Goal: Task Accomplishment & Management: Manage account settings

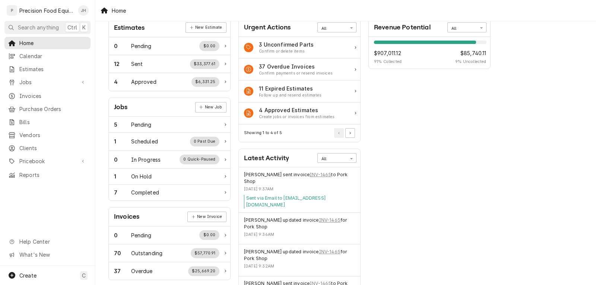
scroll to position [74, 0]
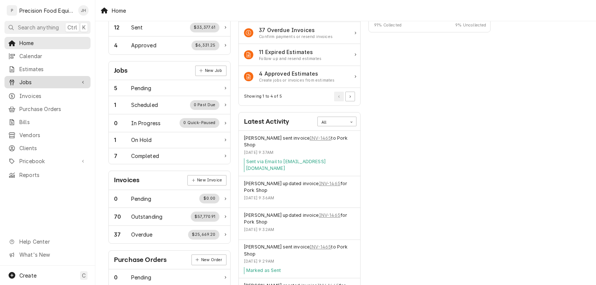
click at [28, 78] on span "Jobs" at bounding box center [47, 82] width 56 height 8
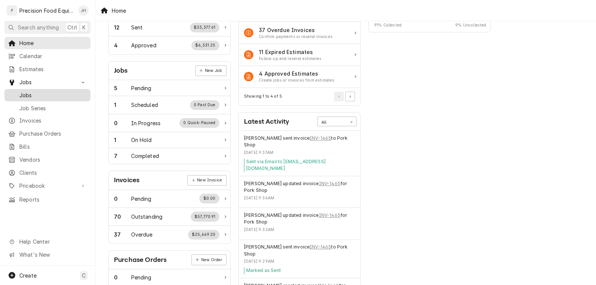
click at [29, 90] on div "Jobs" at bounding box center [47, 94] width 83 height 9
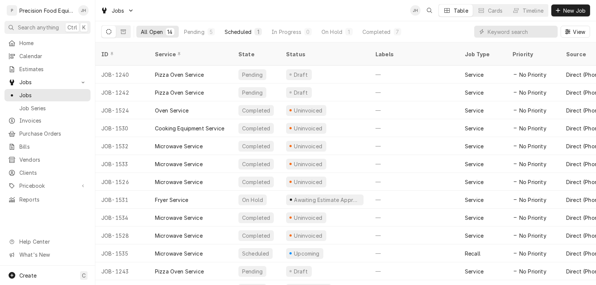
click at [238, 29] on div "Scheduled" at bounding box center [237, 32] width 27 height 8
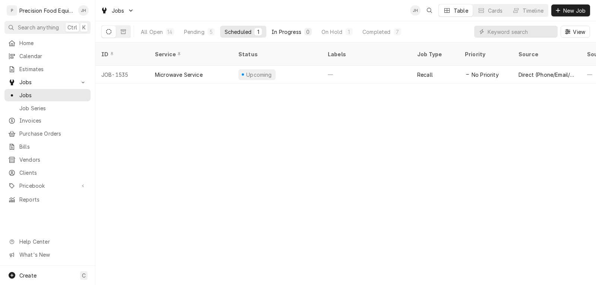
click at [288, 29] on div "In Progress" at bounding box center [286, 32] width 30 height 8
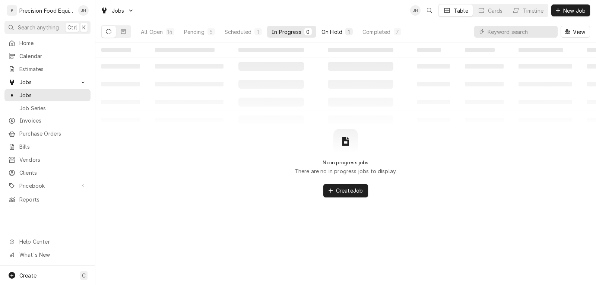
click at [330, 32] on div "On Hold" at bounding box center [331, 32] width 21 height 8
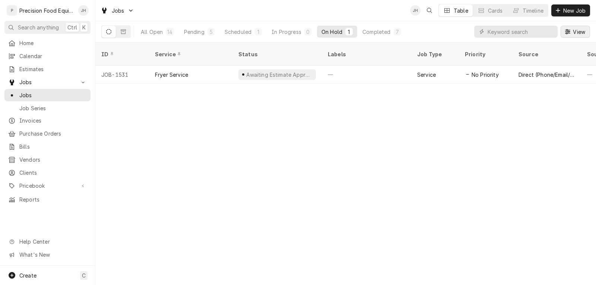
click at [573, 31] on span "View" at bounding box center [578, 32] width 15 height 8
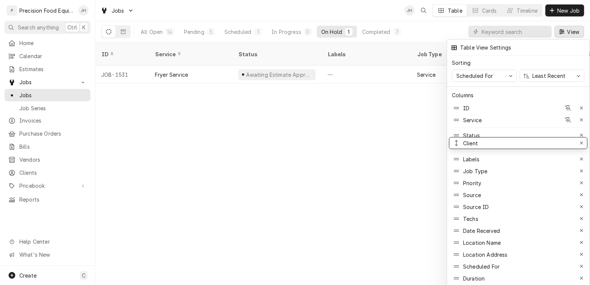
drag, startPoint x: 484, startPoint y: 225, endPoint x: 486, endPoint y: 138, distance: 87.5
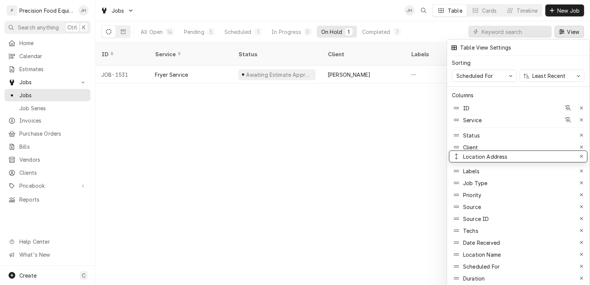
drag, startPoint x: 484, startPoint y: 251, endPoint x: 489, endPoint y: 153, distance: 98.0
click at [375, 167] on div at bounding box center [295, 142] width 590 height 285
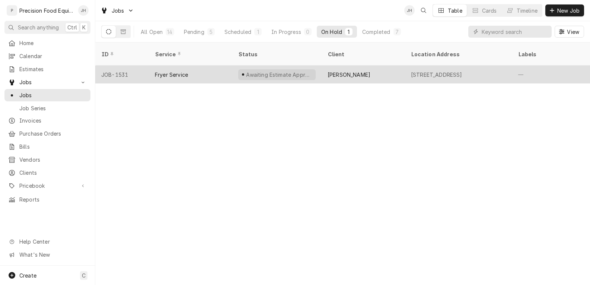
click at [162, 71] on div "Fryer Service" at bounding box center [171, 75] width 33 height 8
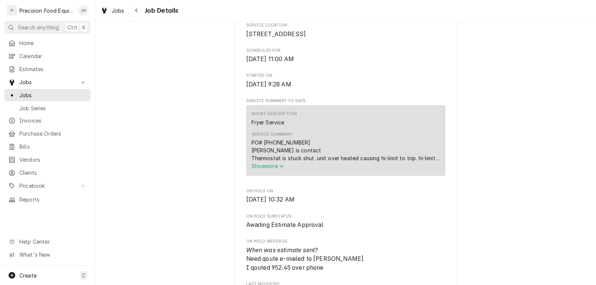
scroll to position [261, 0]
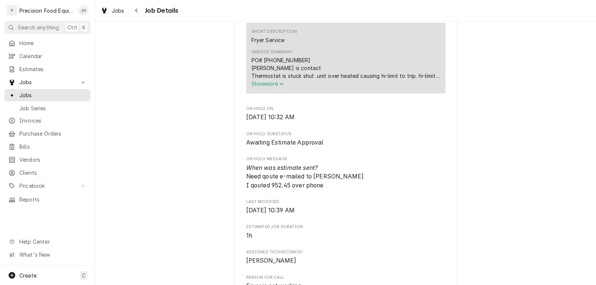
click at [264, 87] on span "Show more" at bounding box center [267, 83] width 33 height 6
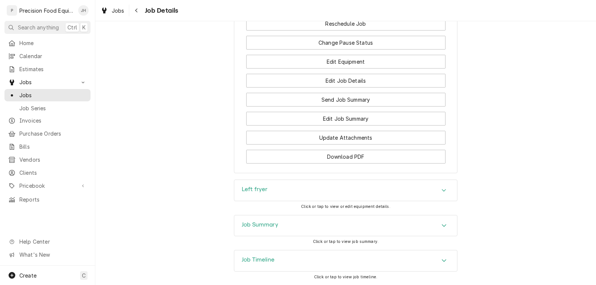
scroll to position [879, 0]
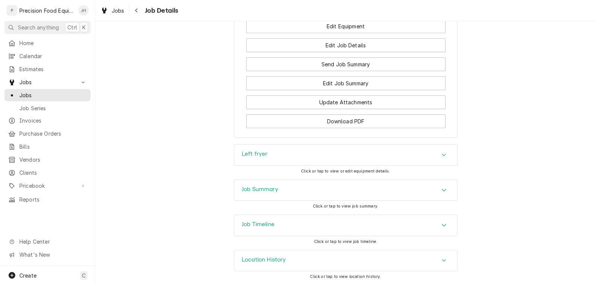
click at [345, 195] on div "Job Summary" at bounding box center [345, 190] width 223 height 21
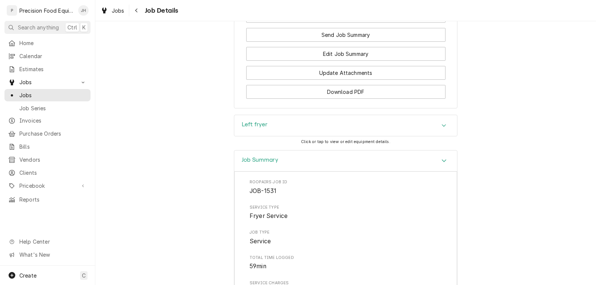
scroll to position [890, 0]
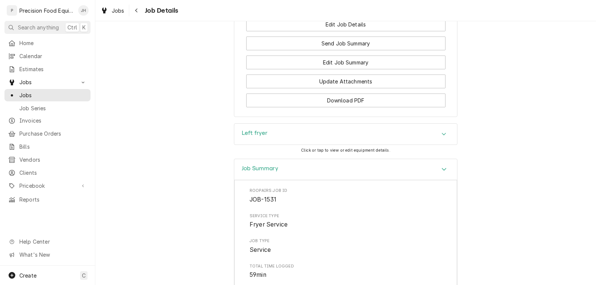
click at [441, 172] on icon "Accordion Header" at bounding box center [443, 169] width 5 height 6
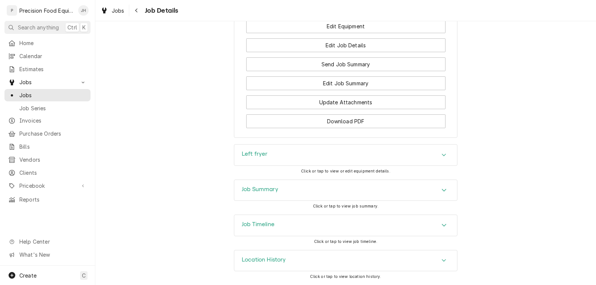
click at [442, 155] on icon "Accordion Header" at bounding box center [444, 154] width 4 height 3
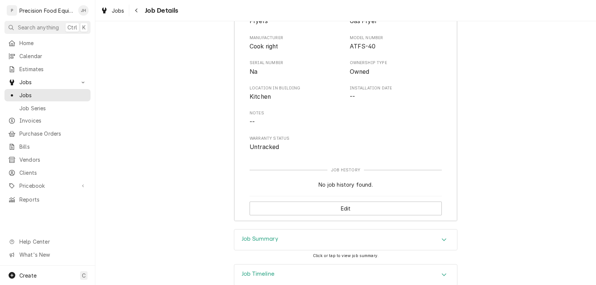
scroll to position [1065, 0]
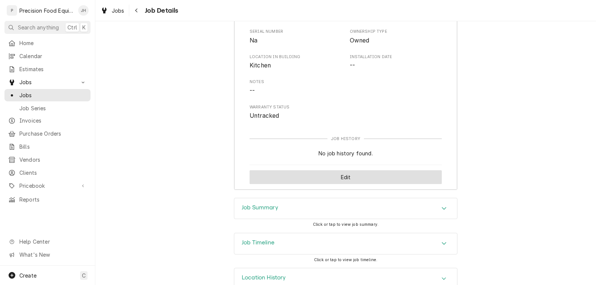
click at [344, 184] on button "Edit" at bounding box center [345, 177] width 192 height 14
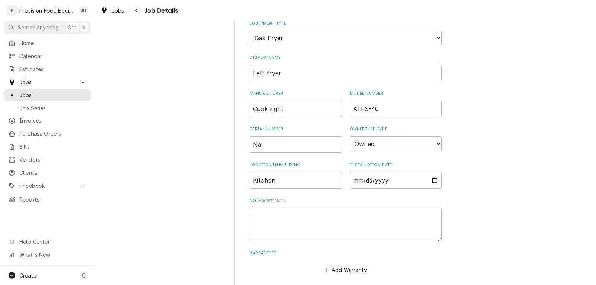
drag, startPoint x: 286, startPoint y: 118, endPoint x: 217, endPoint y: 120, distance: 68.9
click at [217, 120] on div "Left fryer Equipment Category Choose equipment category... Cooking Equipment Fr…" at bounding box center [345, 136] width 500 height 374
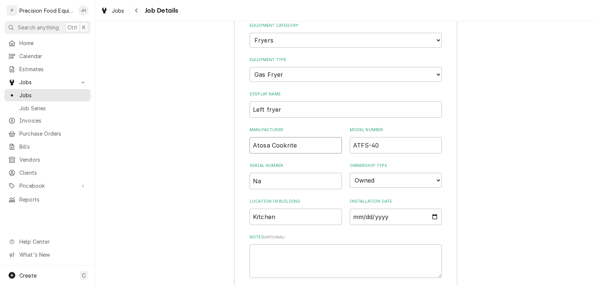
scroll to position [1027, 0]
type input "Atosa Cookrite"
click at [286, 226] on input "Kitchen" at bounding box center [295, 217] width 92 height 16
drag, startPoint x: 283, startPoint y: 226, endPoint x: 187, endPoint y: 218, distance: 96.7
click at [187, 218] on div "Left fryer Equipment Category Choose equipment category... Cooking Equipment Fr…" at bounding box center [345, 173] width 500 height 374
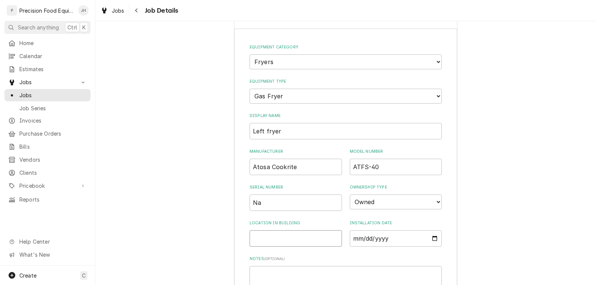
scroll to position [990, 0]
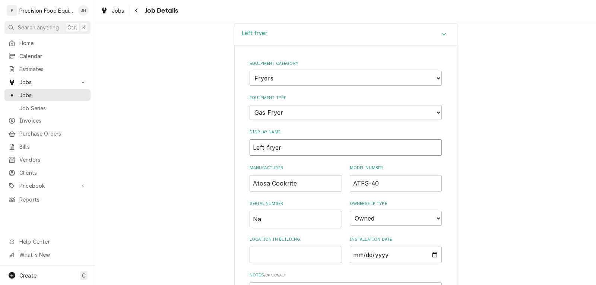
click at [264, 156] on input "Left fryer" at bounding box center [345, 147] width 192 height 16
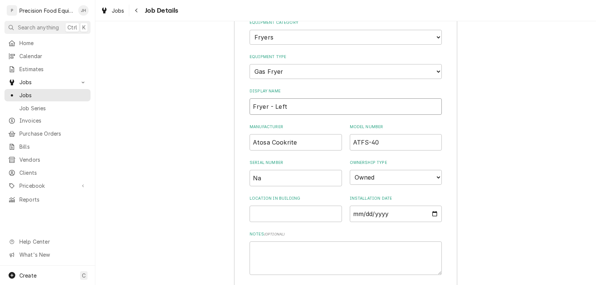
scroll to position [1176, 0]
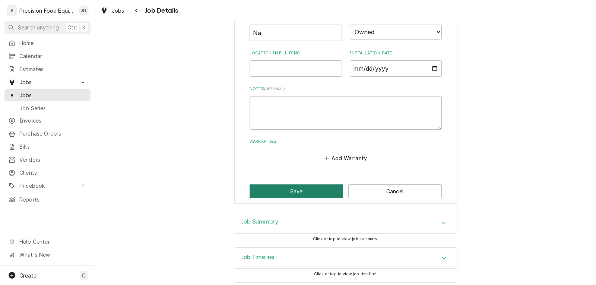
type input "Fryer - Left"
click at [310, 194] on button "Save" at bounding box center [295, 191] width 93 height 14
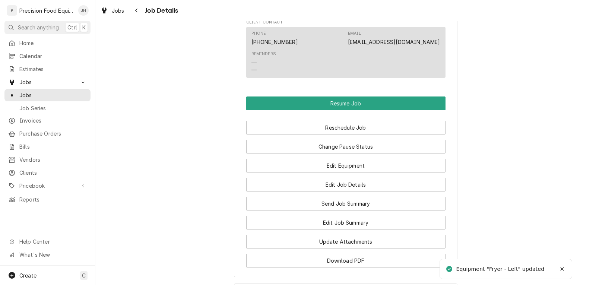
scroll to position [719, 0]
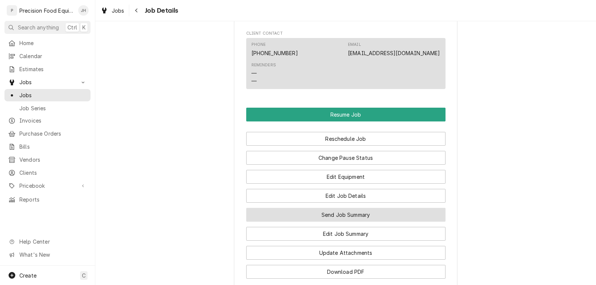
click at [335, 221] on button "Send Job Summary" at bounding box center [345, 215] width 199 height 14
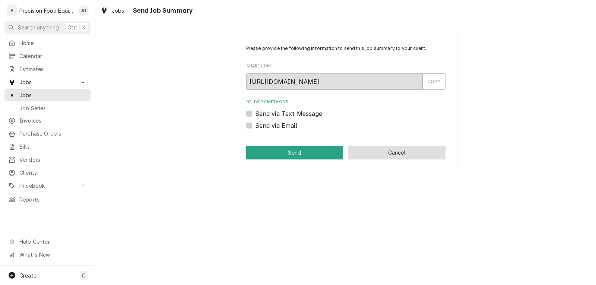
click at [375, 150] on button "Cancel" at bounding box center [396, 153] width 97 height 14
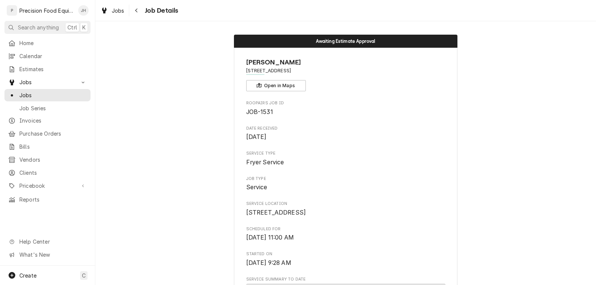
scroll to position [719, 0]
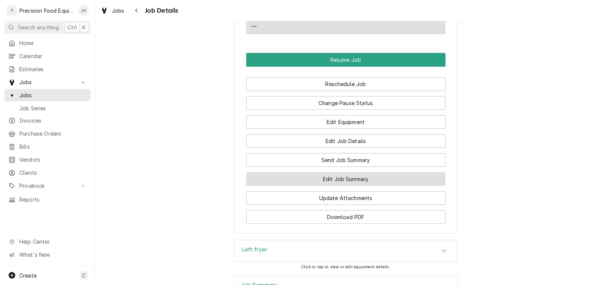
click at [334, 186] on button "Edit Job Summary" at bounding box center [345, 179] width 199 height 14
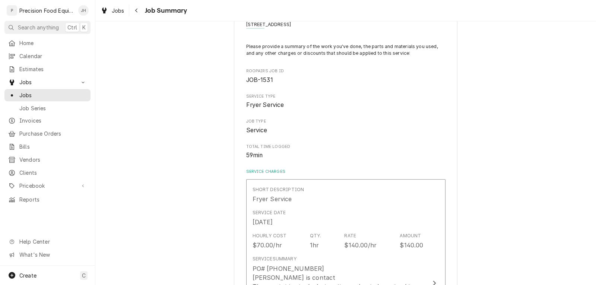
scroll to position [149, 0]
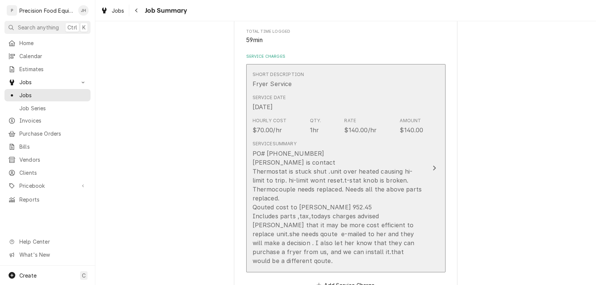
click at [331, 189] on div "PO# [PHONE_NUMBER] [PERSON_NAME] is contact Thermostat is stuck shut .unit over…" at bounding box center [337, 207] width 171 height 116
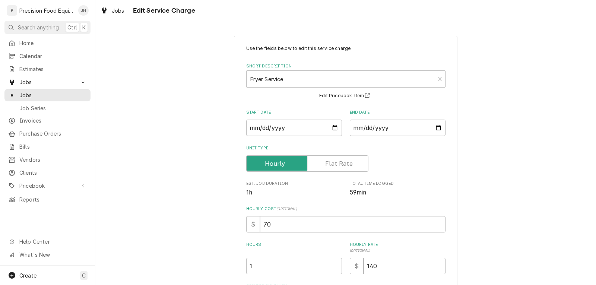
scroll to position [112, 0]
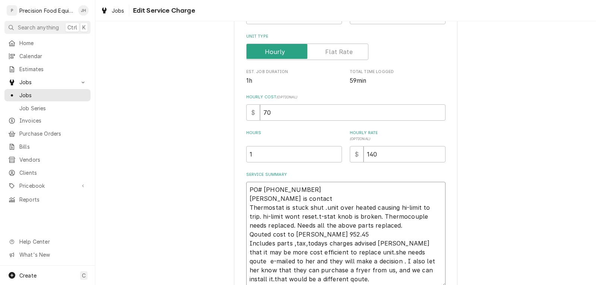
click at [296, 199] on textarea "PO# 1176339 Sam is contact Thermostat is stuck shut .unit over heated causing h…" at bounding box center [345, 234] width 199 height 105
type textarea "x"
type textarea "PO# 1176339 Sam is tcontact Thermostat is stuck shut .unit over heated causing …"
type textarea "x"
type textarea "PO# 1176339 Sam is thcontact Thermostat is stuck shut .unit over heated causing…"
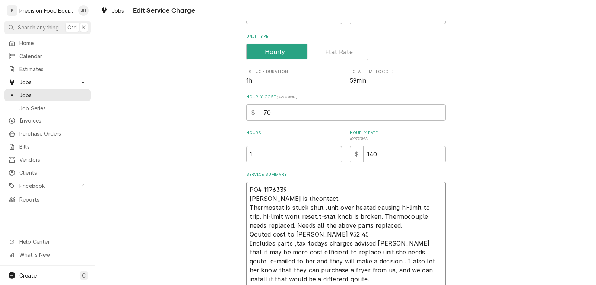
type textarea "x"
type textarea "PO# 1176339 Sam is thecontact Thermostat is stuck shut .unit over heated causin…"
type textarea "x"
type textarea "PO# 1176339 Sam is the contact Thermostat is stuck shut .unit over heated causi…"
type textarea "x"
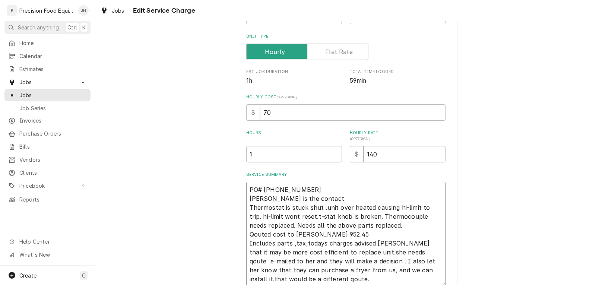
type textarea "PO# 1176339 Sam is the contact. Thermostat is stuck shut .unit over heated caus…"
type textarea "x"
type textarea "PO# 1176339 Sam is the contact. Thermostat is stuck shut.unit over heated causi…"
type textarea "x"
type textarea "PO# 1176339 Sam is the contact. Thermostat is stuck shut. unit over heated caus…"
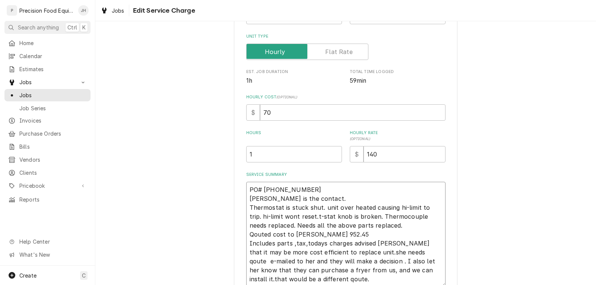
type textarea "x"
type textarea "PO# 1176339 Sam is the contact. Thermostat is stuck shut. Tunit over heated cau…"
type textarea "x"
type textarea "PO# 1176339 Sam is the contact. Thermostat is stuck shut. Thunit over heated ca…"
type textarea "x"
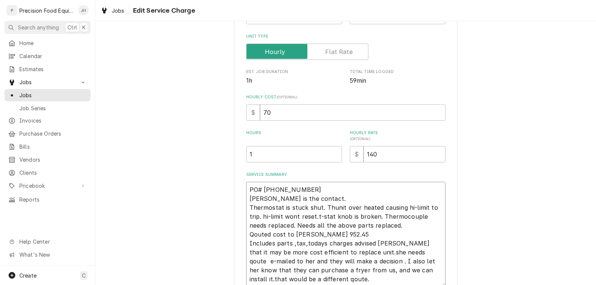
type textarea "PO# 1176339 Sam is the contact. Thermostat is stuck shut. Theunit over heated c…"
type textarea "x"
type textarea "PO# 1176339 Sam is the contact. Thermostat is stuck shut. The unit over heated …"
type textarea "x"
type textarea "PO# 1176339 Sam is the contact. Thermostat is stuck shut. The unit overheated c…"
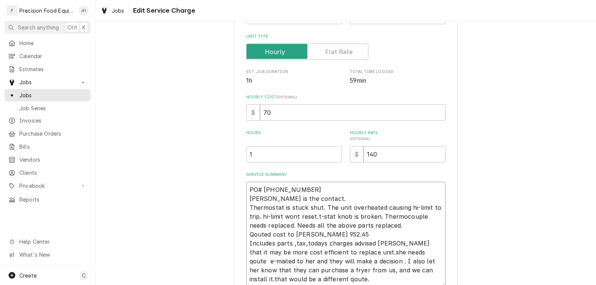
type textarea "x"
type textarea "PO# 1176339 Sam is the contact. Thermostat is stuck shut. The unit over-heated …"
type textarea "x"
type textarea "PO# 1176339 Sam is the contact. Thermostat is stuck shut. The unit over-heated …"
type textarea "x"
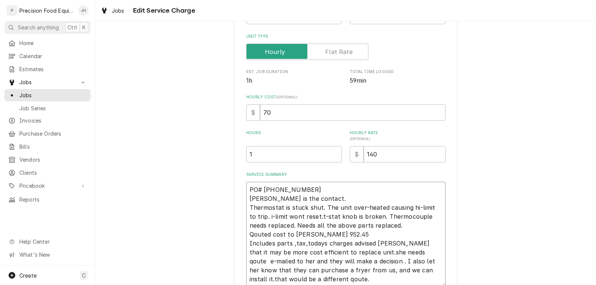
type textarea "PO# 1176339 Sam is the contact. Thermostat is stuck shut. The unit over-heated …"
type textarea "x"
type textarea "PO# 1176339 Sam is the contact. Thermostat is stuck shut. The unit over-heated …"
type textarea "x"
type textarea "PO# 1176339 Sam is the contact. Thermostat is stuck shut. The unit over-heated …"
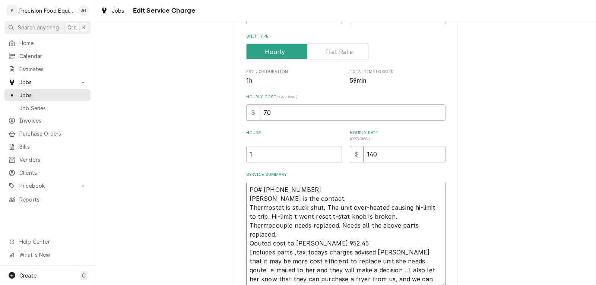
type textarea "x"
type textarea "PO# 1176339 Sam is the contact. Thermostat is stuck shut. The unit over-heated …"
type textarea "x"
type textarea "PO# 1176339 Sam is the contact. Thermostat is stuck shut. The unit over-heated …"
type textarea "x"
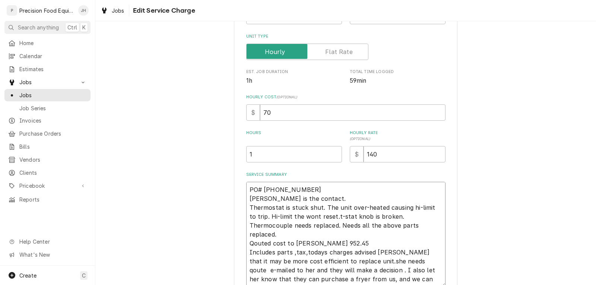
type textarea "PO# 1176339 Sam is the contact. Thermostat is stuck shut. The unit over-heated …"
type textarea "x"
type textarea "PO# 1176339 Sam is the contact. Thermostat is stuck shut. The unit over-heated …"
type textarea "x"
type textarea "PO# 1176339 Sam is the contact. Thermostat is stuck shut. The unit over-heated …"
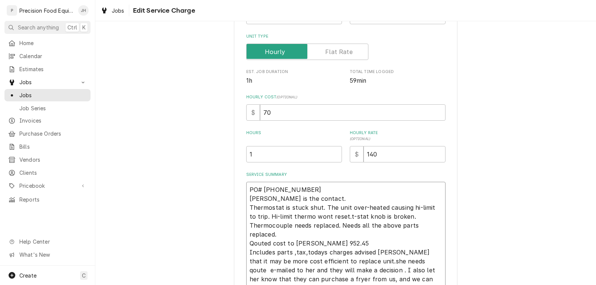
type textarea "x"
type textarea "PO# 1176339 Sam is the contact. Thermostat is stuck shut. The unit over-heated …"
type textarea "x"
type textarea "PO# 1176339 Sam is the contact. Thermostat is stuck shut. The unit over-heated …"
type textarea "x"
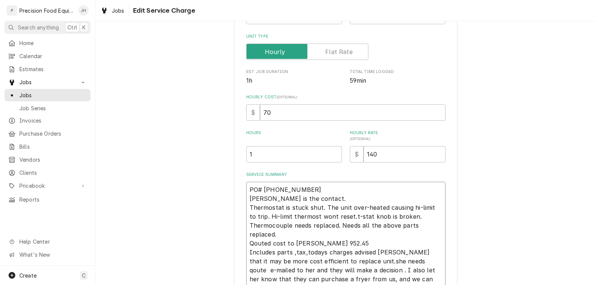
type textarea "PO# 1176339 Sam is the contact. Thermostat is stuck shut. The unit over-heated …"
type textarea "x"
type textarea "PO# 1176339 Sam is the contact. Thermostat is stuck shut. The unit over-heated …"
type textarea "x"
type textarea "PO# 1176339 Sam is the contact. Thermostat is stuck shut. The unit over-heated …"
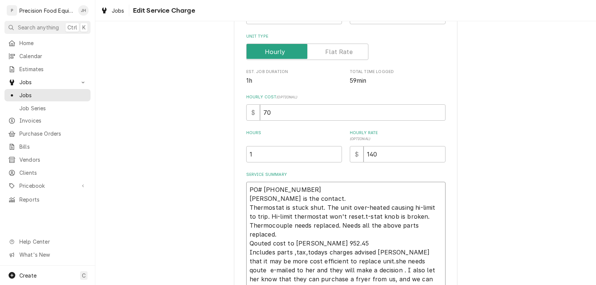
type textarea "x"
type textarea "PO# 1176339 Sam is the contact. Thermostat is stuck shut. The unit over-heated …"
type textarea "x"
type textarea "PO# 1176339 Sam is the contact. Thermostat is stuck shut. The unit over-heated …"
type textarea "x"
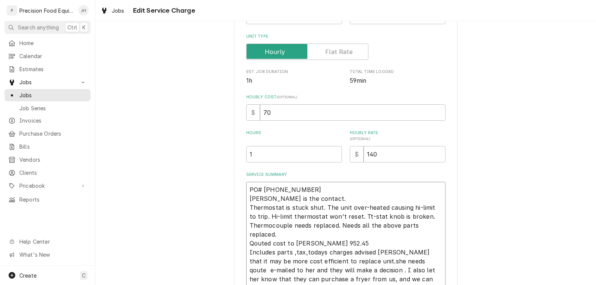
type textarea "PO# 1176339 Sam is the contact. Thermostat is stuck shut. The unit over-heated …"
type textarea "x"
type textarea "PO# 1176339 Sam is the contact. Thermostat is stuck shut. The unit over-heated …"
type textarea "x"
type textarea "PO# 1176339 Sam is the contact. Thermostat is stuck shut. The unit over-heated …"
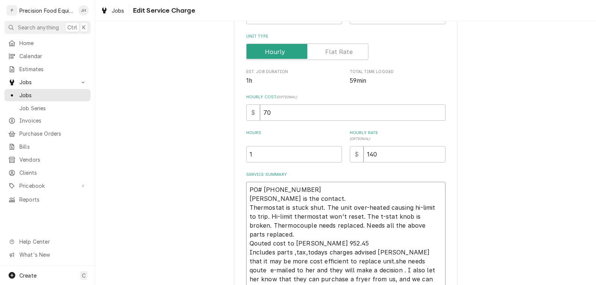
type textarea "x"
type textarea "PO# 1176339 Sam is the contact. Thermostat is stuck shut. The unit over-heated …"
type textarea "x"
type textarea "PO# 1176339 Sam is the contact. Thermostat is stuck shut. The unit over-heated …"
type textarea "x"
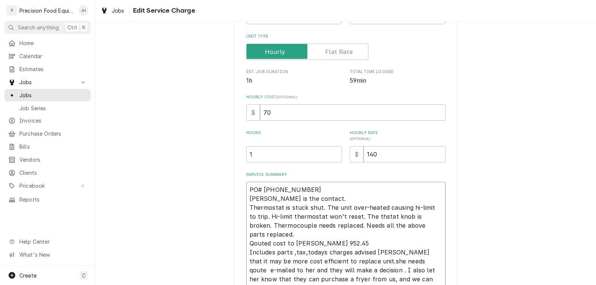
type textarea "PO# 1176339 Sam is the contact. Thermostat is stuck shut. The unit over-heated …"
type textarea "x"
type textarea "PO# 1176339 Sam is the contact. Thermostat is stuck shut. The unit over-heated …"
type textarea "x"
type textarea "PO# 1176339 Sam is the contact. Thermostat is stuck shut. The unit over-heated …"
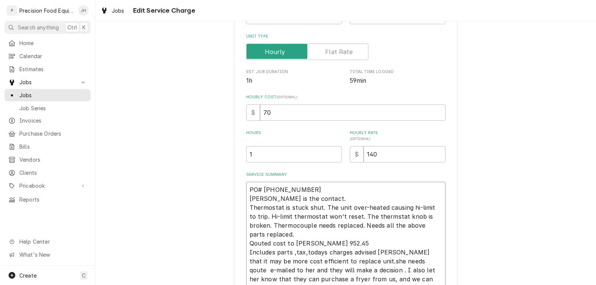
type textarea "x"
type textarea "PO# 1176339 Sam is the contact. Thermostat is stuck shut. The unit over-heated …"
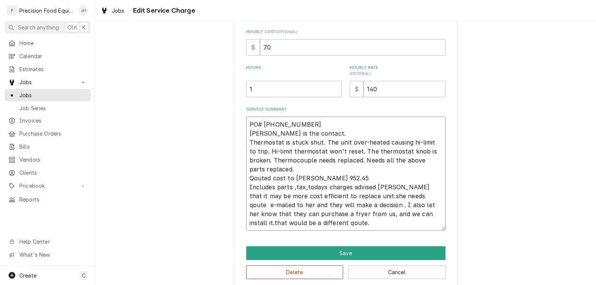
scroll to position [186, 0]
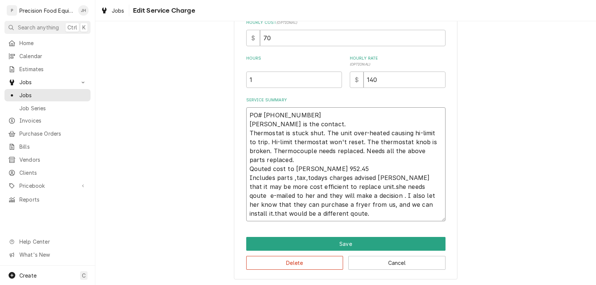
click at [262, 170] on textarea "PO# 1176339 Sam is the contact. Thermostat is stuck shut. The unit over-heated …" at bounding box center [345, 164] width 199 height 114
click at [258, 169] on textarea "PO# 1176339 Sam is the contact. Thermostat is stuck shut. The unit over-heated …" at bounding box center [345, 164] width 199 height 114
type textarea "x"
type textarea "PO# 1176339 Sam is the contact. Thermostat is stuck shut. The unit over-heated …"
type textarea "x"
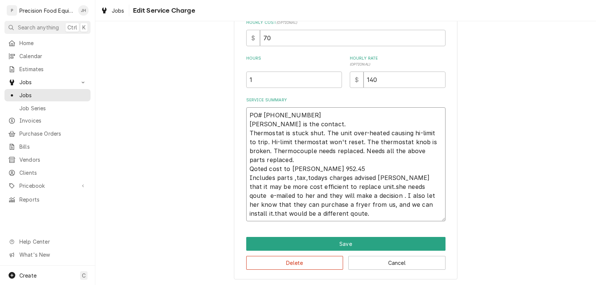
type textarea "PO# 1176339 Sam is the contact. Thermostat is stuck shut. The unit over-heated …"
type textarea "x"
type textarea "PO# 1176339 Sam is the contact. Thermostat is stuck shut. The unit over-heated …"
type textarea "x"
type textarea "PO# 1176339 Sam is the contact. Thermostat is stuck shut. The unit over-heated …"
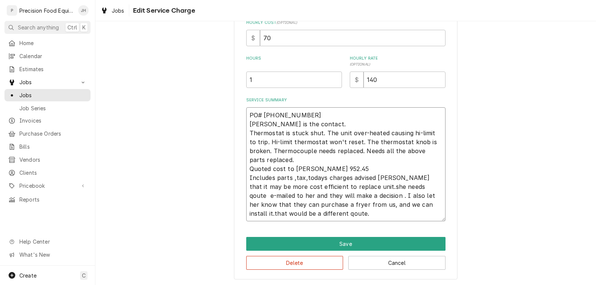
click at [292, 169] on textarea "PO# 1176339 Sam is the contact. Thermostat is stuck shut. The unit over-heated …" at bounding box center [345, 164] width 199 height 114
type textarea "x"
type textarea "PO# 1176339 Sam is the contact. Thermostat is stuck shut. The unit over-heated …"
type textarea "x"
type textarea "PO# 1176339 Sam is the contact. Thermostat is stuck shut. The unit over-heated …"
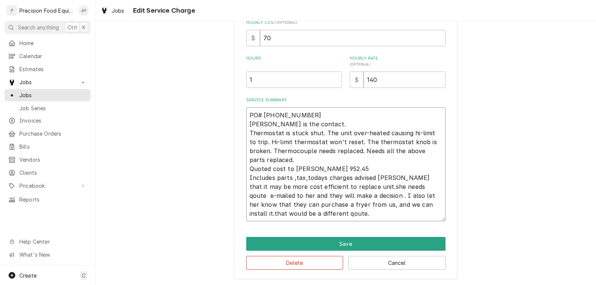
type textarea "x"
type textarea "PO# 1176339 Sam is the contact. Thermostat is stuck shut. The unit over-heated …"
type textarea "x"
type textarea "PO# 1176339 Sam is the contact. Thermostat is stuck shut. The unit over-heated …"
click at [282, 168] on textarea "PO# 1176339 Sam is the contact. Thermostat is stuck shut. The unit over-heated …" at bounding box center [345, 164] width 199 height 114
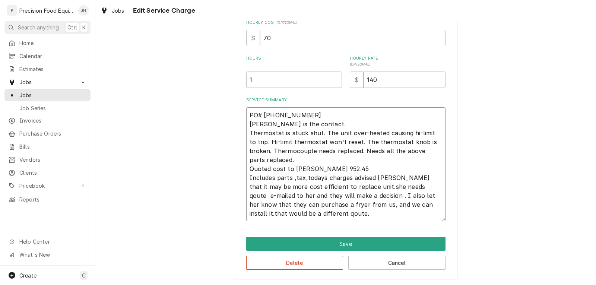
type textarea "x"
type textarea "PO# 1176339 Sam is the contact. Thermostat is stuck shut. The unit over-heated …"
type textarea "x"
type textarea "PO# 1176339 Sam is the contact. Thermostat is stuck shut. The unit over-heated …"
type textarea "x"
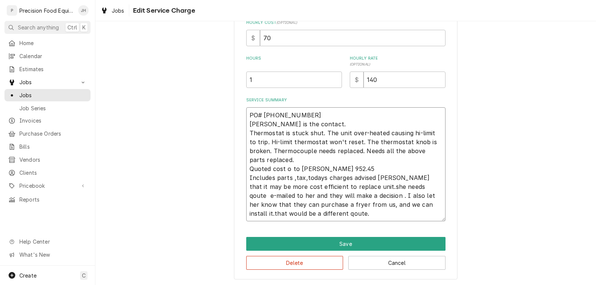
type textarea "PO# 1176339 Sam is the contact. Thermostat is stuck shut. The unit over-heated …"
type textarea "x"
type textarea "PO# 1176339 Sam is the contact. Thermostat is stuck shut. The unit over-heated …"
type textarea "x"
type textarea "PO# 1176339 Sam is the contact. Thermostat is stuck shut. The unit over-heated …"
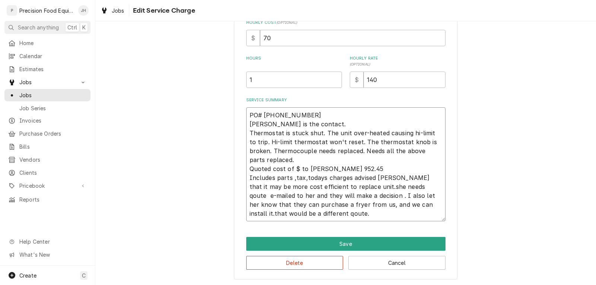
type textarea "x"
type textarea "PO# 1176339 Sam is the contact. Thermostat is stuck shut. The unit over-heated …"
type textarea "x"
type textarea "PO# 1176339 Sam is the contact. Thermostat is stuck shut. The unit over-heated …"
type textarea "x"
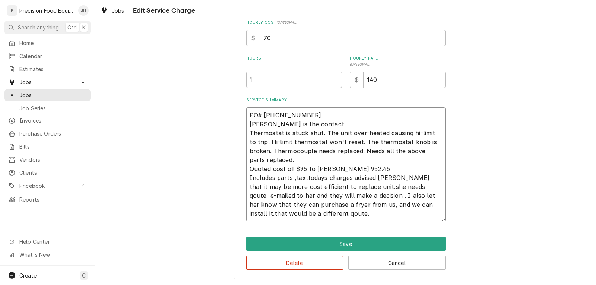
type textarea "PO# 1176339 Sam is the contact. Thermostat is stuck shut. The unit over-heated …"
type textarea "x"
type textarea "PO# 1176339 Sam is the contact. Thermostat is stuck shut. The unit over-heated …"
type textarea "x"
type textarea "PO# 1176339 Sam is the contact. Thermostat is stuck shut. The unit over-heated …"
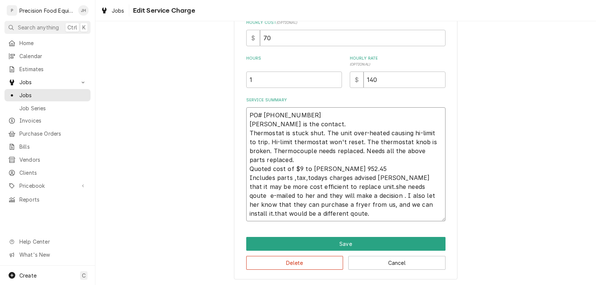
type textarea "x"
type textarea "PO# 1176339 Sam is the contact. Thermostat is stuck shut. The unit over-heated …"
type textarea "x"
type textarea "PO# 1176339 Sam is the contact. Thermostat is stuck shut. The unit over-heated …"
type textarea "x"
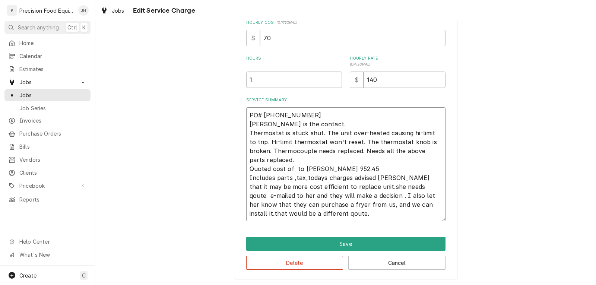
type textarea "PO# 1176339 Sam is the contact. Thermostat is stuck shut. The unit over-heated …"
type textarea "x"
type textarea "PO# 1176339 Sam is the contact. Thermostat is stuck shut. The unit over-heated …"
type textarea "x"
type textarea "PO# 1176339 Sam is the contact. Thermostat is stuck shut. The unit over-heated …"
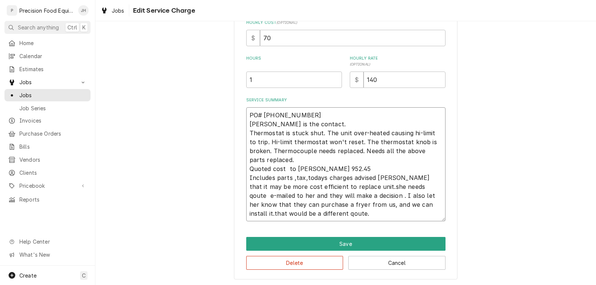
type textarea "x"
type textarea "PO# 1176339 Sam is the contact. Thermostat is stuck shut. The unit over-heated …"
type textarea "x"
type textarea "PO# 1176339 Sam is the contact. Thermostat is stuck shut. The unit over-heated …"
type textarea "x"
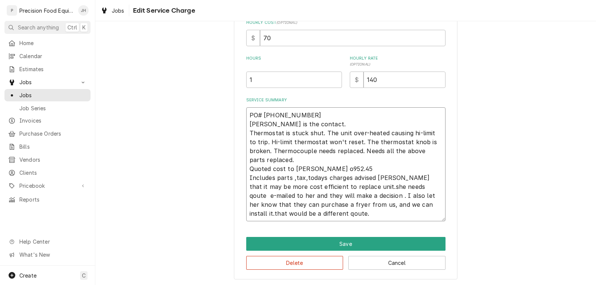
type textarea "PO# 1176339 Sam is the contact. Thermostat is stuck shut. The unit over-heated …"
type textarea "x"
type textarea "PO# 1176339 Sam is the contact. Thermostat is stuck shut. The unit over-heated …"
type textarea "x"
type textarea "PO# 1176339 Sam is the contact. Thermostat is stuck shut. The unit over-heated …"
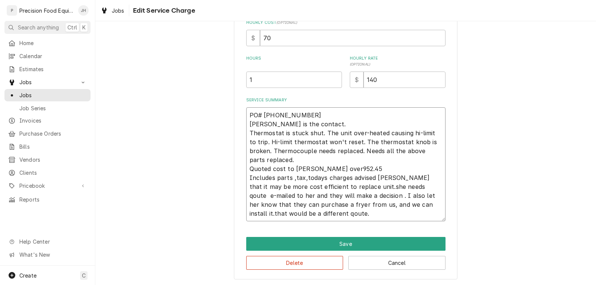
type textarea "x"
type textarea "PO# 1176339 Sam is the contact. Thermostat is stuck shut. The unit over-heated …"
type textarea "x"
type textarea "PO# 1176339 Sam is the contact. Thermostat is stuck shut. The unit over-heated …"
type textarea "x"
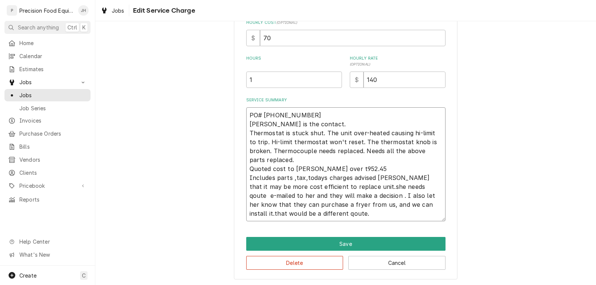
type textarea "PO# 1176339 Sam is the contact. Thermostat is stuck shut. The unit over-heated …"
type textarea "x"
type textarea "PO# 1176339 Sam is the contact. Thermostat is stuck shut. The unit over-heated …"
type textarea "x"
type textarea "PO# 1176339 Sam is the contact. Thermostat is stuck shut. The unit over-heated …"
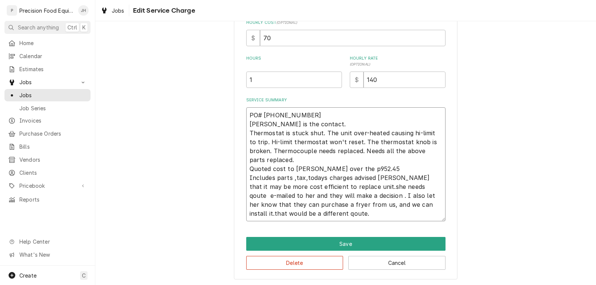
type textarea "x"
type textarea "PO# 1176339 Sam is the contact. Thermostat is stuck shut. The unit over-heated …"
type textarea "x"
type textarea "PO# 1176339 Sam is the contact. Thermostat is stuck shut. The unit over-heated …"
type textarea "x"
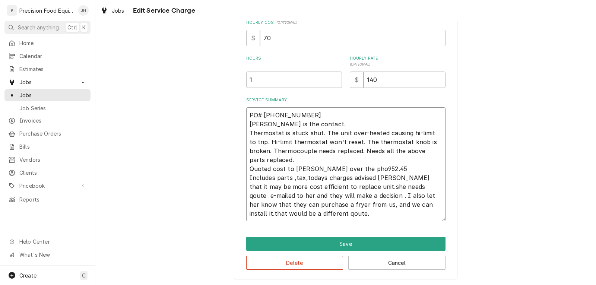
type textarea "PO# 1176339 Sam is the contact. Thermostat is stuck shut. The unit over-heated …"
type textarea "x"
type textarea "PO# 1176339 Sam is the contact. Thermostat is stuck shut. The unit over-heated …"
type textarea "x"
type textarea "PO# 1176339 Sam is the contact. Thermostat is stuck shut. The unit over-heated …"
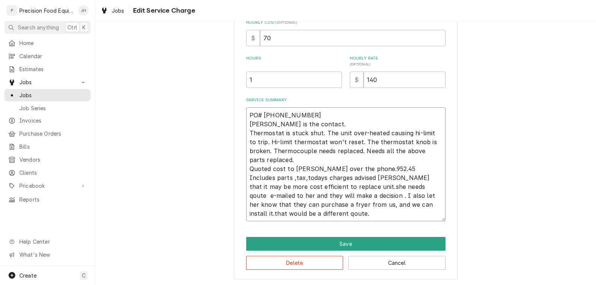
type textarea "x"
type textarea "PO# 1176339 Sam is the contact. Thermostat is stuck shut. The unit over-heated …"
drag, startPoint x: 351, startPoint y: 178, endPoint x: 248, endPoint y: 178, distance: 103.5
click at [248, 178] on textarea "PO# 1176339 Sam is the contact. Thermostat is stuck shut. The unit over-heated …" at bounding box center [345, 164] width 199 height 114
type textarea "x"
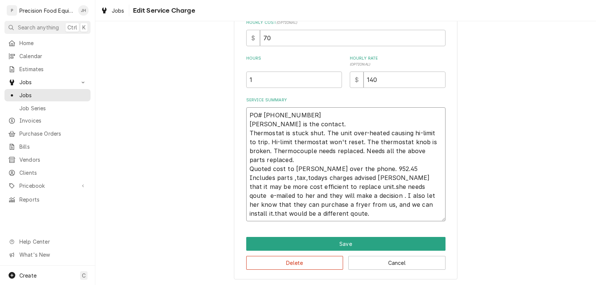
type textarea "PO# 1176339 Sam is the contact. Thermostat is stuck shut. The unit over-heated …"
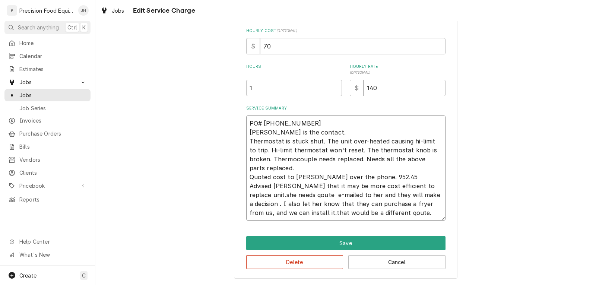
type textarea "x"
type textarea "PO# 1176339 Sam is the contact. Thermostat is stuck shut. The unit over-heated …"
type textarea "x"
type textarea "PO# 1176339 Sam is the contact. Thermostat is stuck shut. The unit over-heated …"
type textarea "x"
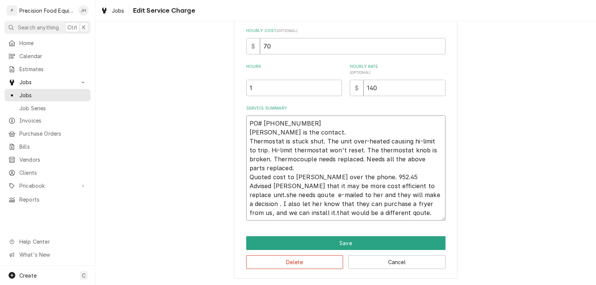
type textarea "PO# 1176339 Sam is the contact. Thermostat is stuck shut. The unit over-heated …"
type textarea "x"
type textarea "PO# 1176339 Sam is the contact. Thermostat is stuck shut. The unit over-heated …"
type textarea "x"
type textarea "PO# 1176339 Sam is the contact. Thermostat is stuck shut. The unit over-heated …"
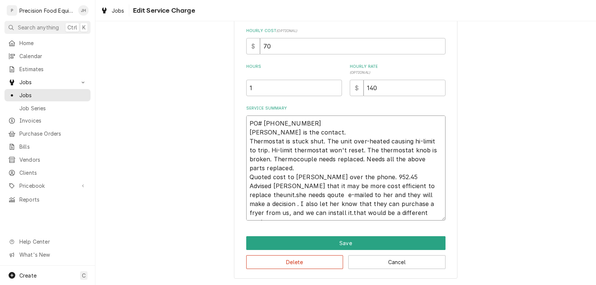
type textarea "x"
type textarea "PO# 1176339 Sam is the contact. Thermostat is stuck shut. The unit over-heated …"
type textarea "x"
type textarea "PO# 1176339 Sam is the contact. Thermostat is stuck shut. The unit over-heated …"
type textarea "x"
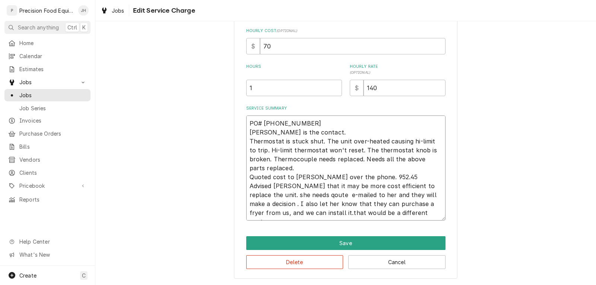
type textarea "PO# 1176339 Sam is the contact. Thermostat is stuck shut. The unit over-heated …"
type textarea "x"
type textarea "PO# 1176339 Sam is the contact. Thermostat is stuck shut. The unit over-heated …"
type textarea "x"
type textarea "PO# 1176339 Sam is the contact. Thermostat is stuck shut. The unit over-heated …"
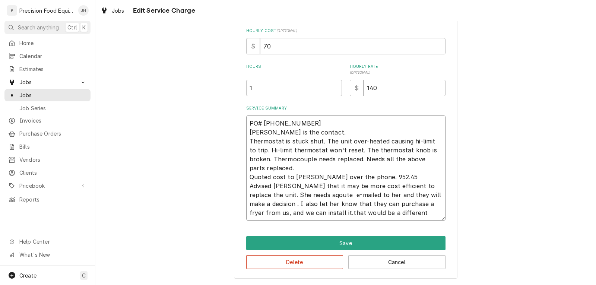
type textarea "x"
type textarea "PO# 1176339 Sam is the contact. Thermostat is stuck shut. The unit over-heated …"
type textarea "x"
type textarea "PO# 1176339 Sam is the contact. Thermostat is stuck shut. The unit over-heated …"
type textarea "x"
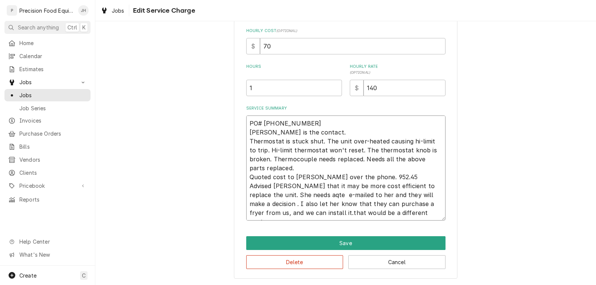
type textarea "PO# 1176339 Sam is the contact. Thermostat is stuck shut. The unit over-heated …"
type textarea "x"
type textarea "PO# 1176339 Sam is the contact. Thermostat is stuck shut. The unit over-heated …"
type textarea "x"
type textarea "PO# 1176339 Sam is the contact. Thermostat is stuck shut. The unit over-heated …"
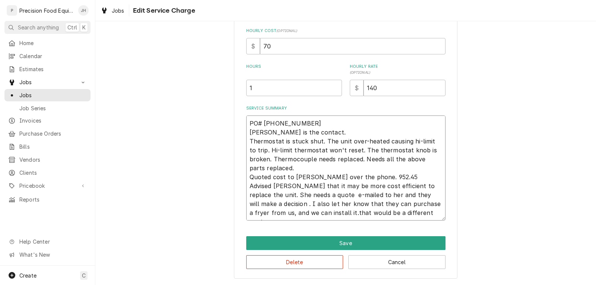
type textarea "x"
type textarea "PO# 1176339 Sam is the contact. Thermostat is stuck shut. The unit over-heated …"
type textarea "x"
type textarea "PO# 1176339 Sam is the contact. Thermostat is stuck shut. The unit over-heated …"
type textarea "x"
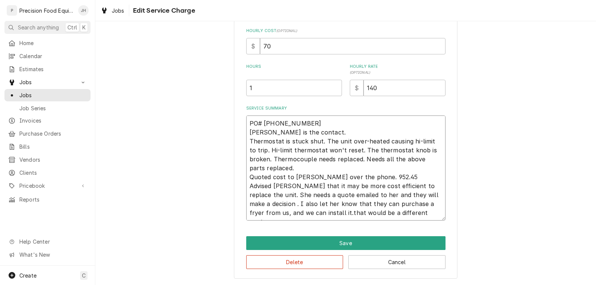
type textarea "PO# 1176339 Sam is the contact. Thermostat is stuck shut. The unit over-heated …"
type textarea "x"
type textarea "PO# 1176339 Sam is the contact. Thermostat is stuck shut. The unit over-heated …"
type textarea "x"
type textarea "PO# 1176339 Sam is the contact. Thermostat is stuck shut. The unit over-heated …"
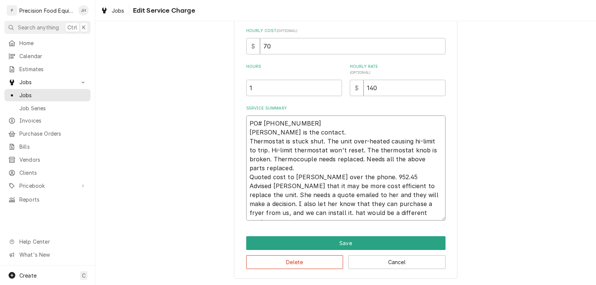
type textarea "x"
type textarea "PO# 1176339 Sam is the contact. Thermostat is stuck shut. The unit over-heated …"
click at [379, 214] on textarea "PO# 1176339 Sam is the contact. Thermostat is stuck shut. The unit over-heated …" at bounding box center [345, 167] width 199 height 105
type textarea "x"
type textarea "PO# 1176339 Sam is the contact. Thermostat is stuck shut. The unit over-heated …"
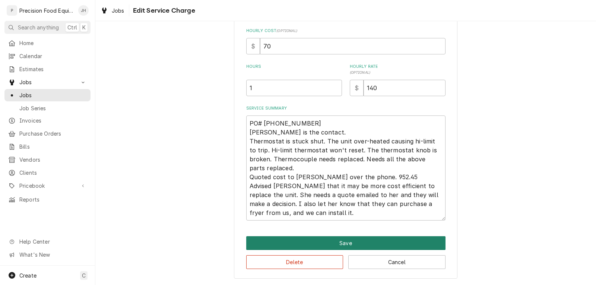
click at [338, 245] on button "Save" at bounding box center [345, 243] width 199 height 14
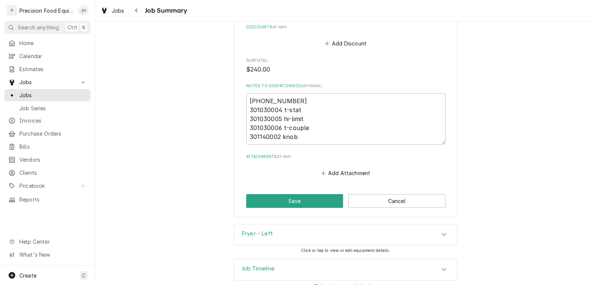
scroll to position [564, 0]
click at [304, 195] on button "Save" at bounding box center [294, 201] width 97 height 14
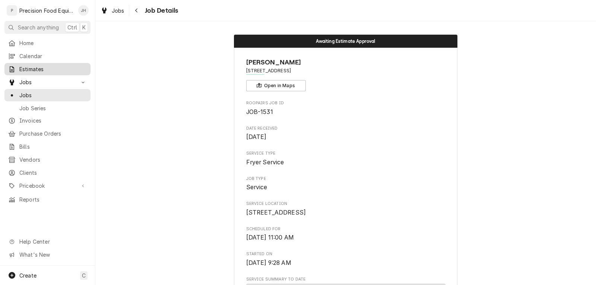
click at [32, 67] on span "Estimates" at bounding box center [52, 69] width 67 height 8
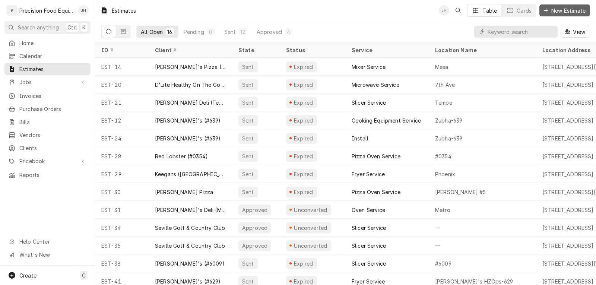
click at [558, 10] on span "New Estimate" at bounding box center [567, 11] width 37 height 8
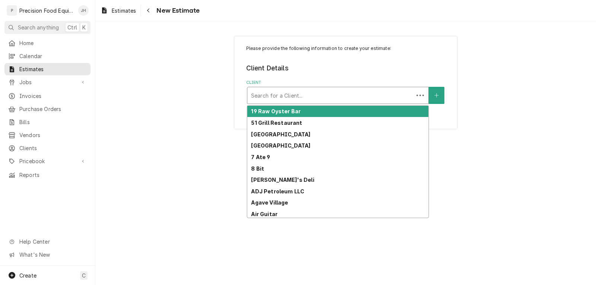
click at [329, 97] on div "Client" at bounding box center [330, 95] width 159 height 13
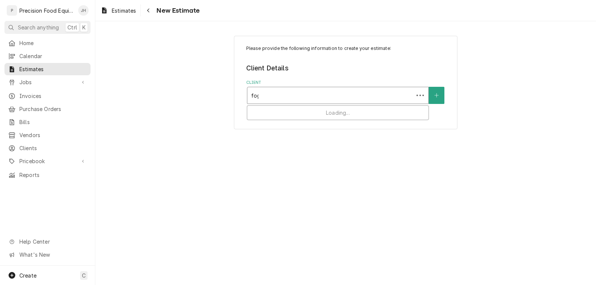
type input "fogo"
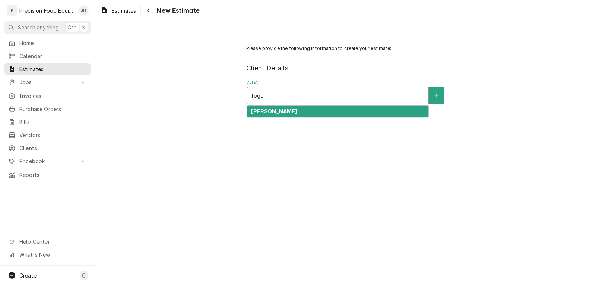
click at [321, 114] on div "Fogo De Chao" at bounding box center [337, 112] width 181 height 12
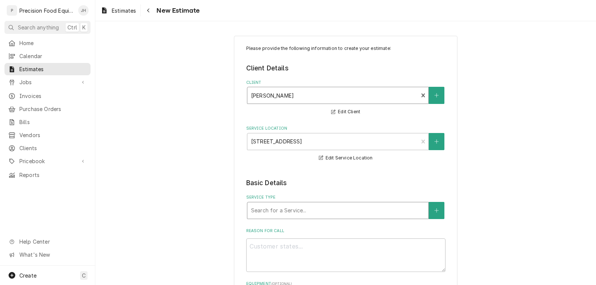
click at [285, 210] on div "Service Type" at bounding box center [337, 210] width 173 height 13
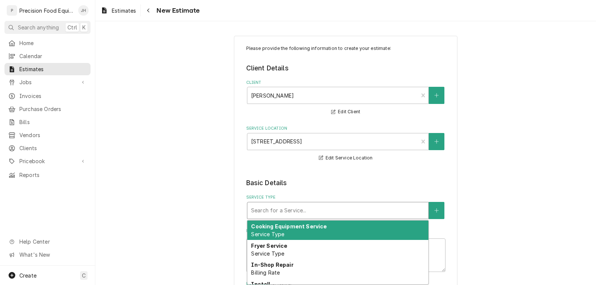
type textarea "x"
type input "f"
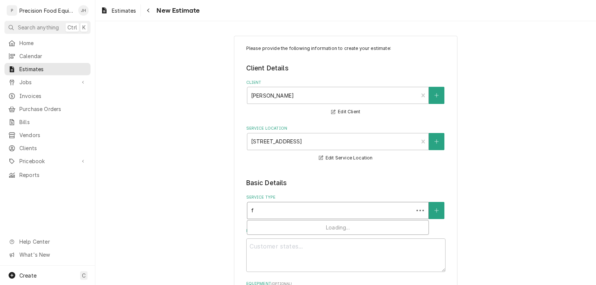
type textarea "x"
type input "fr"
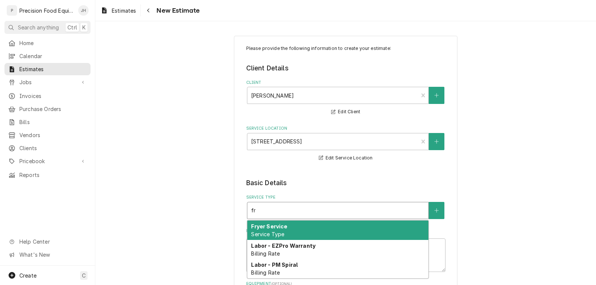
type textarea "x"
type input "fry"
type textarea "x"
type input "frye"
type textarea "x"
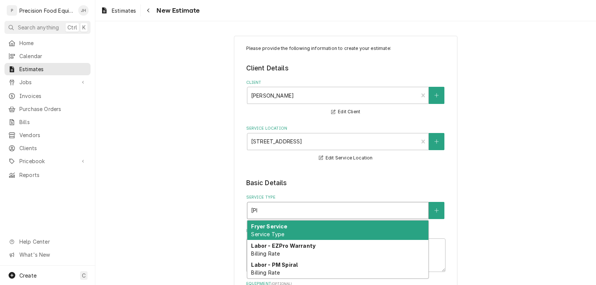
type input "fryer"
click at [268, 229] on strong "Fryer Service" at bounding box center [269, 226] width 36 height 6
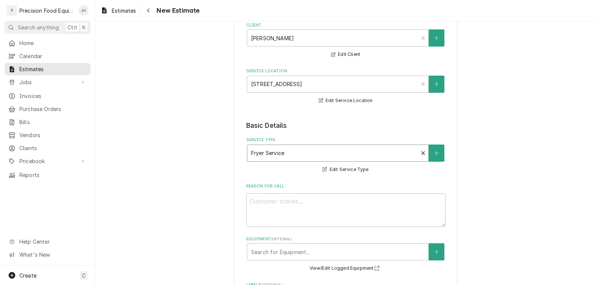
scroll to position [149, 0]
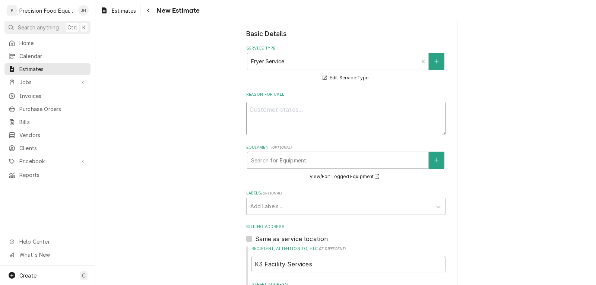
click at [267, 116] on textarea "Reason For Call" at bounding box center [345, 119] width 199 height 34
type textarea "x"
type textarea "L"
type textarea "x"
type textarea "Le"
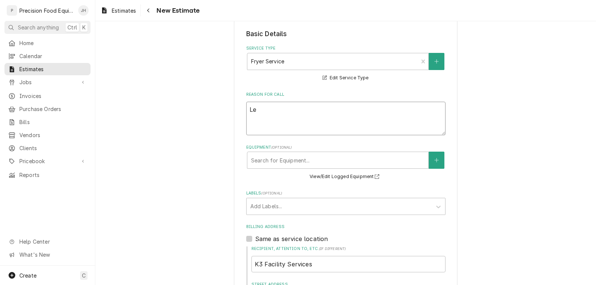
type textarea "x"
type textarea "Lef"
type textarea "x"
type textarea "Left"
type textarea "x"
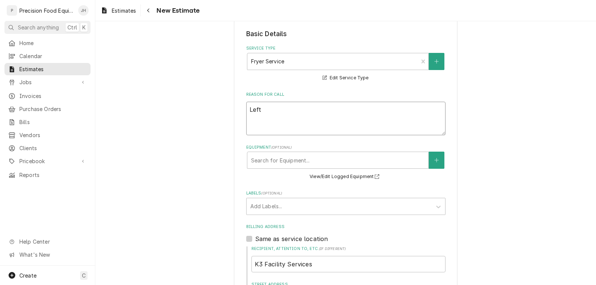
type textarea "Left"
type textarea "x"
type textarea "Left f"
type textarea "x"
type textarea "Left fr"
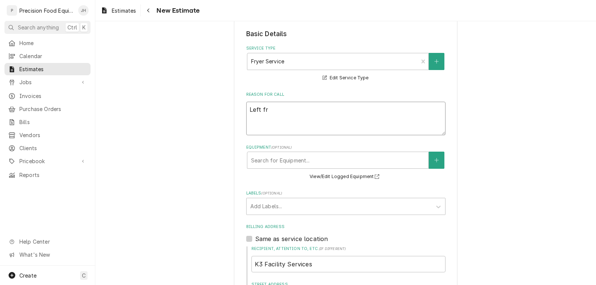
type textarea "x"
type textarea "Left fry"
type textarea "x"
type textarea "Left frye"
type textarea "x"
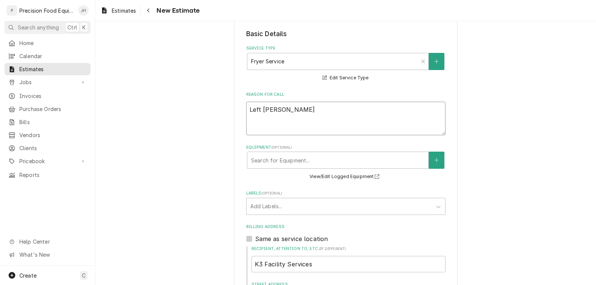
type textarea "Left fryer"
type textarea "x"
type textarea "Left fryer"
type textarea "x"
type textarea "Left fryer n"
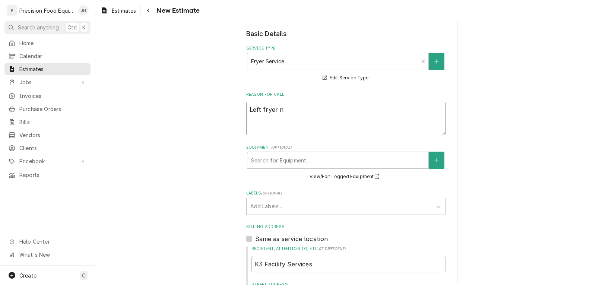
type textarea "x"
type textarea "Left fryer no"
type textarea "x"
type textarea "Left fryer not"
type textarea "x"
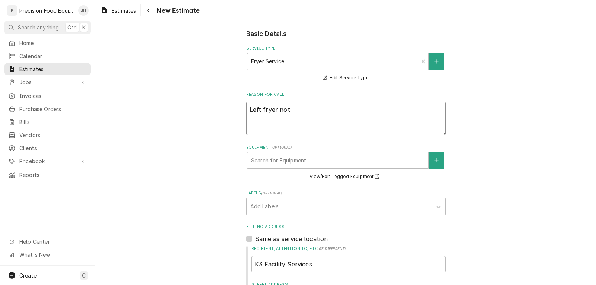
type textarea "Left fryer not"
type textarea "x"
type textarea "Left fryer not w"
type textarea "x"
type textarea "Left fryer not wo"
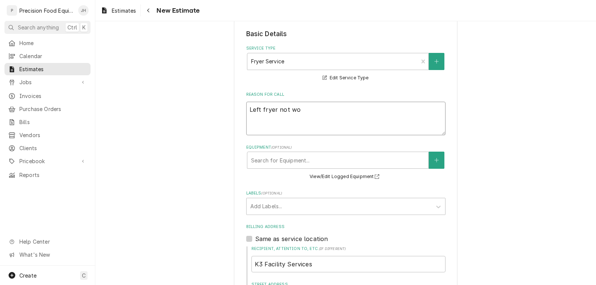
type textarea "x"
type textarea "Left fryer not wor"
type textarea "x"
type textarea "Left fryer not work"
type textarea "x"
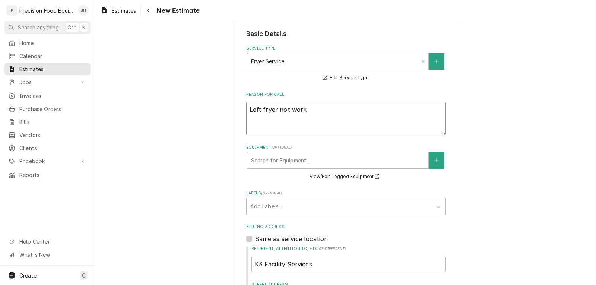
type textarea "Left fryer not worki"
type textarea "x"
type textarea "Left fryer not workin"
type textarea "x"
type textarea "Left fryer not working"
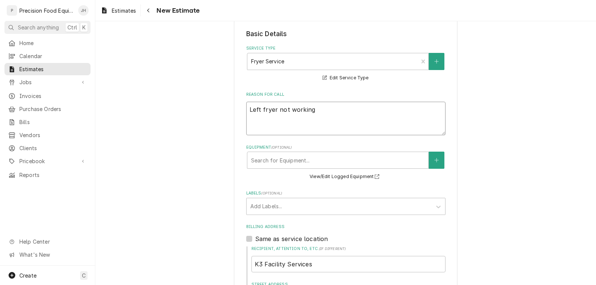
type textarea "x"
type textarea "Left fryer not working"
click at [281, 158] on div "Equipment" at bounding box center [337, 159] width 173 height 13
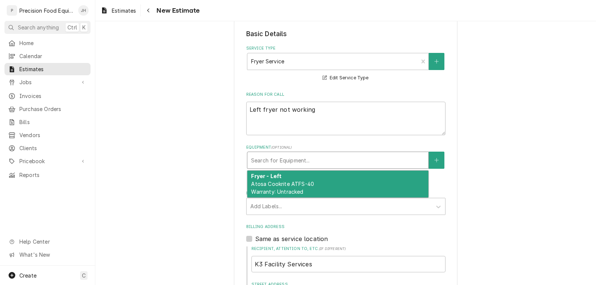
click at [349, 188] on div "Fryer - Left Atosa Cookrite ATFS-40 Warranty: Untracked" at bounding box center [337, 183] width 181 height 27
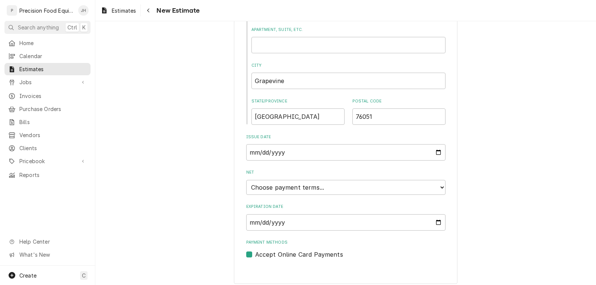
scroll to position [454, 0]
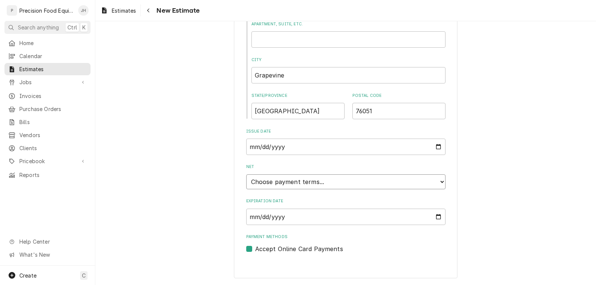
click at [318, 182] on select "Choose payment terms... Same Day Net 7 Net 14 Net 21 Net 30 Net 45 Net 60 Net 90" at bounding box center [345, 181] width 199 height 15
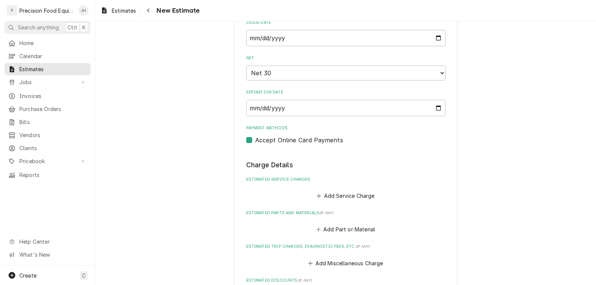
scroll to position [566, 0]
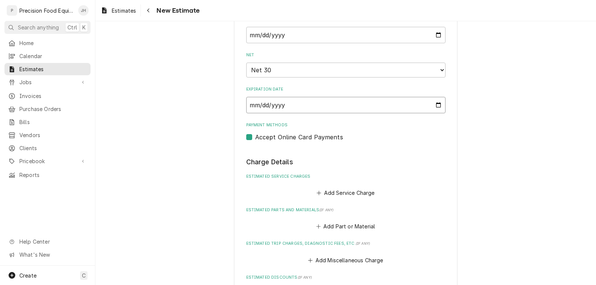
click at [299, 108] on input "2025-11-01" at bounding box center [345, 105] width 199 height 16
click at [435, 106] on input "2025-11-01" at bounding box center [345, 105] width 199 height 16
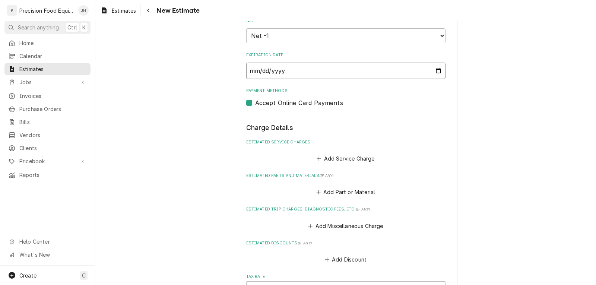
click at [434, 71] on input "2025-10-01" at bounding box center [345, 71] width 199 height 16
type textarea "x"
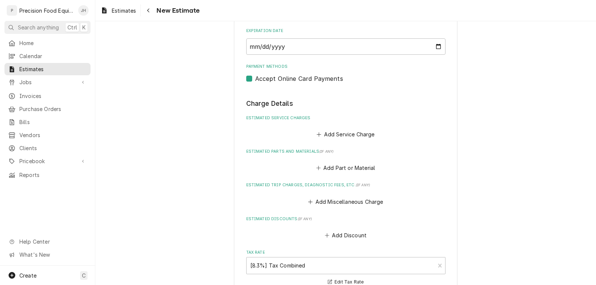
scroll to position [637, 0]
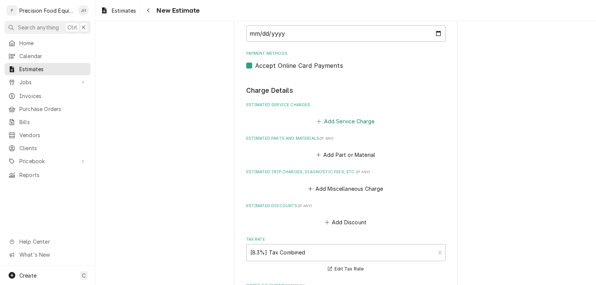
click at [349, 123] on button "Add Service Charge" at bounding box center [345, 121] width 60 height 10
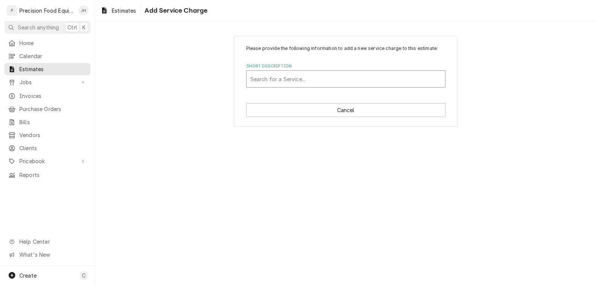
click at [293, 81] on div "Short Description" at bounding box center [345, 78] width 191 height 13
type input "fry"
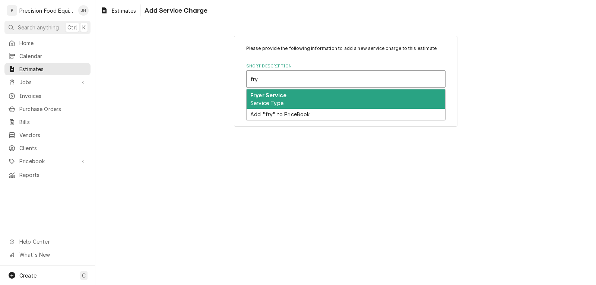
click at [296, 101] on div "Fryer Service Service Type" at bounding box center [345, 98] width 198 height 19
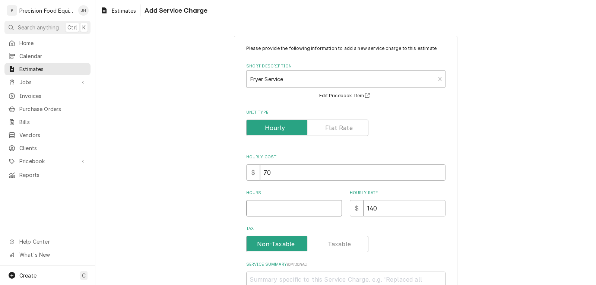
click at [259, 213] on input "Hours" at bounding box center [294, 208] width 96 height 16
type textarea "x"
type input "2"
type textarea "x"
type input "2"
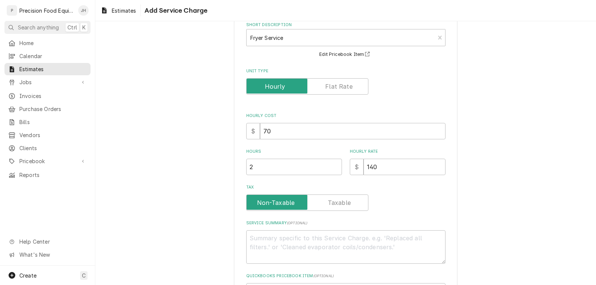
scroll to position [100, 0]
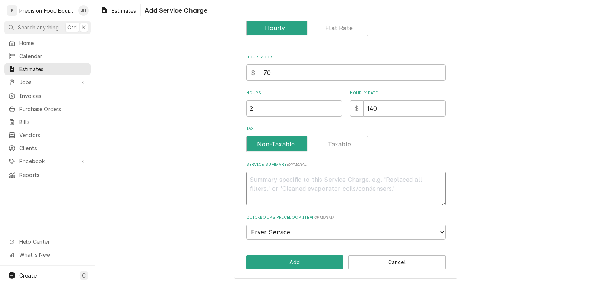
click at [270, 184] on textarea "Service Summary ( optional )" at bounding box center [345, 189] width 199 height 34
type textarea "x"
type textarea "R"
type textarea "x"
type textarea "Re"
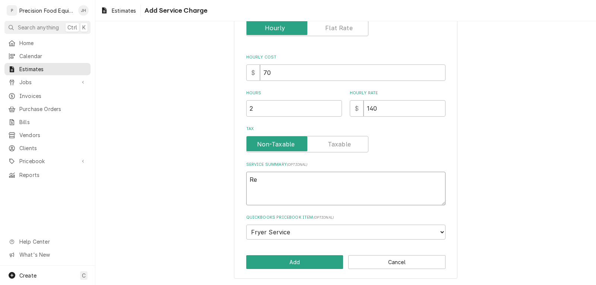
type textarea "x"
type textarea "Rep"
type textarea "x"
type textarea "Repl"
type textarea "x"
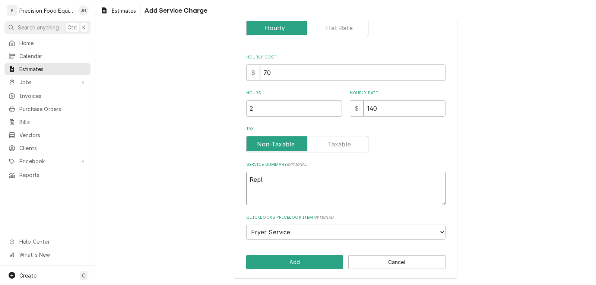
type textarea "Repla"
type textarea "x"
type textarea "Replac"
type textarea "x"
type textarea "Replace"
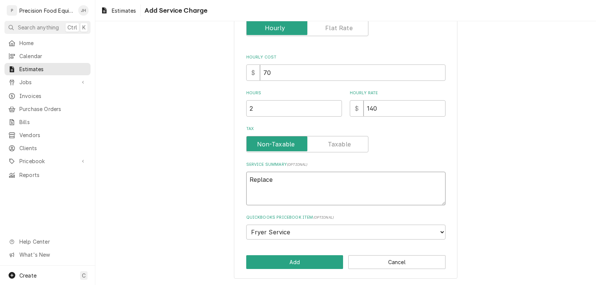
type textarea "x"
type textarea "DReplace"
type textarea "x"
type textarea "DiReplace"
type textarea "x"
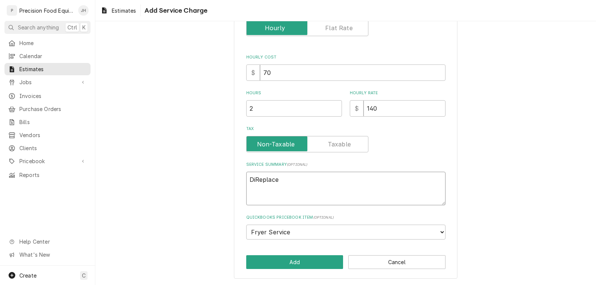
type textarea "DiaReplace"
type textarea "x"
type textarea "DiagReplace"
type textarea "x"
type textarea "DiagnReplace"
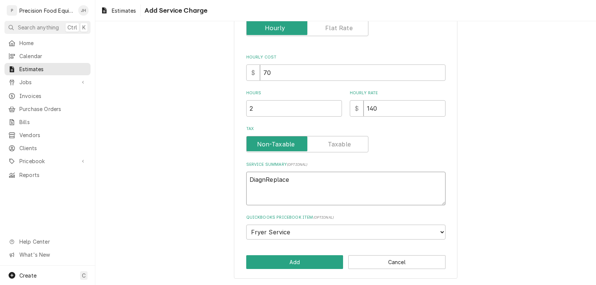
type textarea "x"
type textarea "DiagnoReplace"
type textarea "x"
type textarea "DiagnosReplace"
type textarea "x"
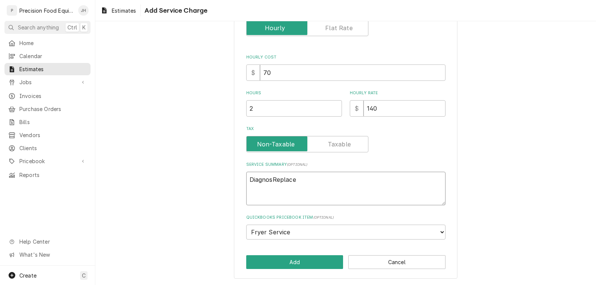
type textarea "DiagnostReplace"
type textarea "x"
type textarea "DiagnostiReplace"
type textarea "x"
type textarea "DiagnosticReplace"
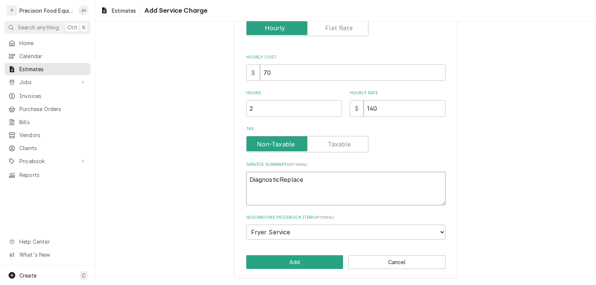
type textarea "x"
type textarea "DiagnosticsReplace"
type textarea "x"
type textarea "Diagnostics Replace"
type textarea "x"
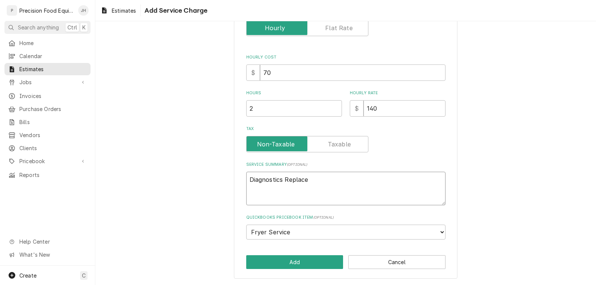
type textarea "Diagnostics cReplace"
type textarea "x"
type textarea "Diagnostics coReplace"
type textarea "x"
type textarea "Diagnostics comReplace"
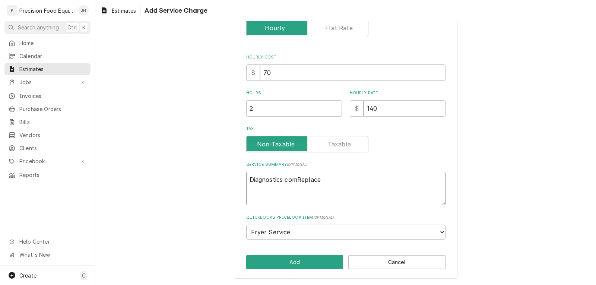
type textarea "x"
type textarea "Diagnostics compReplace"
type textarea "x"
type textarea "Diagnostics complReplace"
type textarea "x"
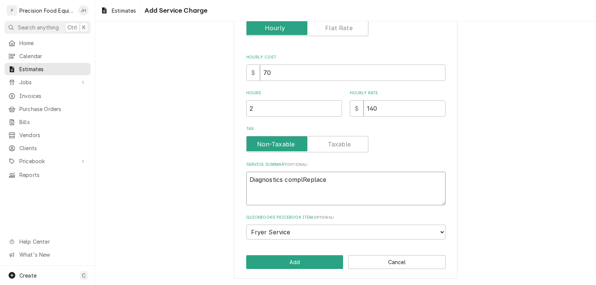
type textarea "Diagnostics compleReplace"
type textarea "x"
type textarea "Diagnostics completReplace"
type textarea "x"
type textarea "Diagnostics completeReplace"
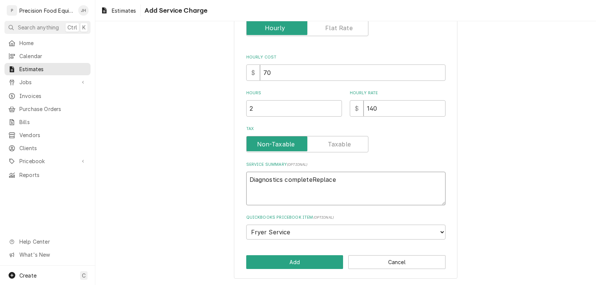
type textarea "x"
type textarea "Diagnostics completedReplace"
type textarea "x"
type textarea "Diagnostics completed Replace"
type textarea "x"
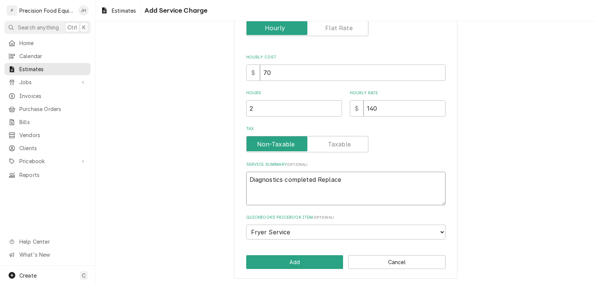
type textarea "Diagnostics completed aReplace"
type textarea "x"
type textarea "Diagnostics completed anReplace"
type textarea "x"
type textarea "Diagnostics completed andReplace"
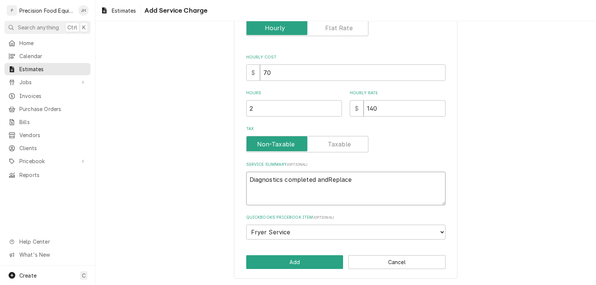
type textarea "x"
type textarea "Diagnostics completed and Replace"
type textarea "x"
type textarea "Diagnostics completed andReplace"
type textarea "x"
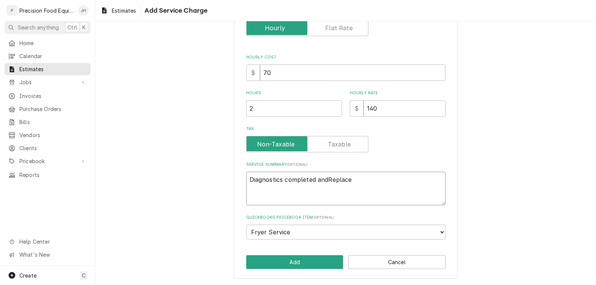
type textarea "Diagnostics completed anReplace"
type textarea "x"
type textarea "Diagnostics completed aReplace"
type textarea "x"
type textarea "Diagnostics completed Replace"
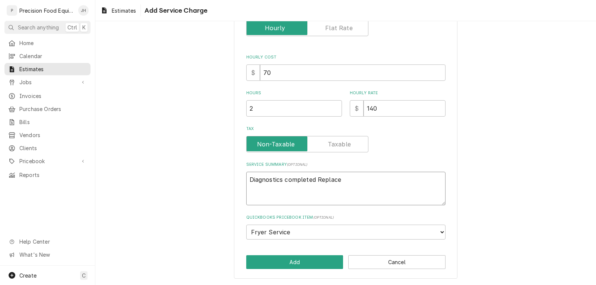
type textarea "x"
type textarea "Diagnostics completed 1Replace"
type textarea "x"
type textarea "Diagnostics completed 10Replace"
type textarea "x"
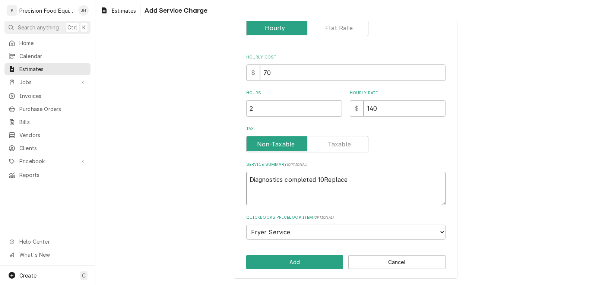
type textarea "Diagnostics completed 10/Replace"
type textarea "x"
type textarea "Diagnostics completed 10/0Replace"
type textarea "x"
type textarea "Diagnostics completed 10/01Replace"
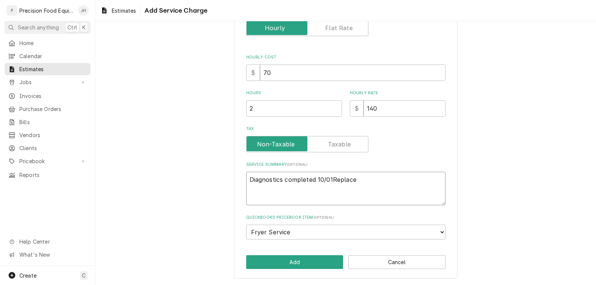
type textarea "x"
type textarea "Diagnostics completed 10/01/Replace"
type textarea "x"
type textarea "Diagnostics completed 10/01/2Replace"
type textarea "x"
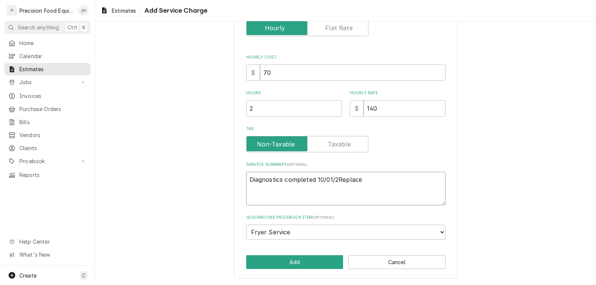
type textarea "Diagnostics completed 10/01/25Replace"
type textarea "x"
type textarea "Diagnostics completed 10/01/25.Replace"
type textarea "x"
type textarea "Diagnostics completed 10/01/25. Replace"
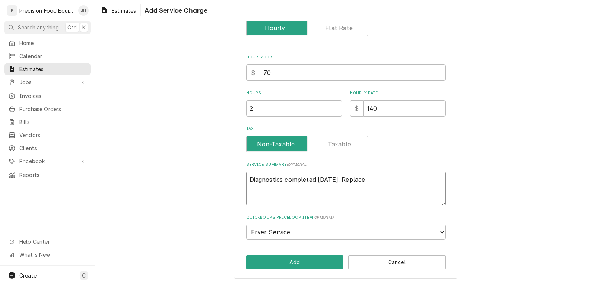
type textarea "x"
type textarea "Diagnostics completed 10/01/25.Replace"
type textarea "x"
type textarea "Diagnostics completed 10/01/25Replace"
type textarea "x"
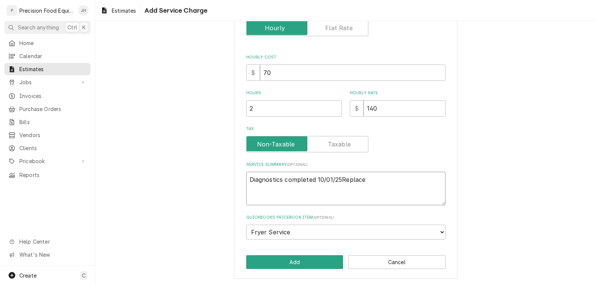
type textarea "Diagnostics completed 10/01/25 Replace"
type textarea "x"
type textarea "Diagnostics completed 10/01/25 aReplace"
type textarea "x"
type textarea "Diagnostics completed 10/01/25 anReplace"
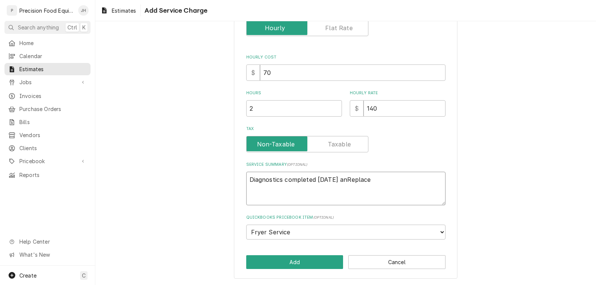
type textarea "x"
type textarea "Diagnostics completed 10/01/25 andReplace"
type textarea "x"
type textarea "Diagnostics completed 10/01/25 and Replace"
type textarea "x"
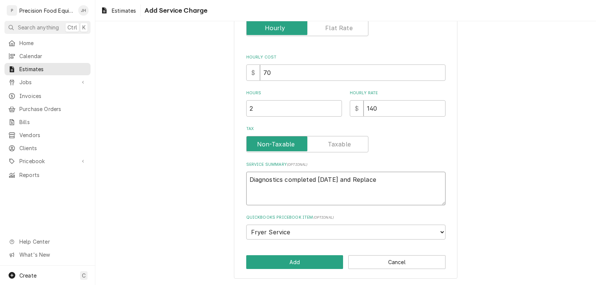
type textarea "Diagnostics completed 10/01/25 and iReplace"
type textarea "x"
type textarea "Diagnostics completed 10/01/25 and inReplace"
type textarea "x"
type textarea "Diagnostics completed 10/01/25 and invReplace"
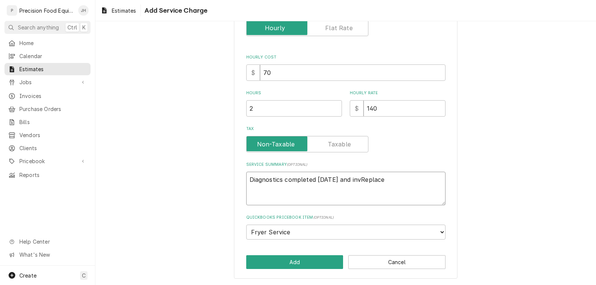
type textarea "x"
type textarea "Diagnostics completed 10/01/25 and invoReplace"
type textarea "x"
type textarea "Diagnostics completed 10/01/25 and invoiReplace"
type textarea "x"
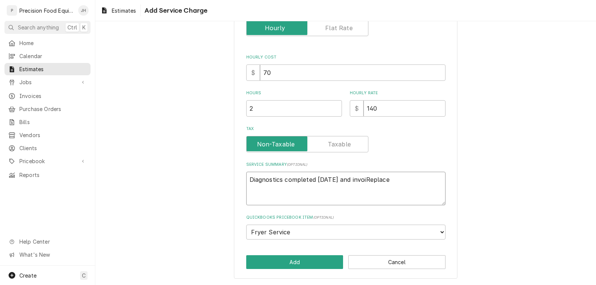
type textarea "Diagnostics completed 10/01/25 and invoicReplace"
type textarea "x"
type textarea "Diagnostics completed 10/01/25 and invoiceReplace"
type textarea "x"
type textarea "Diagnostics completed 10/01/25 and invoicedReplace"
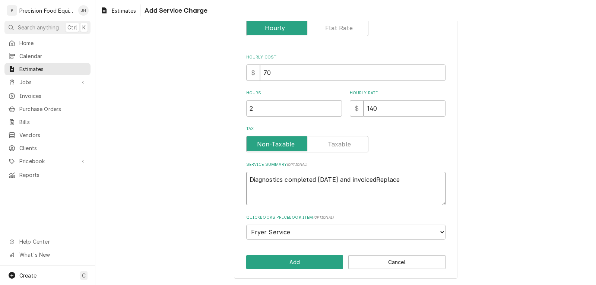
type textarea "x"
type textarea "Diagnostics completed 10/01/25 and invoiced Replace"
type textarea "x"
type textarea "Diagnostics completed 10/01/25 and invoiced sReplace"
type textarea "x"
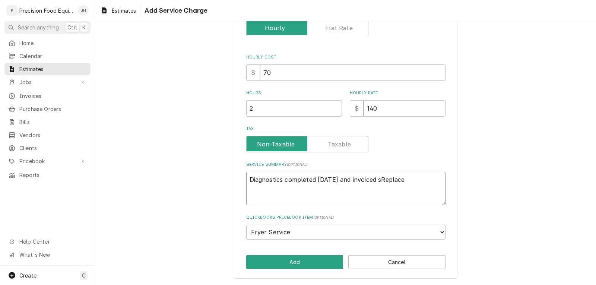
type textarea "Diagnostics completed 10/01/25 and invoiced seReplace"
type textarea "x"
type textarea "Diagnostics completed 10/01/25 and invoiced sepReplace"
type textarea "x"
type textarea "Diagnostics completed 10/01/25 and invoiced sepaReplace"
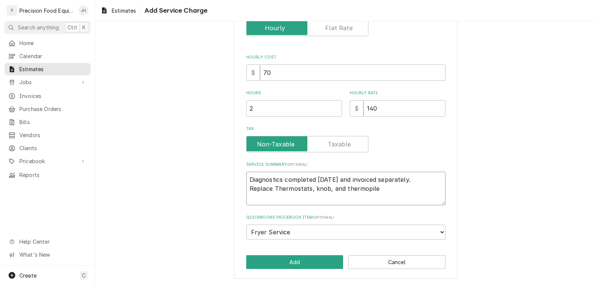
click at [274, 188] on textarea "Diagnostics completed 10/01/25 and invoiced separately. Replace Thermostats, kn…" at bounding box center [345, 189] width 199 height 34
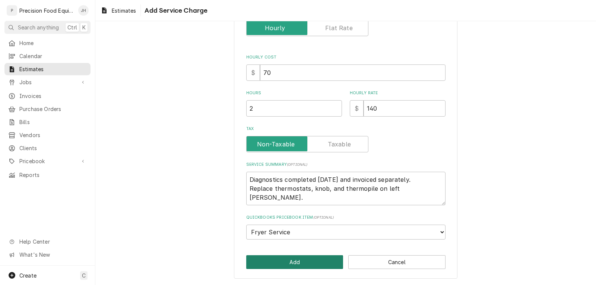
click at [305, 266] on button "Add" at bounding box center [294, 262] width 97 height 14
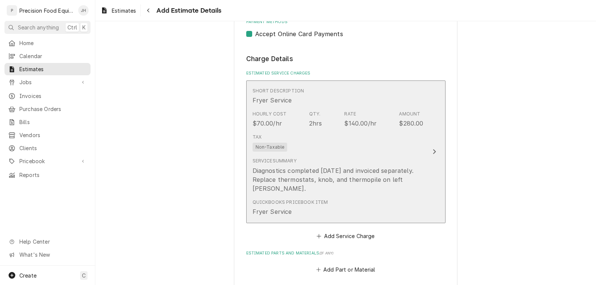
scroll to position [740, 0]
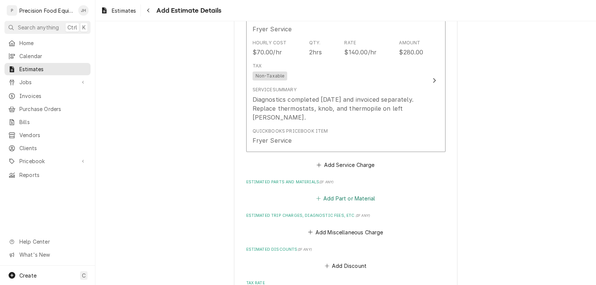
click at [338, 196] on button "Add Part or Material" at bounding box center [345, 198] width 61 height 10
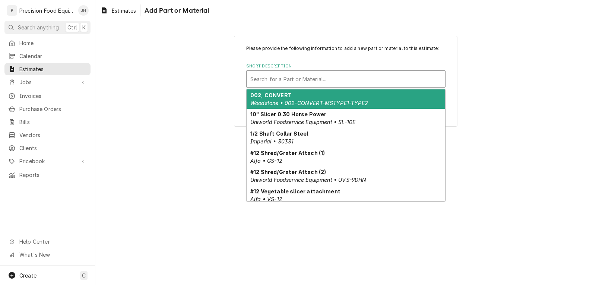
click at [281, 80] on div "Short Description" at bounding box center [345, 78] width 191 height 13
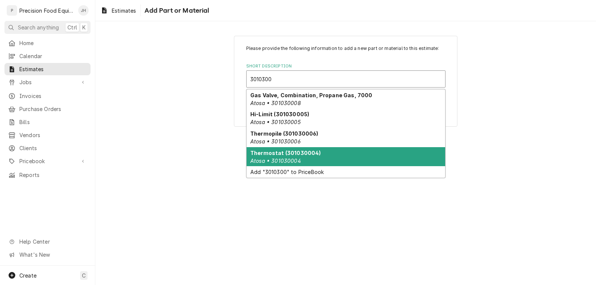
click at [302, 150] on strong "Thermostat (301030004)" at bounding box center [285, 153] width 71 height 6
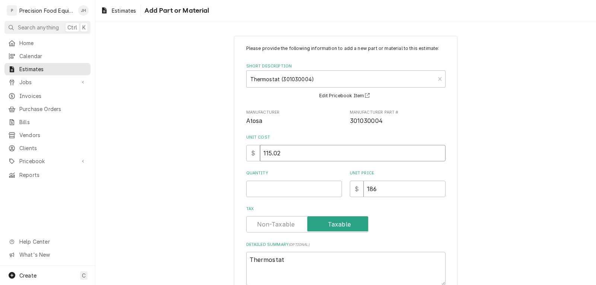
drag, startPoint x: 283, startPoint y: 154, endPoint x: 253, endPoint y: 156, distance: 30.2
click at [253, 156] on div "$ 115.02" at bounding box center [345, 153] width 199 height 16
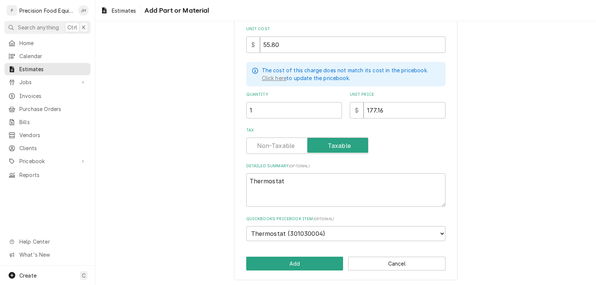
scroll to position [109, 0]
click at [288, 180] on textarea "Thermostat" at bounding box center [345, 189] width 199 height 34
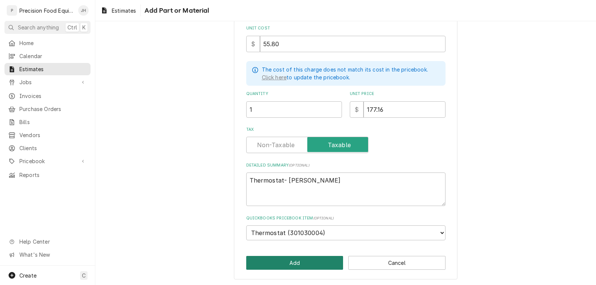
click at [296, 261] on button "Add" at bounding box center [294, 263] width 97 height 14
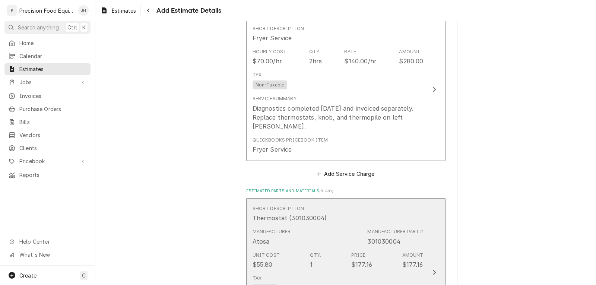
scroll to position [880, 0]
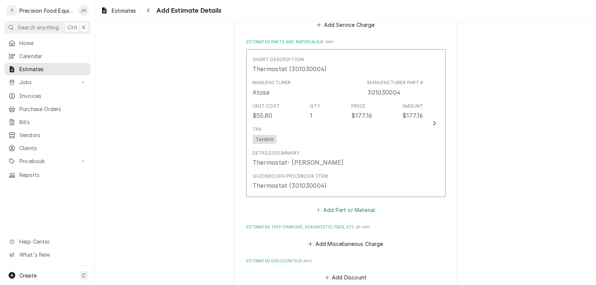
click at [332, 209] on button "Add Part or Material" at bounding box center [345, 210] width 61 height 10
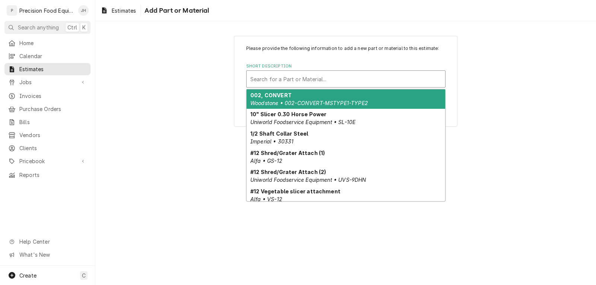
click at [318, 80] on div "Short Description" at bounding box center [345, 78] width 191 height 13
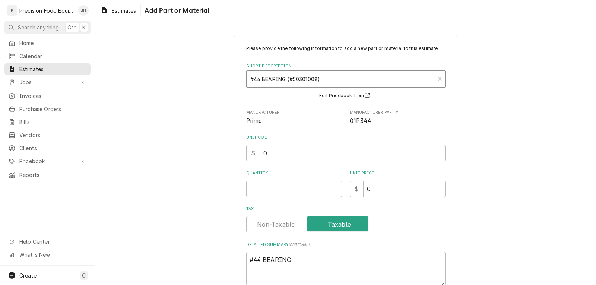
click at [324, 80] on div "Short Description" at bounding box center [340, 78] width 181 height 13
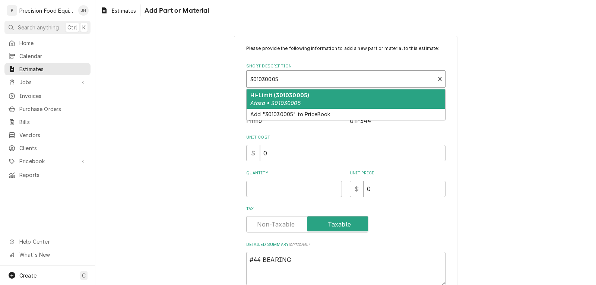
click at [324, 97] on div "Hi-Limit (301030005) Atosa • 301030005" at bounding box center [345, 98] width 198 height 19
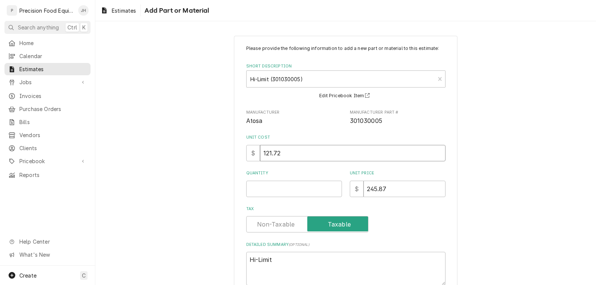
drag, startPoint x: 287, startPoint y: 152, endPoint x: 216, endPoint y: 154, distance: 71.1
click at [216, 154] on div "Please provide the following information to add a new part or material to this …" at bounding box center [345, 197] width 500 height 336
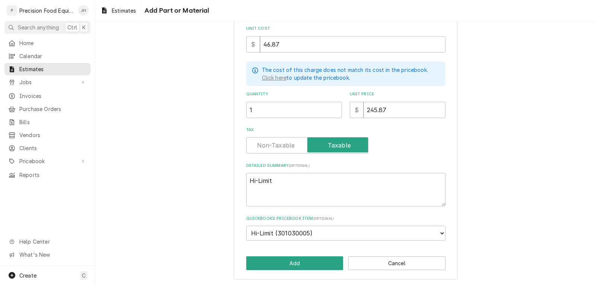
scroll to position [109, 0]
click at [275, 182] on textarea "Hi-Limit" at bounding box center [345, 189] width 199 height 34
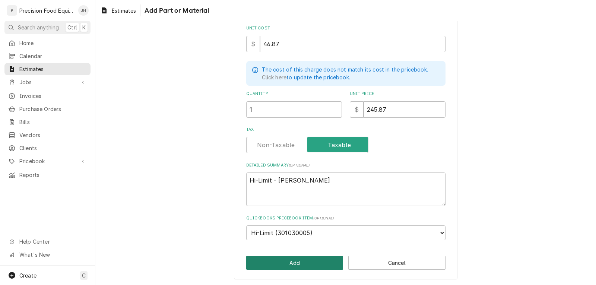
click at [291, 257] on button "Add" at bounding box center [294, 263] width 97 height 14
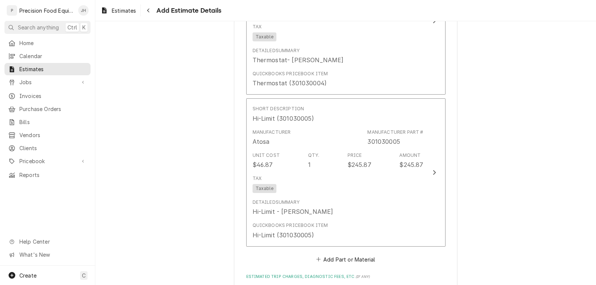
scroll to position [983, 0]
click at [346, 258] on button "Add Part or Material" at bounding box center [345, 259] width 61 height 10
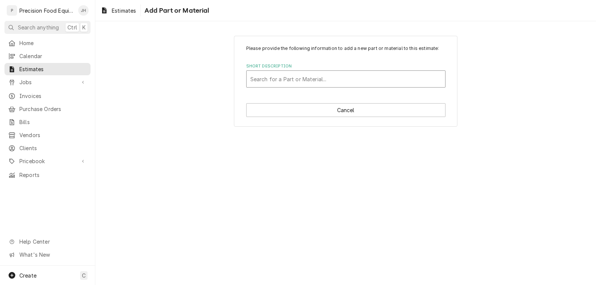
click at [307, 81] on div "Short Description" at bounding box center [345, 78] width 191 height 13
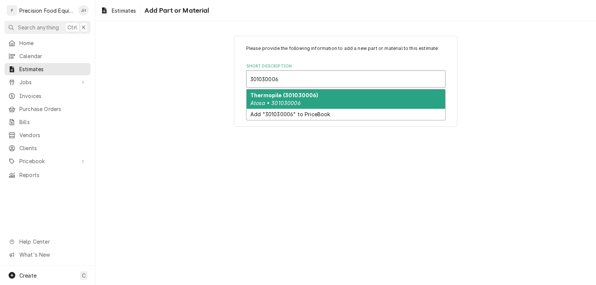
click at [315, 102] on div "Thermopile (301030006) Atosa • 301030006" at bounding box center [345, 98] width 198 height 19
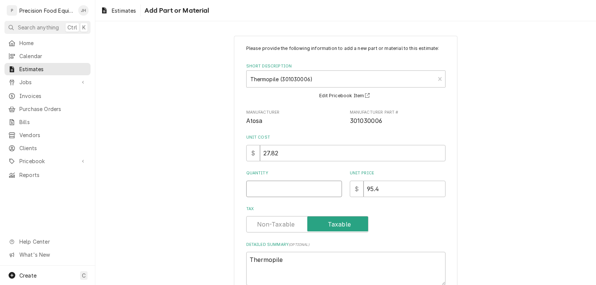
click at [297, 190] on input "Quantity" at bounding box center [294, 189] width 96 height 16
drag, startPoint x: 281, startPoint y: 150, endPoint x: 222, endPoint y: 158, distance: 59.8
click at [222, 159] on div "Please provide the following information to add a new part or material to this …" at bounding box center [345, 197] width 500 height 336
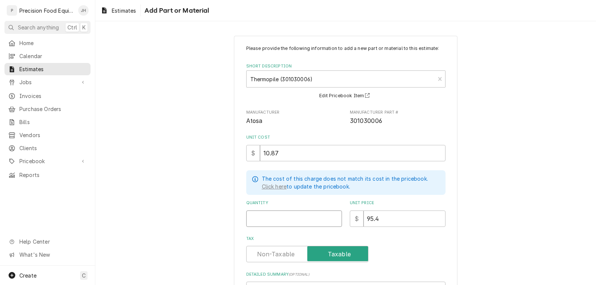
click at [272, 216] on input "Quantity" at bounding box center [294, 218] width 96 height 16
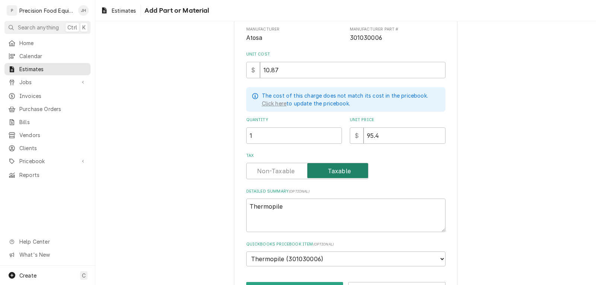
scroll to position [109, 0]
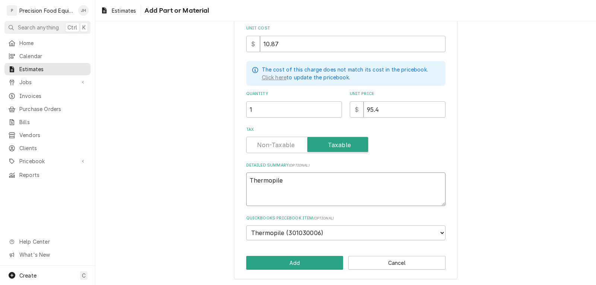
click at [307, 180] on textarea "Thermopile" at bounding box center [345, 189] width 199 height 34
click at [310, 181] on textarea "Thermopile - 24in Sheilded" at bounding box center [345, 189] width 199 height 34
click at [300, 262] on button "Add" at bounding box center [294, 263] width 97 height 14
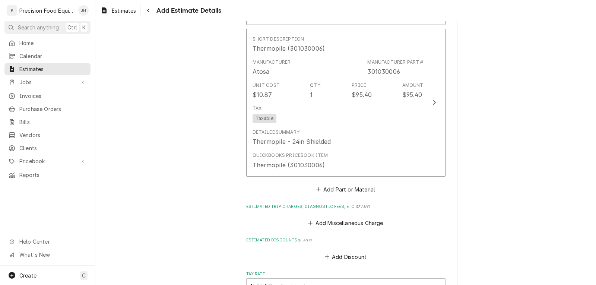
scroll to position [1234, 0]
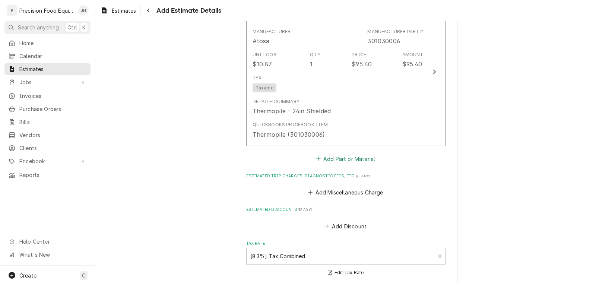
click at [349, 161] on button "Add Part or Material" at bounding box center [345, 158] width 61 height 10
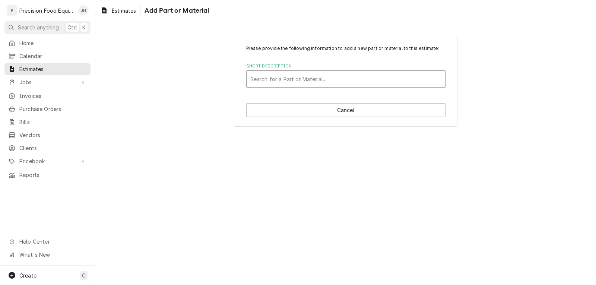
click at [299, 77] on div "Short Description" at bounding box center [345, 78] width 191 height 13
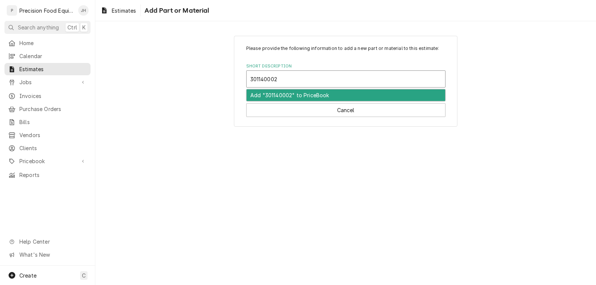
click at [307, 95] on div "Add "301140002" to PriceBook" at bounding box center [345, 95] width 198 height 12
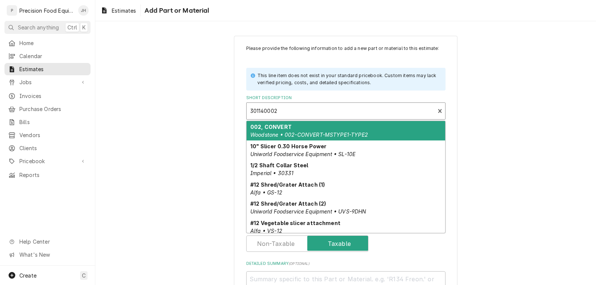
drag, startPoint x: 284, startPoint y: 111, endPoint x: 207, endPoint y: 111, distance: 76.7
click at [207, 111] on div "Please provide the following information to add a new part or material to this …" at bounding box center [345, 206] width 500 height 355
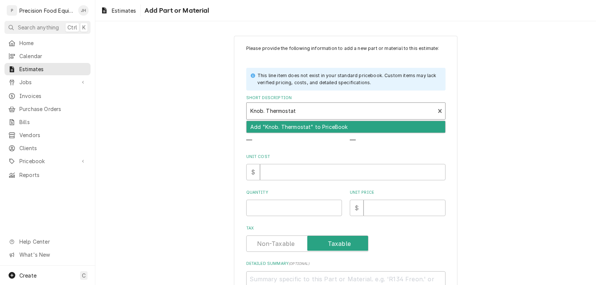
click at [261, 111] on input "Knob. Thermostat" at bounding box center [273, 111] width 47 height 12
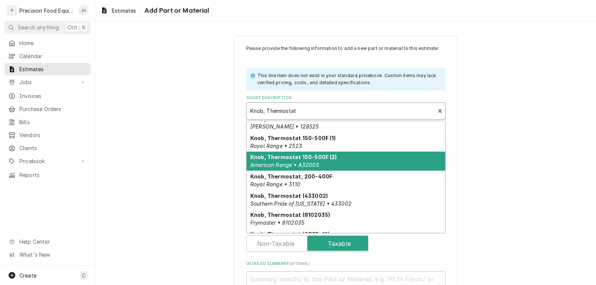
scroll to position [241, 0]
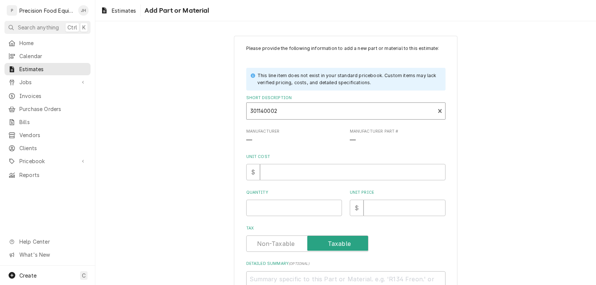
click at [301, 108] on div "Short Description" at bounding box center [340, 110] width 181 height 13
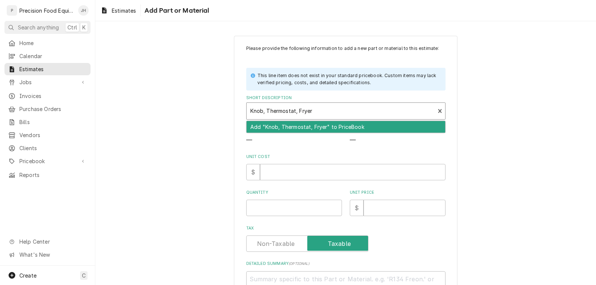
click at [301, 127] on div "Add "Knob, Thermostat, Fryer" to PriceBook" at bounding box center [345, 127] width 198 height 12
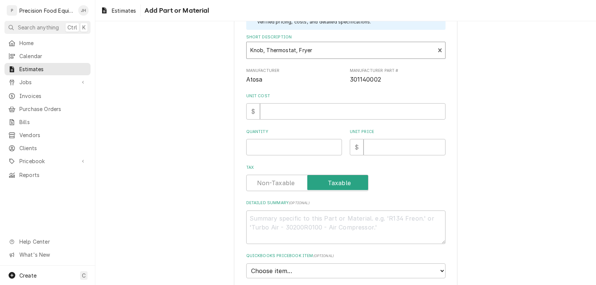
scroll to position [0, 0]
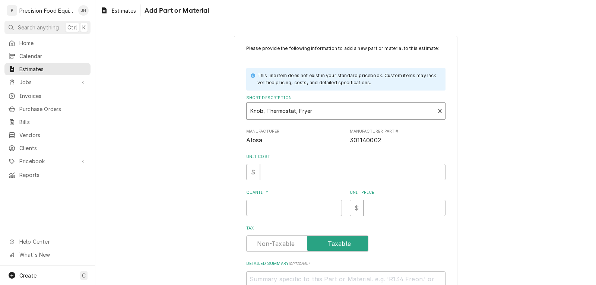
click at [320, 114] on div "Short Description" at bounding box center [340, 110] width 181 height 13
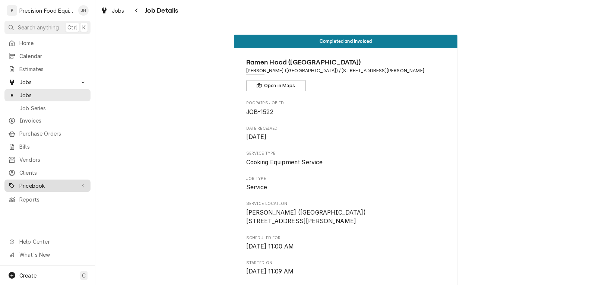
click at [33, 182] on span "Pricebook" at bounding box center [47, 186] width 56 height 8
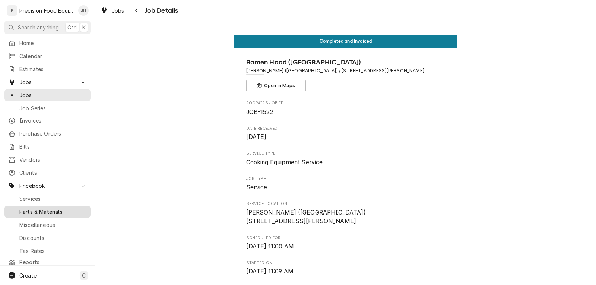
click at [37, 208] on span "Parts & Materials" at bounding box center [52, 212] width 67 height 8
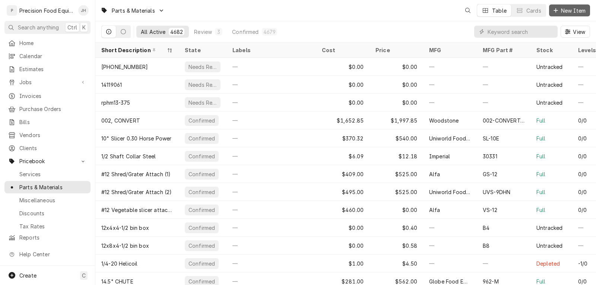
click at [575, 6] on button "New Item" at bounding box center [569, 10] width 41 height 12
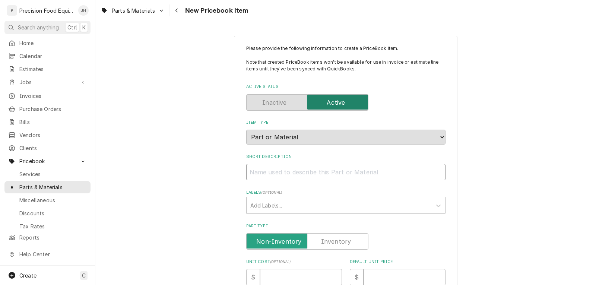
click at [271, 174] on input "Short Description" at bounding box center [345, 172] width 199 height 16
type textarea "x"
type input "K"
type textarea "x"
type input "Kn"
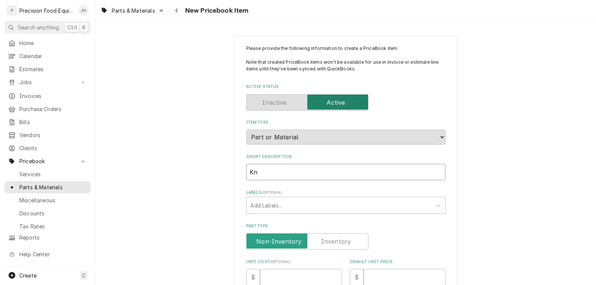
type textarea "x"
type input "Kno"
type textarea "x"
type input "Knob"
type textarea "x"
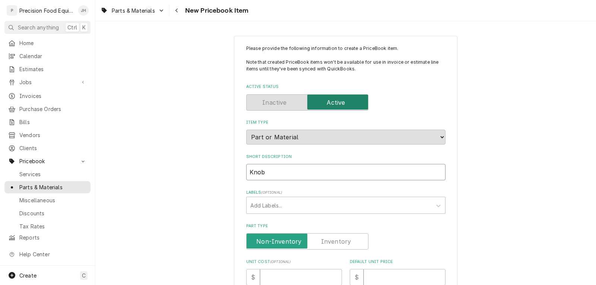
type input "Knob,"
type textarea "x"
type input "Knob,"
type textarea "x"
type input "Knob, T"
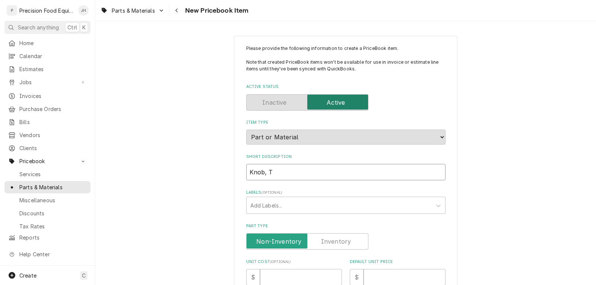
type textarea "x"
type input "Knob, Th"
type textarea "x"
type input "Knob, The"
type textarea "x"
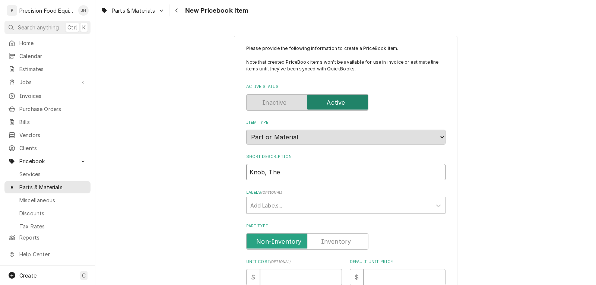
type input "Knob, Ther"
type textarea "x"
type input "Knob, Therm"
type textarea "x"
type input "Knob, Thermo"
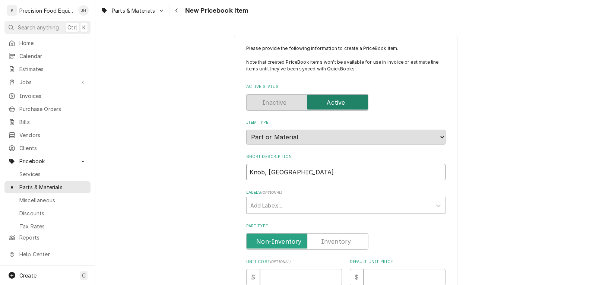
type textarea "x"
type input "Knob, Thermos"
type textarea "x"
type input "Knob, Thermost"
type textarea "x"
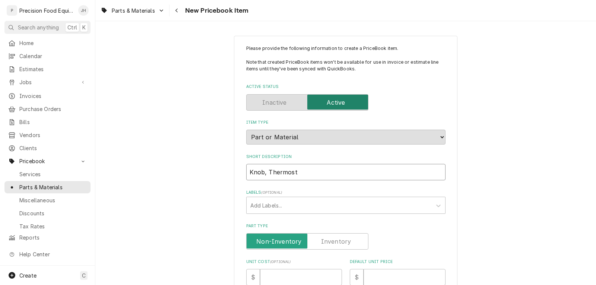
type input "Knob, Thermosta"
type textarea "x"
type input "Knob, Thermostat"
type textarea "x"
type input "Knob, Thermostat,"
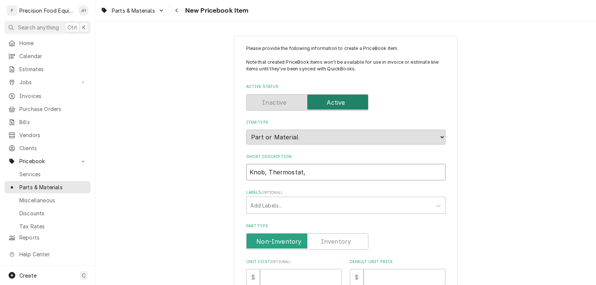
type textarea "x"
type input "Knob, Thermostat,"
type textarea "x"
type input "Knob, Thermostat, F"
type textarea "x"
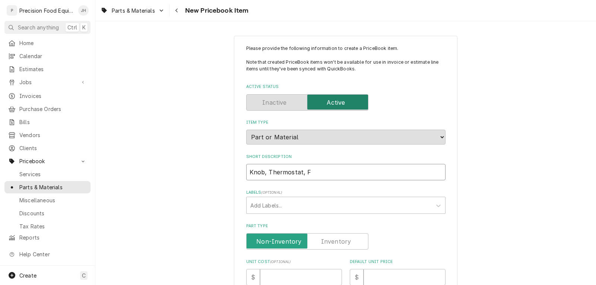
type input "Knob, Thermostat, Fr"
type textarea "x"
type input "Knob, Thermostat, Fry"
type textarea "x"
type input "Knob, Thermostat, Frye"
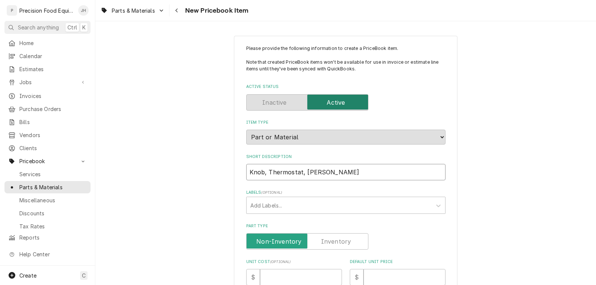
type textarea "x"
type input "Knob, Thermostat, Fryer"
click at [342, 242] on label "Part Type" at bounding box center [307, 241] width 122 height 16
click at [342, 242] on input "Part Type" at bounding box center [306, 241] width 115 height 16
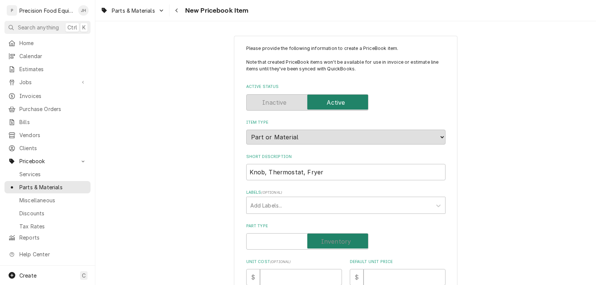
checkbox input "true"
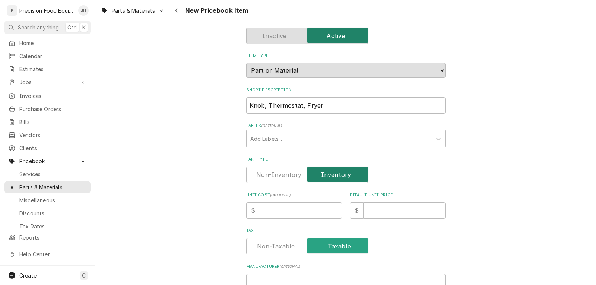
scroll to position [74, 0]
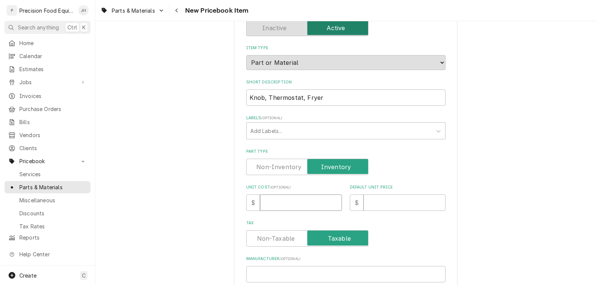
click at [299, 202] on input "Unit Cost ( optional )" at bounding box center [301, 202] width 82 height 16
type textarea "x"
type input "1"
type textarea "x"
type input "10"
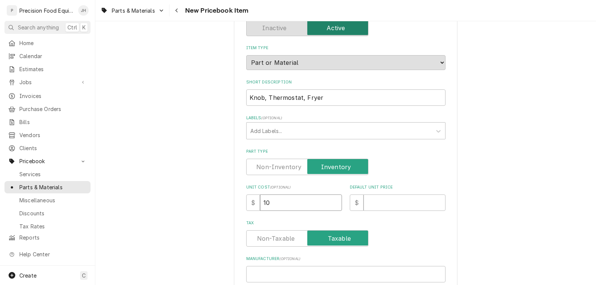
type textarea "x"
type input "10.1"
type textarea "x"
type input "10.16"
type textarea "x"
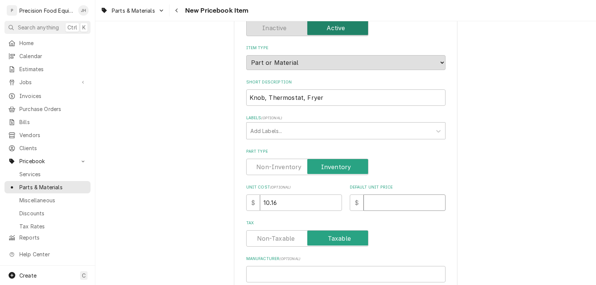
type input "2"
type textarea "x"
type input "20"
type textarea "x"
type input "20.3"
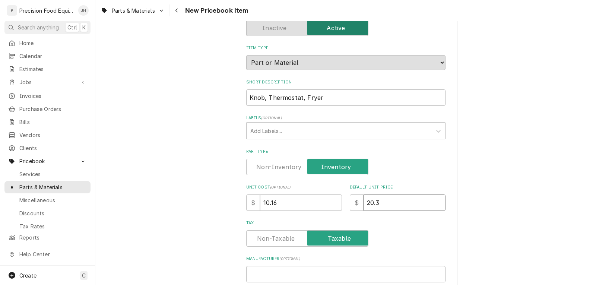
type textarea "x"
type input "20.32"
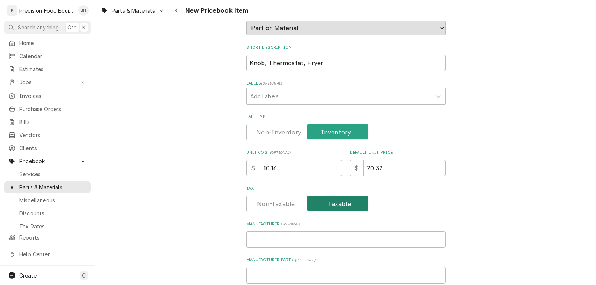
scroll to position [223, 0]
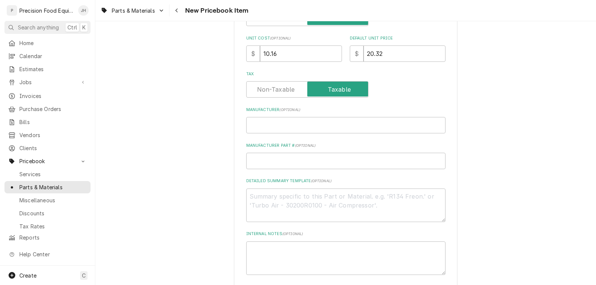
click at [289, 114] on div "Manufacturer ( optional )" at bounding box center [345, 120] width 199 height 26
click at [280, 125] on input "Manufacturer ( optional )" at bounding box center [345, 125] width 199 height 16
type textarea "x"
type input "A"
type textarea "x"
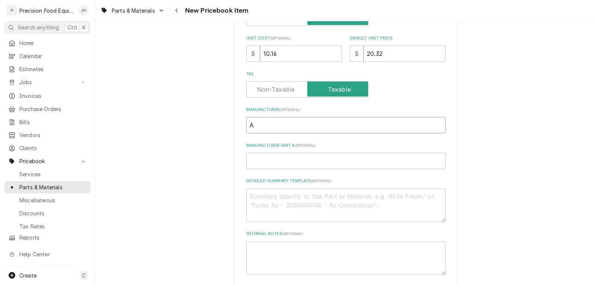
type input "At"
type textarea "x"
type input "Ato"
type textarea "x"
type input "Atos"
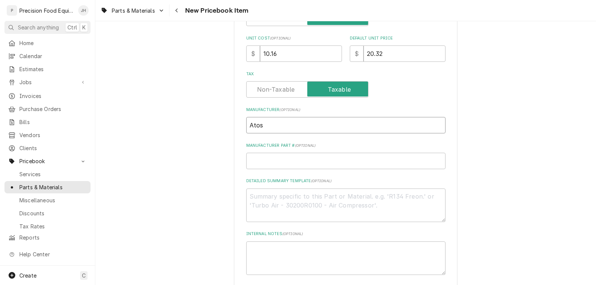
type textarea "x"
type input "Atosa"
type textarea "x"
type input "3"
type textarea "x"
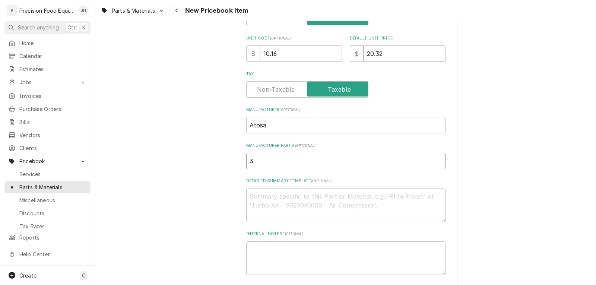
type input "30"
type textarea "x"
type input "301"
type textarea "x"
type input "3011"
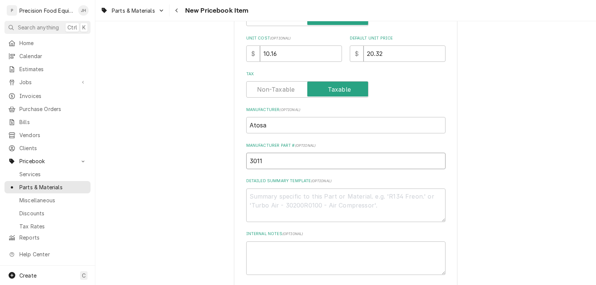
type textarea "x"
type input "30114"
type textarea "x"
type input "301140"
type textarea "x"
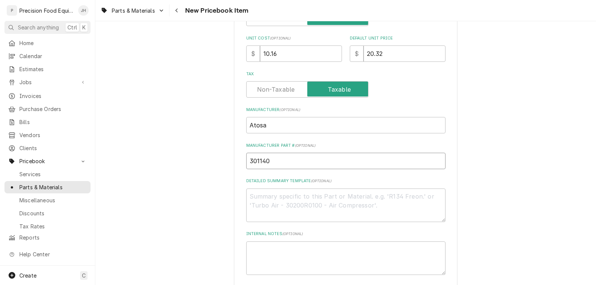
type input "3011400"
type textarea "x"
type input "30114000"
type textarea "x"
type input "301140002"
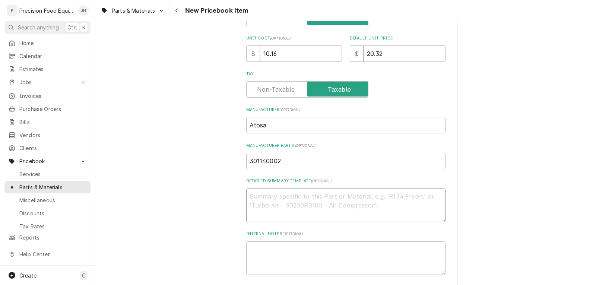
type textarea "x"
type textarea "K"
type textarea "x"
type textarea "Kn"
type textarea "x"
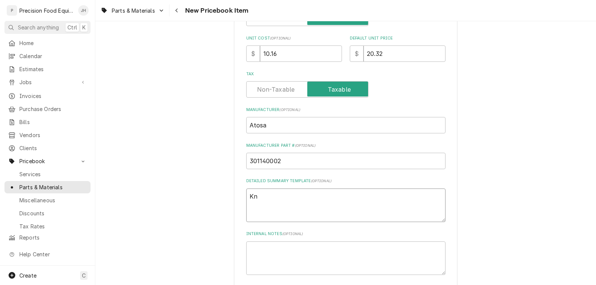
type textarea "Kno"
type textarea "x"
type textarea "Knob"
type textarea "x"
type textarea "Knob,"
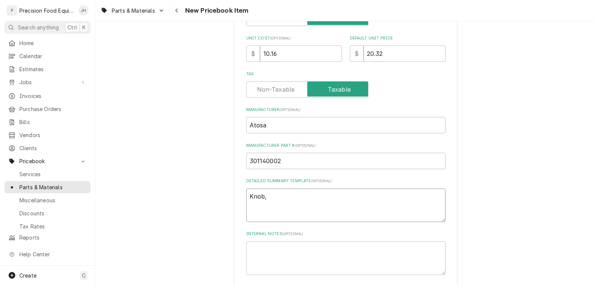
type textarea "x"
type textarea "Knob,"
type textarea "x"
type textarea "Knob, F"
type textarea "x"
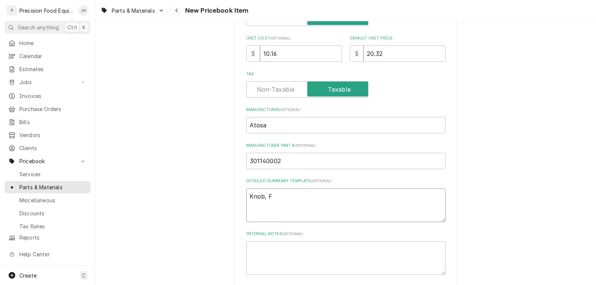
type textarea "Knob, Fr"
type textarea "x"
type textarea "Knob, Fry"
type textarea "x"
type textarea "Knob, Frye"
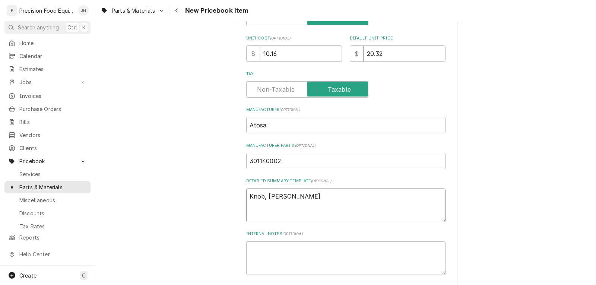
type textarea "x"
type textarea "Knob, Fryer"
type textarea "x"
type textarea "Knob, Fryer"
type textarea "x"
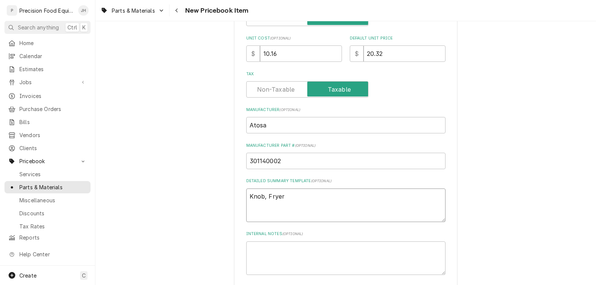
type textarea "Knob, Fryer T"
type textarea "x"
type textarea "Knob, Fryer Th"
type textarea "x"
type textarea "Knob, Fryer The"
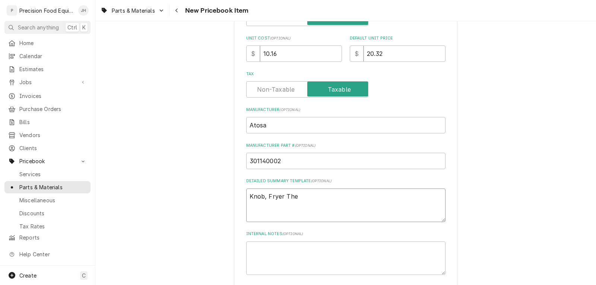
type textarea "x"
type textarea "Knob, Fryer Ther"
type textarea "x"
type textarea "Knob, Fryer Therm"
type textarea "x"
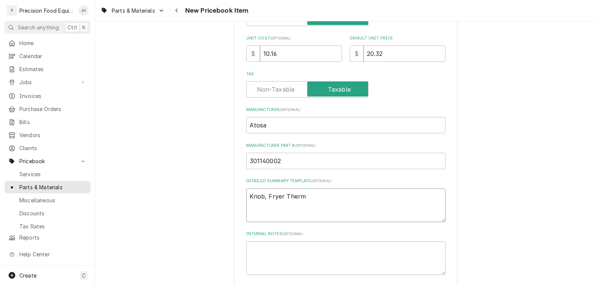
type textarea "Knob, Fryer Thermo"
type textarea "x"
type textarea "Knob, Fryer Thermos"
type textarea "x"
type textarea "Knob, Fryer Thermost"
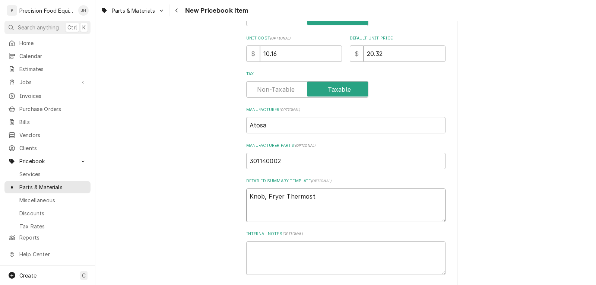
type textarea "x"
type textarea "Knob, Fryer Thermosta"
type textarea "x"
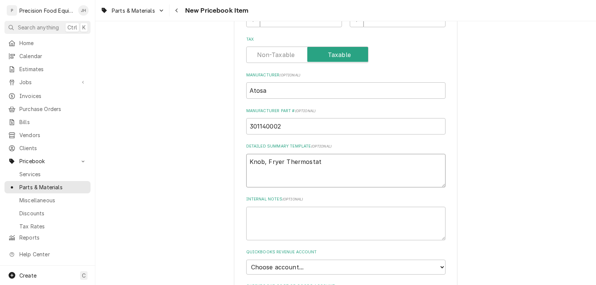
scroll to position [335, 0]
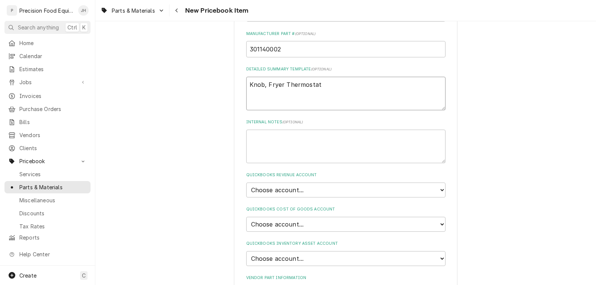
type textarea "Knob, Fryer Thermostat"
click at [280, 145] on textarea "Internal Notes ( optional )" at bounding box center [345, 147] width 199 height 34
click at [292, 192] on select "Choose account... Discount Income Misc Income Non taxable issues 46600: Parts a…" at bounding box center [345, 189] width 199 height 15
select select "8000000A-1210141275"
click at [246, 182] on select "Choose account... Discount Income Misc Income Non taxable issues 46600: Parts a…" at bounding box center [345, 189] width 199 height 15
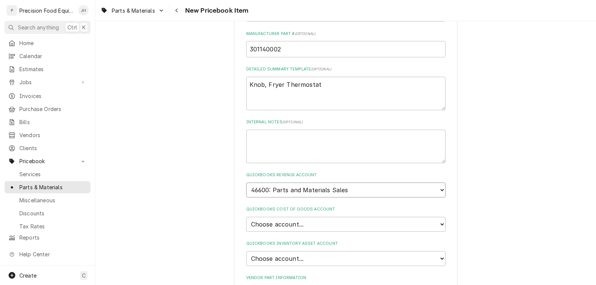
type textarea "x"
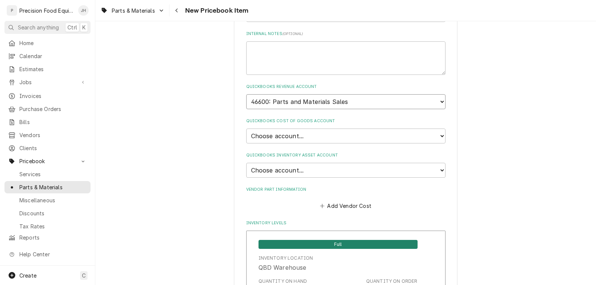
scroll to position [447, 0]
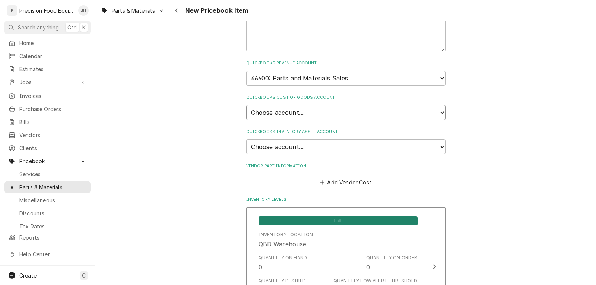
click at [313, 115] on select "Choose account... Loss Expense Loss Expense 11/3/2014 Loss Expense 11/4/2014 Co…" at bounding box center [345, 112] width 199 height 15
select select "80000023-1210145225"
click at [246, 105] on select "Choose account... Loss Expense Loss Expense 11/3/2014 Loss Expense 11/4/2014 Co…" at bounding box center [345, 112] width 199 height 15
type textarea "x"
click at [299, 148] on select "Choose account... Undeposited Funds Inventory Asset Payroll Asset" at bounding box center [345, 146] width 199 height 15
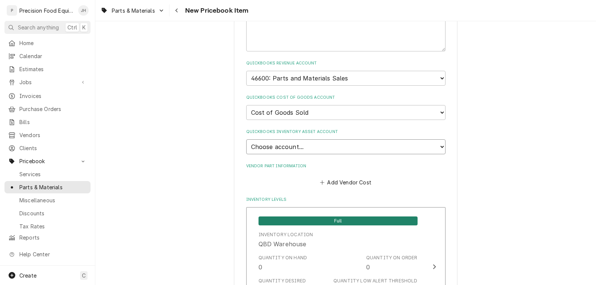
select select "80000022-1210145225"
click at [246, 139] on select "Choose account... Undeposited Funds Inventory Asset Payroll Asset" at bounding box center [345, 146] width 199 height 15
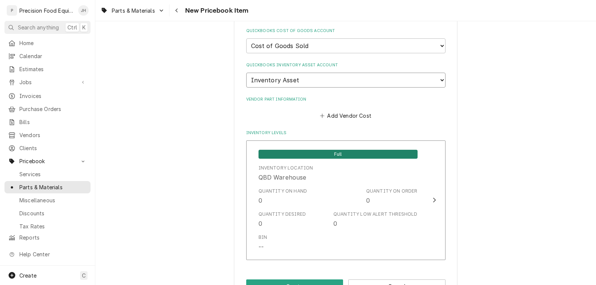
scroll to position [521, 0]
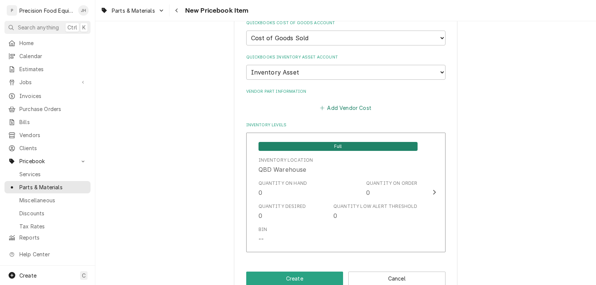
click at [351, 107] on button "Add Vendor Cost" at bounding box center [346, 108] width 54 height 10
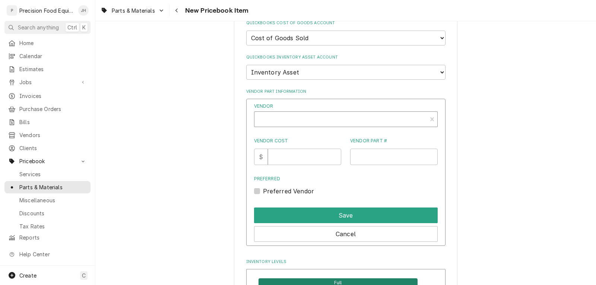
type textarea "x"
click at [278, 118] on div "Vendor" at bounding box center [340, 120] width 165 height 18
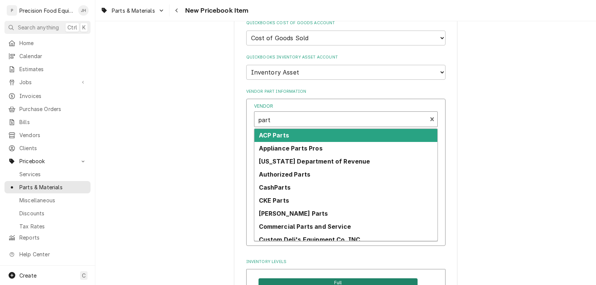
type input "parts"
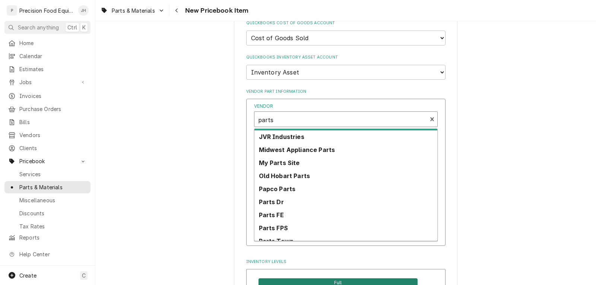
scroll to position [149, 0]
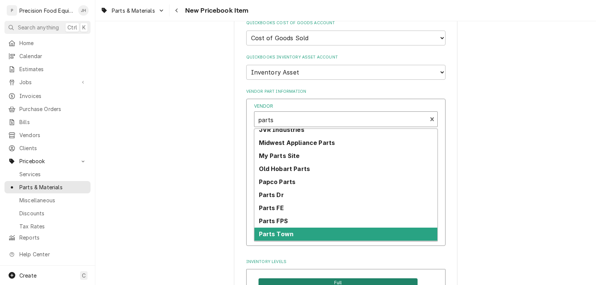
click at [301, 232] on div "Parts Town" at bounding box center [345, 233] width 183 height 13
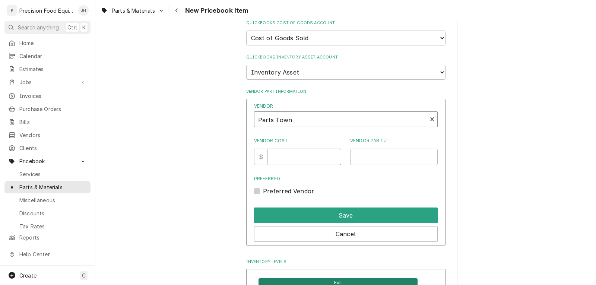
click at [296, 161] on input "Vendor Cost" at bounding box center [304, 157] width 73 height 16
type input "10.16"
type input "20.32"
click at [280, 191] on label "Preferred Vendor" at bounding box center [288, 191] width 51 height 9
click at [280, 191] on input "Preferred" at bounding box center [355, 195] width 184 height 16
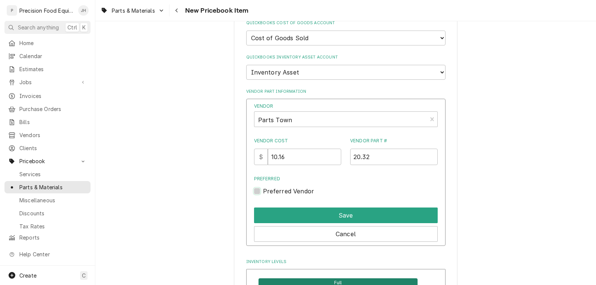
checkbox input "true"
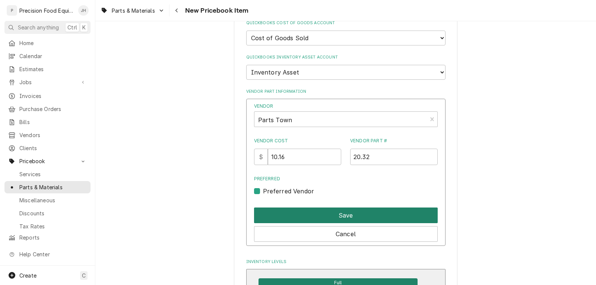
click at [316, 214] on button "Save" at bounding box center [346, 215] width 184 height 16
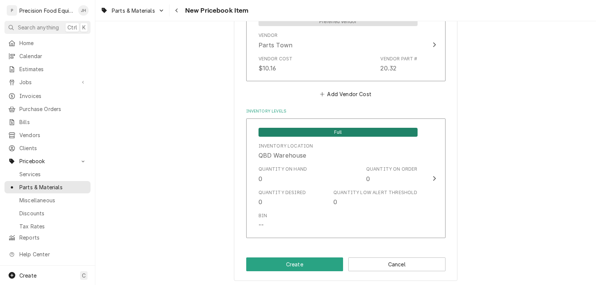
scroll to position [614, 0]
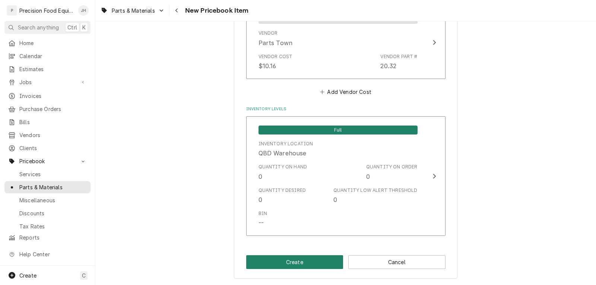
click at [300, 267] on button "Create" at bounding box center [294, 262] width 97 height 14
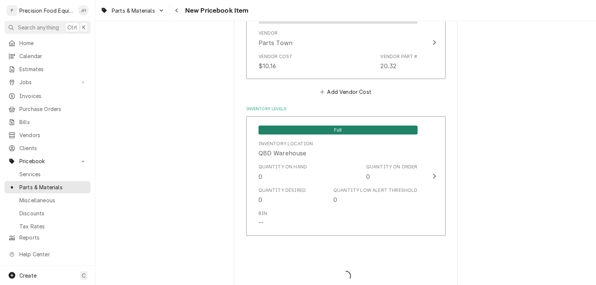
type textarea "x"
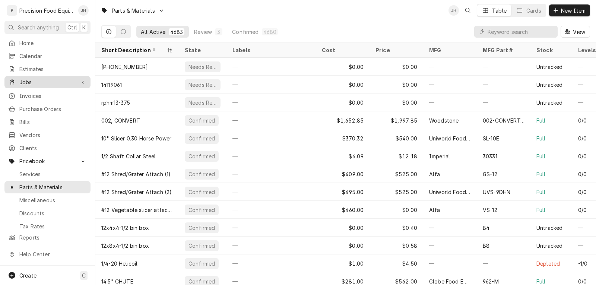
click at [31, 80] on span "Jobs" at bounding box center [47, 82] width 56 height 8
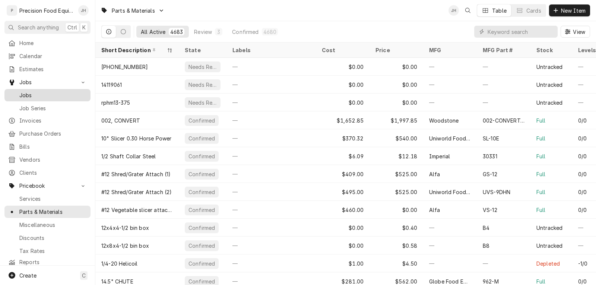
click at [31, 93] on span "Jobs" at bounding box center [52, 95] width 67 height 8
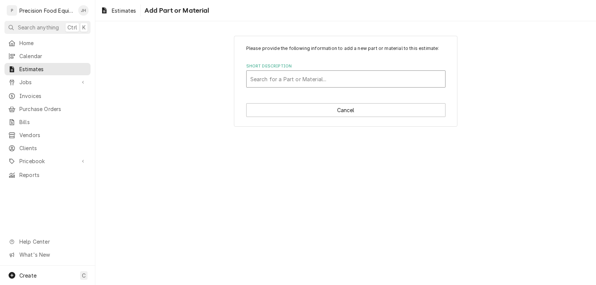
click at [307, 79] on div "Short Description" at bounding box center [345, 78] width 191 height 13
type input "knob, thermostat, fryer"
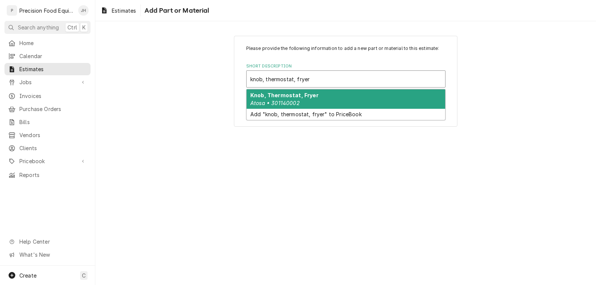
click at [314, 95] on div "Knob, Thermostat, [PERSON_NAME] • 301140002" at bounding box center [345, 98] width 198 height 19
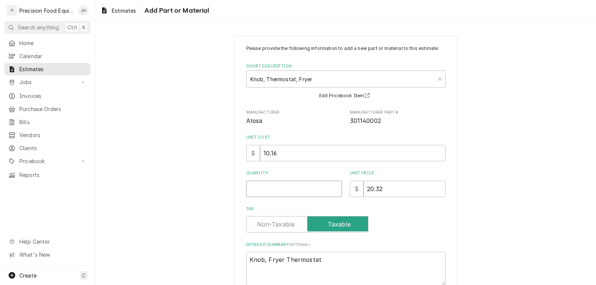
click at [293, 196] on input "Quantity" at bounding box center [294, 189] width 96 height 16
type textarea "x"
type input "1"
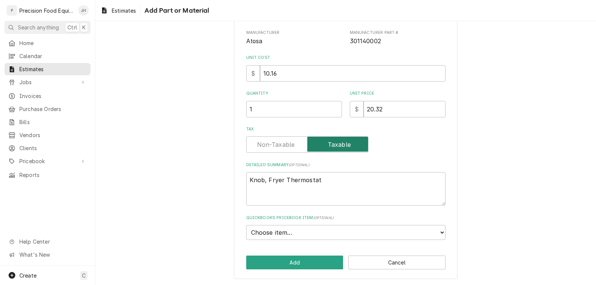
scroll to position [80, 0]
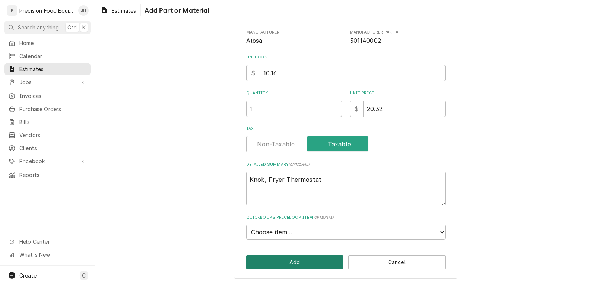
click at [310, 263] on button "Add" at bounding box center [294, 262] width 97 height 14
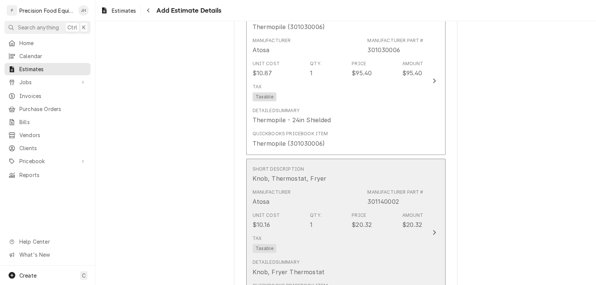
type textarea "x"
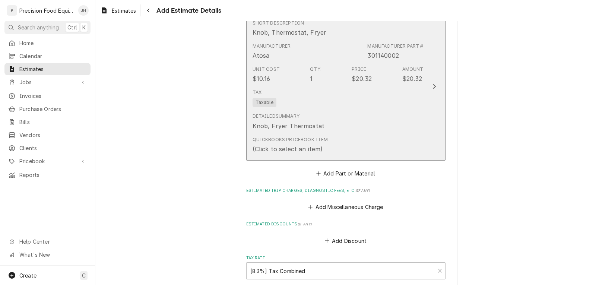
scroll to position [1374, 0]
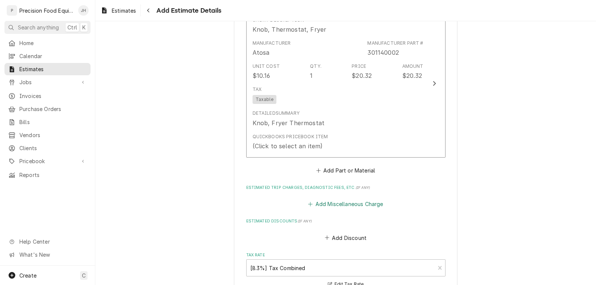
click at [332, 207] on button "Add Miscellaneous Charge" at bounding box center [345, 204] width 77 height 10
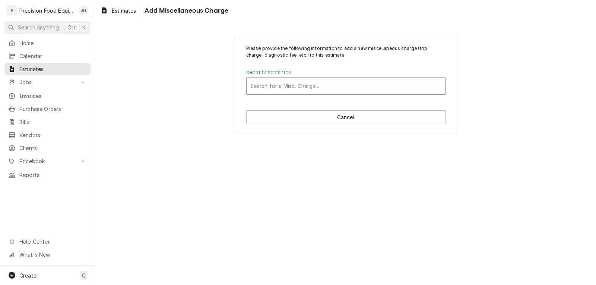
click at [281, 89] on div "Short Description" at bounding box center [345, 85] width 191 height 13
type input "fre"
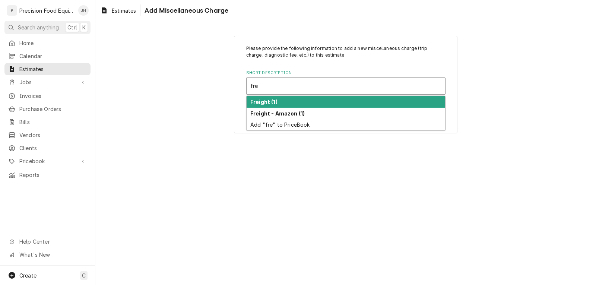
click at [281, 99] on div "Freight (1)" at bounding box center [345, 102] width 198 height 12
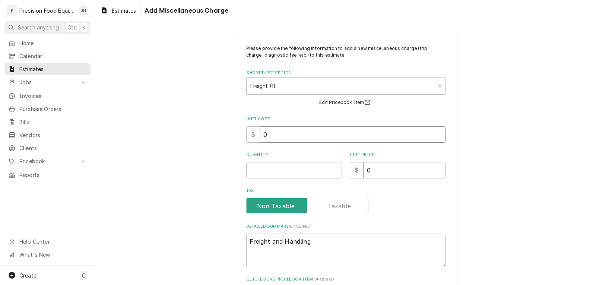
click at [278, 137] on input "0" at bounding box center [352, 134] width 185 height 16
drag, startPoint x: 277, startPoint y: 136, endPoint x: 251, endPoint y: 136, distance: 26.1
click at [251, 136] on div "$ 0" at bounding box center [345, 134] width 199 height 16
type textarea "x"
type input "2"
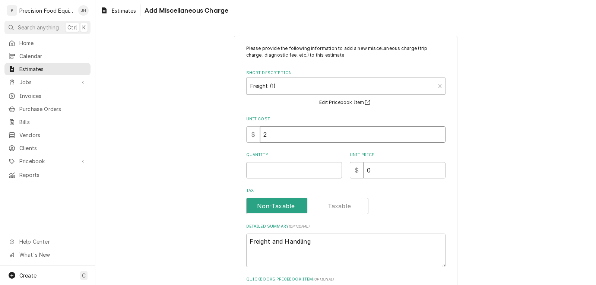
type textarea "x"
type input "24"
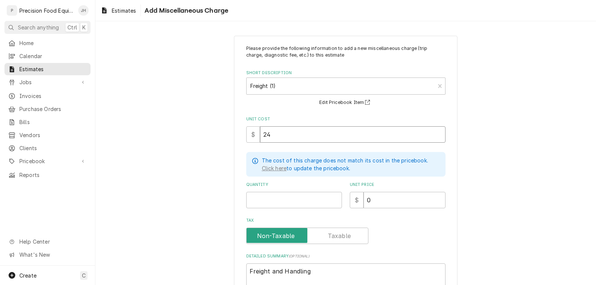
type textarea "x"
type input "24.1"
type textarea "x"
type input "24.16"
type textarea "x"
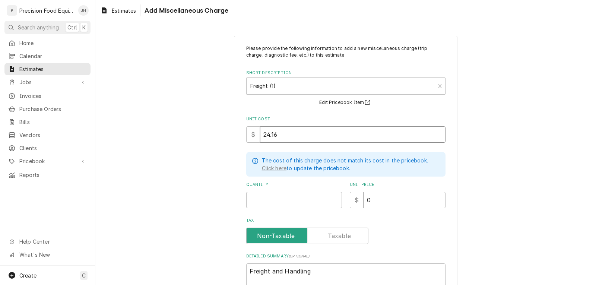
type input "24.16"
click at [268, 201] on input "Quantity" at bounding box center [294, 200] width 96 height 16
drag, startPoint x: 277, startPoint y: 137, endPoint x: 247, endPoint y: 137, distance: 30.2
click at [247, 137] on div "$ 24.16" at bounding box center [345, 134] width 199 height 16
type textarea "x"
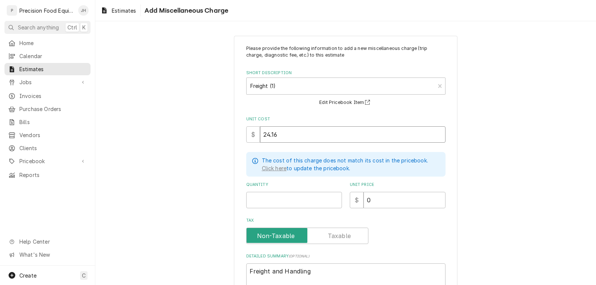
type input "3"
type textarea "x"
type input "37"
type textarea "x"
type input "37.6"
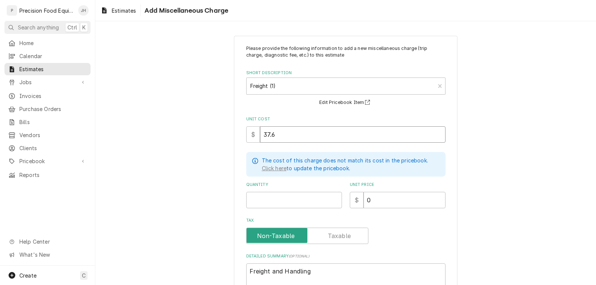
type textarea "x"
type input "37.65"
type textarea "x"
type input "37.65"
click at [264, 198] on input "Quantity" at bounding box center [294, 200] width 96 height 16
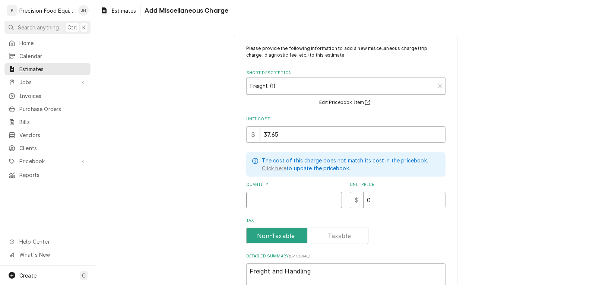
type textarea "x"
type input "1"
type textarea "x"
type input "3"
type textarea "x"
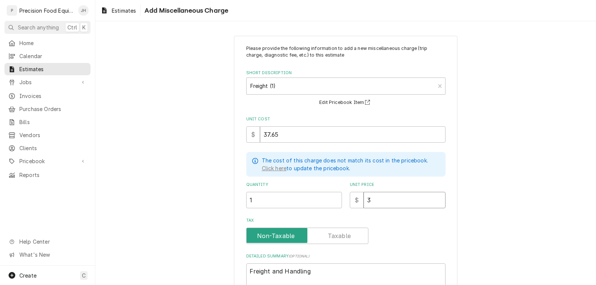
type input "37"
type textarea "x"
type input "37.6"
type textarea "x"
type input "37.65"
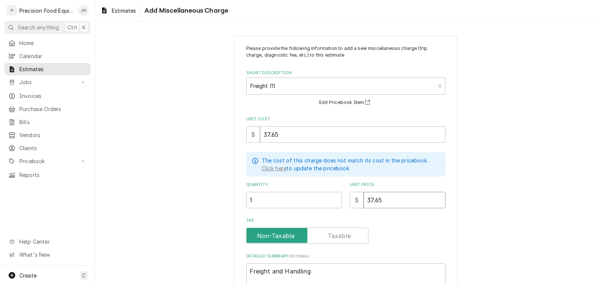
type textarea "x"
type input "37.65"
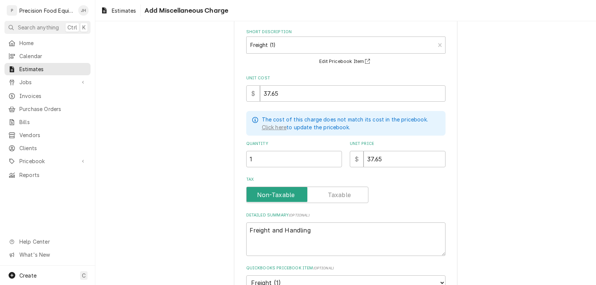
scroll to position [91, 0]
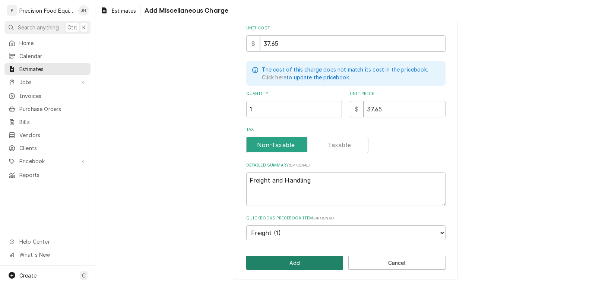
click at [286, 265] on button "Add" at bounding box center [294, 263] width 97 height 14
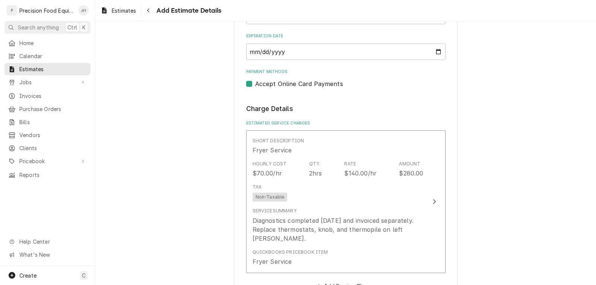
scroll to position [695, 0]
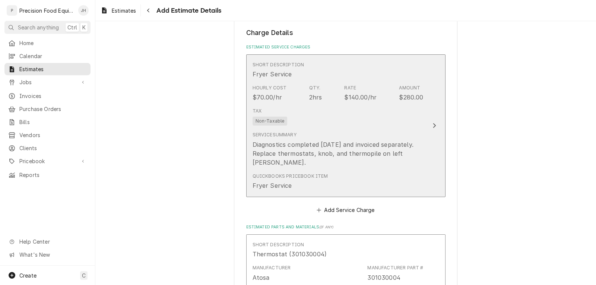
click at [409, 126] on div "Tax Non-Taxable" at bounding box center [337, 117] width 171 height 24
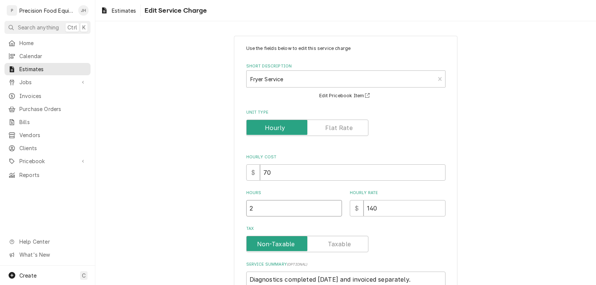
click at [275, 208] on input "2" at bounding box center [294, 208] width 96 height 16
type textarea "x"
type input "1"
type textarea "x"
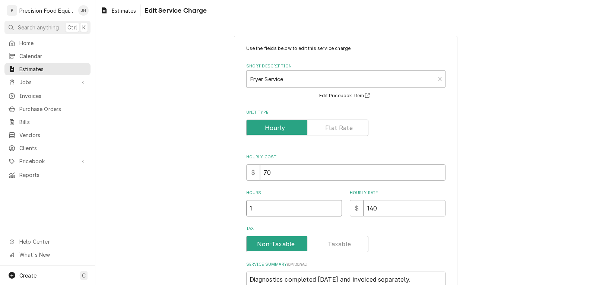
type input "1.5"
type textarea "x"
type input "1.5"
click at [505, 184] on div "Use the fields below to edit this service charge Short Description Fryer Servic…" at bounding box center [345, 216] width 500 height 374
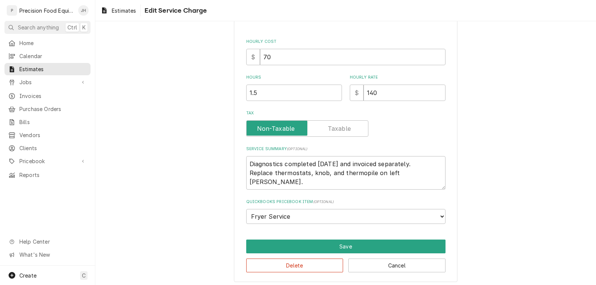
scroll to position [119, 0]
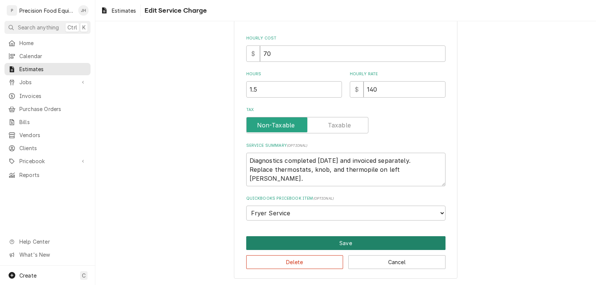
click at [383, 245] on button "Save" at bounding box center [345, 243] width 199 height 14
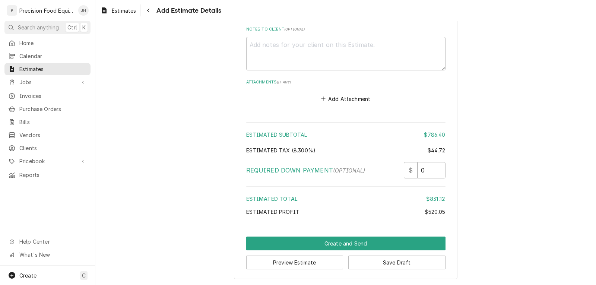
scroll to position [1775, 0]
click at [341, 242] on button "Create and Send" at bounding box center [345, 243] width 199 height 14
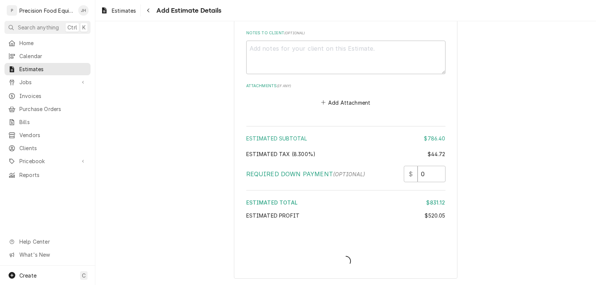
type textarea "x"
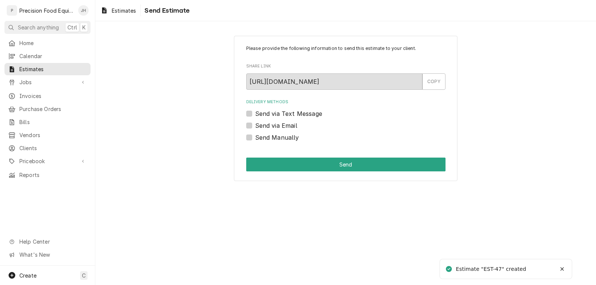
click at [285, 124] on label "Send via Email" at bounding box center [276, 125] width 42 height 9
click at [285, 124] on input "Send via Email" at bounding box center [354, 129] width 199 height 16
checkbox input "true"
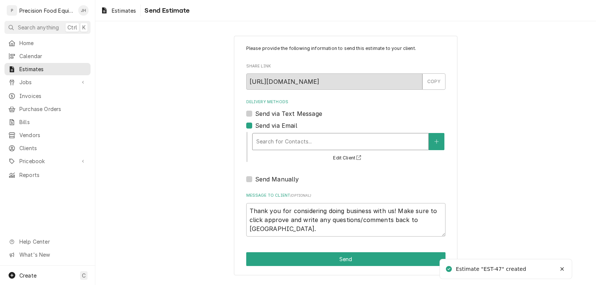
click at [285, 144] on div "Delivery Methods" at bounding box center [340, 141] width 168 height 13
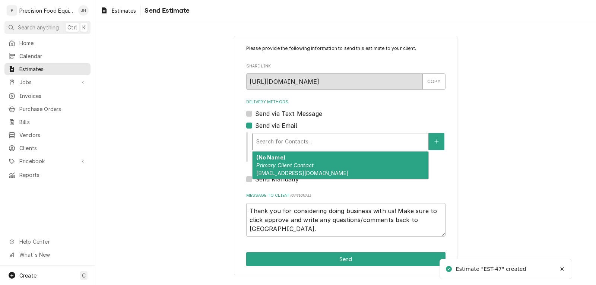
click at [284, 164] on em "Primary Client Contact" at bounding box center [284, 165] width 57 height 6
type textarea "x"
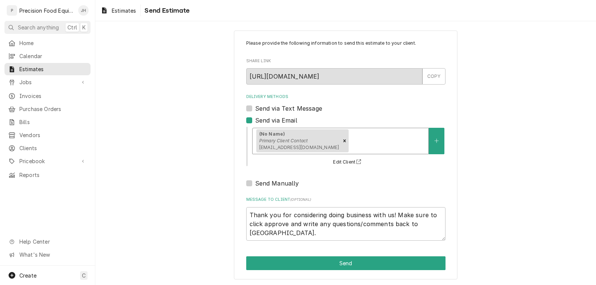
scroll to position [6, 0]
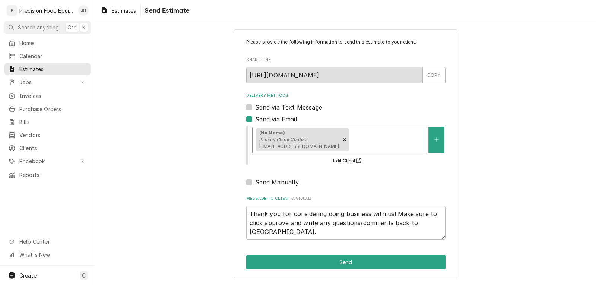
click at [255, 121] on label "Send via Email" at bounding box center [276, 119] width 42 height 9
click at [255, 121] on input "Send via Email" at bounding box center [354, 123] width 199 height 16
checkbox input "false"
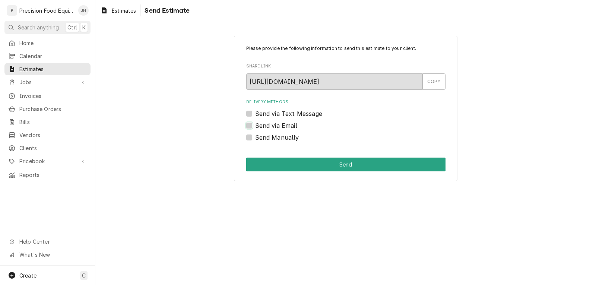
scroll to position [0, 0]
click at [255, 137] on label "Send Manually" at bounding box center [277, 137] width 44 height 9
click at [255, 137] on input "Send Manually" at bounding box center [354, 141] width 199 height 16
checkbox input "true"
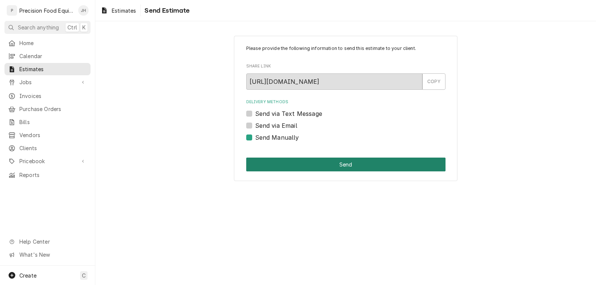
click at [309, 161] on button "Send" at bounding box center [345, 164] width 199 height 14
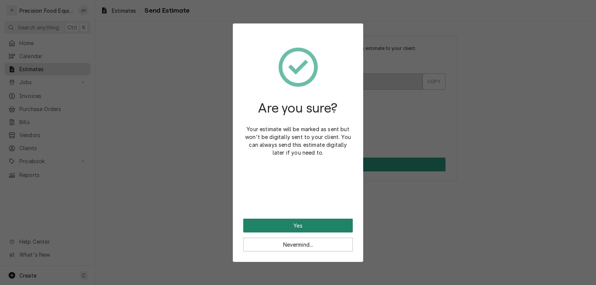
click at [292, 223] on button "Yes" at bounding box center [297, 226] width 109 height 14
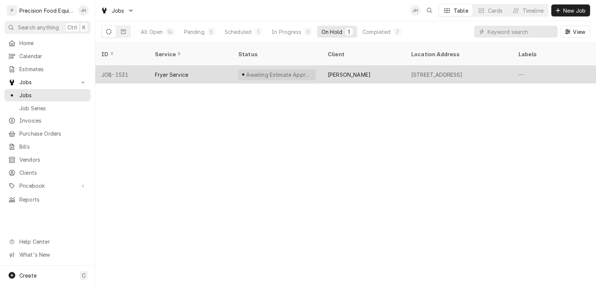
click at [201, 66] on div "Fryer Service" at bounding box center [190, 75] width 83 height 18
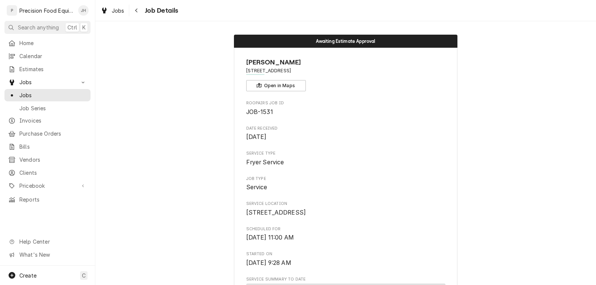
scroll to position [112, 0]
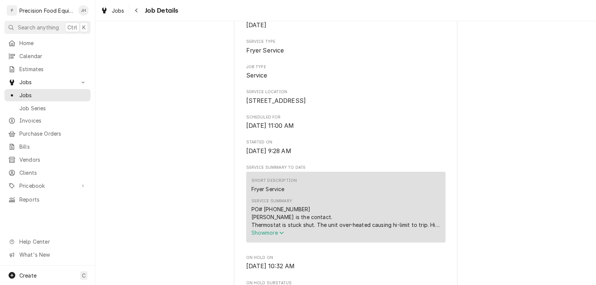
click at [285, 222] on div "PO# [PHONE_NUMBER] [PERSON_NAME] is the contact. Thermostat is stuck shut. The …" at bounding box center [345, 216] width 189 height 23
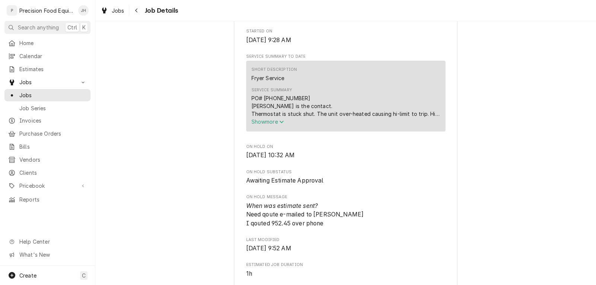
scroll to position [223, 0]
drag, startPoint x: 282, startPoint y: 105, endPoint x: 248, endPoint y: 106, distance: 34.3
click at [248, 106] on div "Short Description Fryer Service Service Summary PO# [PHONE_NUMBER] [PERSON_NAME…" at bounding box center [345, 95] width 199 height 70
copy div "PO# 1176339"
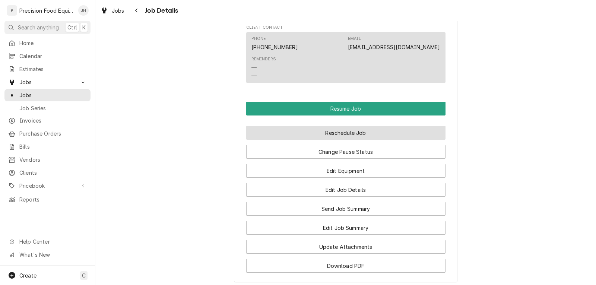
scroll to position [670, 0]
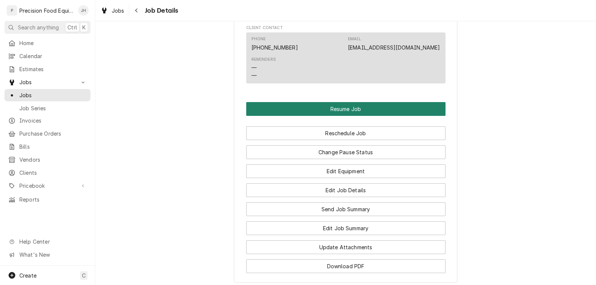
click at [338, 116] on button "Resume Job" at bounding box center [345, 109] width 199 height 14
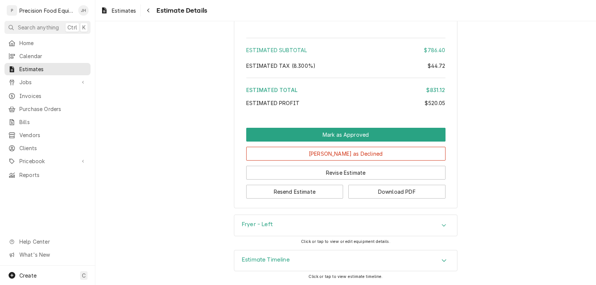
scroll to position [1152, 0]
click at [335, 172] on button "Revise Estimate" at bounding box center [345, 173] width 199 height 14
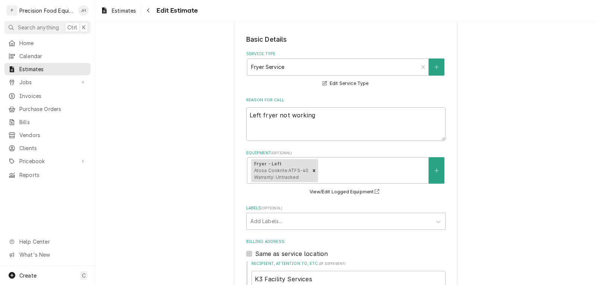
scroll to position [149, 0]
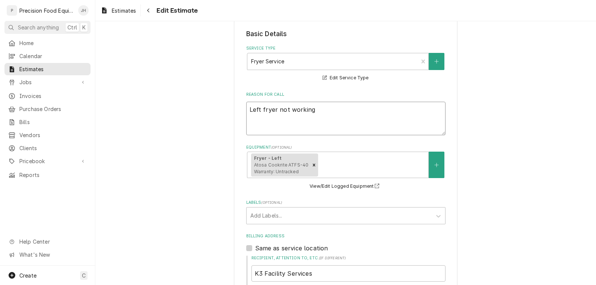
click at [315, 111] on textarea "Left fryer not working" at bounding box center [345, 119] width 199 height 34
click at [248, 111] on textarea "Left fryer not working" at bounding box center [345, 119] width 199 height 34
paste textarea "PO# 1176339"
type textarea "x"
type textarea "PO# 1176339Left fryer not working"
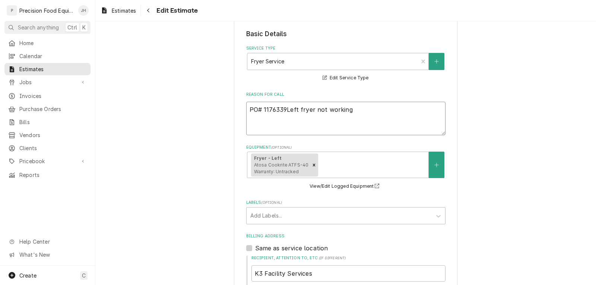
type textarea "x"
type textarea "PO# 1176339 Left fryer not working"
click at [314, 122] on textarea "PO# 1176339 Left fryer not working" at bounding box center [345, 119] width 199 height 34
type textarea "x"
type textarea "PO# 1176339 Left fryer not working."
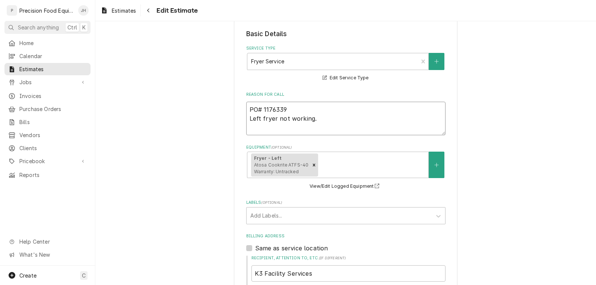
type textarea "x"
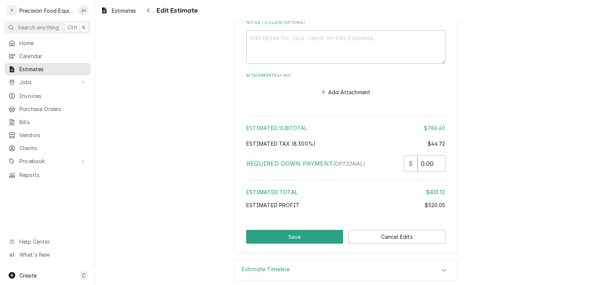
scroll to position [1791, 0]
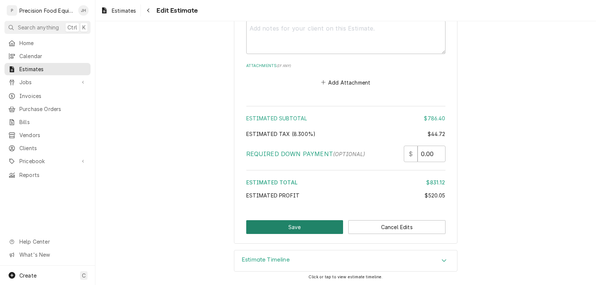
type textarea "PO# 1176339 Left fryer not working."
click at [298, 229] on button "Save" at bounding box center [294, 227] width 97 height 14
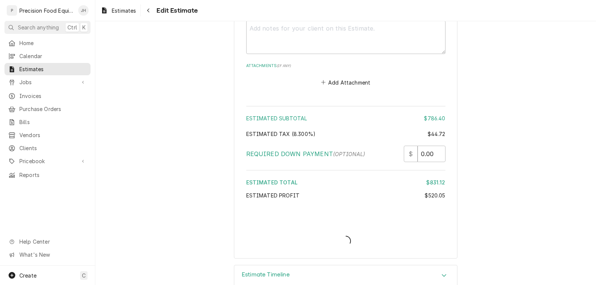
type textarea "x"
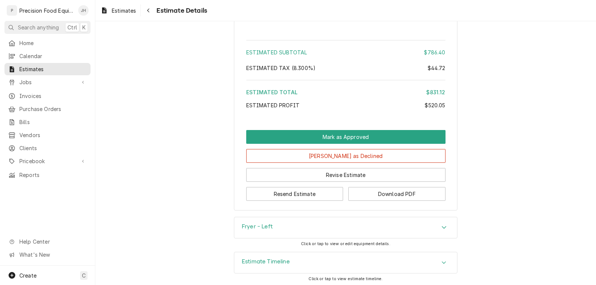
scroll to position [1161, 0]
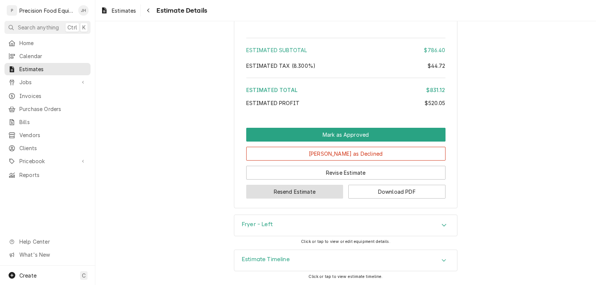
click at [305, 193] on button "Resend Estimate" at bounding box center [294, 192] width 97 height 14
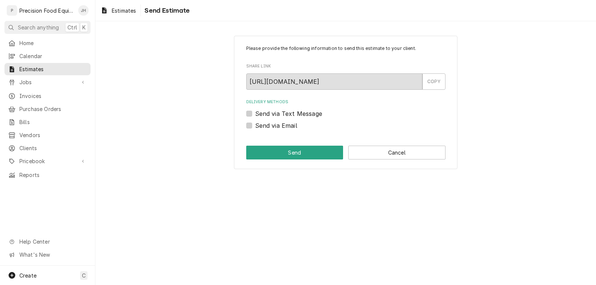
click at [284, 128] on label "Send via Email" at bounding box center [276, 125] width 42 height 9
click at [284, 128] on input "Send via Email" at bounding box center [354, 129] width 199 height 16
checkbox input "true"
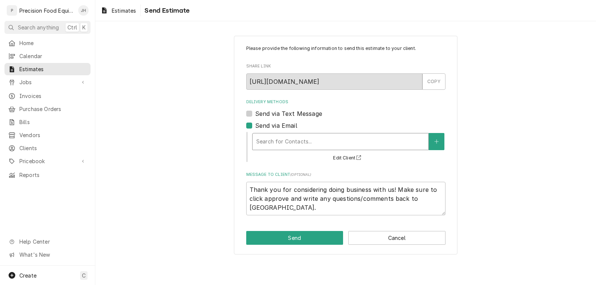
click at [277, 142] on div "Delivery Methods" at bounding box center [340, 141] width 168 height 13
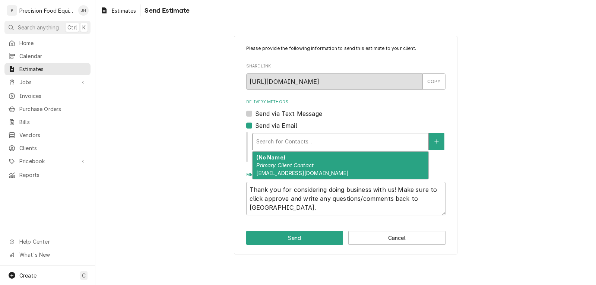
click at [275, 163] on em "Primary Client Contact" at bounding box center [284, 165] width 57 height 6
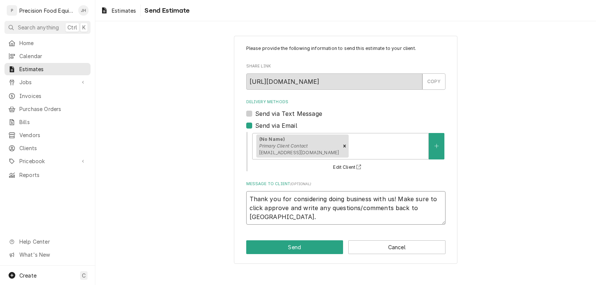
click at [428, 208] on textarea "Thank you for considering doing business with us! Make sure to click approve an…" at bounding box center [345, 208] width 199 height 34
type textarea "x"
type textarea "Thank you for considering doing business with us! Make sure to click approve an…"
paste textarea "PO# 1176339"
type textarea "x"
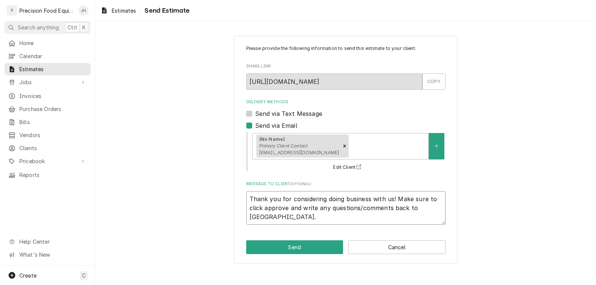
type textarea "Thank you for considering doing business with us! Make sure to click approve an…"
type textarea "x"
type textarea "Thank you for considering doing business with us! Make sure to click approve an…"
type textarea "x"
type textarea "Thank you for considering doing business with us! Make sure to click approve an…"
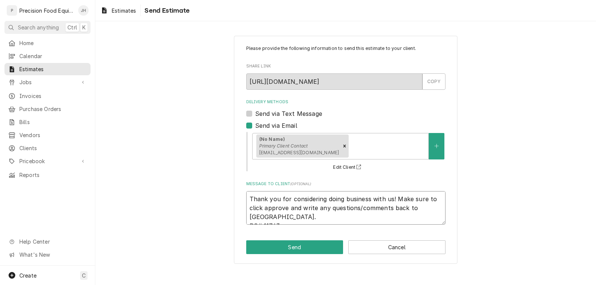
type textarea "x"
type textarea "Thank you for considering doing business with us! Make sure to click approve an…"
type textarea "x"
type textarea "Thank you for considering doing business with us! Make sure to click approve an…"
type textarea "x"
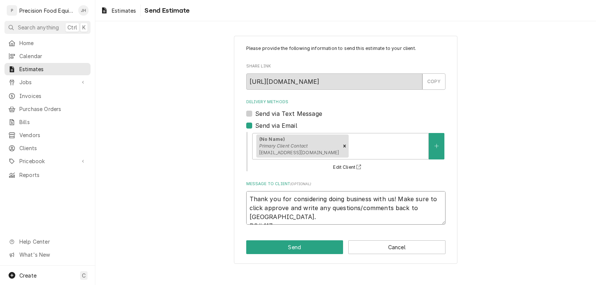
type textarea "Thank you for considering doing business with us! Make sure to click approve an…"
type textarea "x"
type textarea "Thank you for considering doing business with us! Make sure to click approve an…"
type textarea "x"
type textarea "Thank you for considering doing business with us! Make sure to click approve an…"
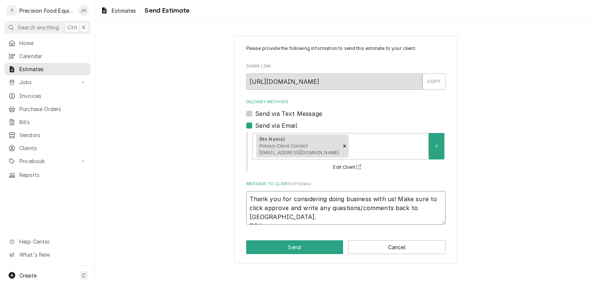
type textarea "x"
type textarea "Thank you for considering doing business with us! Make sure to click approve an…"
type textarea "x"
type textarea "Thank you for considering doing business with us! Make sure to click approve an…"
type textarea "x"
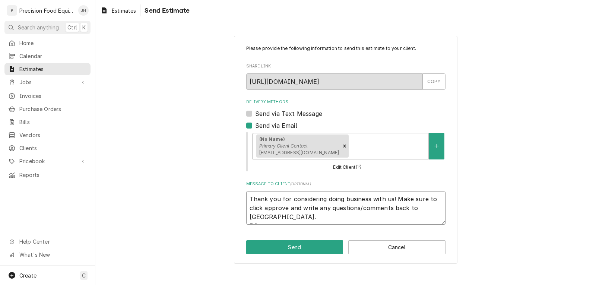
type textarea "Thank you for considering doing business with us! Make sure to click approve an…"
type textarea "x"
type textarea "Thank you for considering doing business with us! Make sure to click approve an…"
click at [311, 250] on button "Send" at bounding box center [294, 247] width 97 height 14
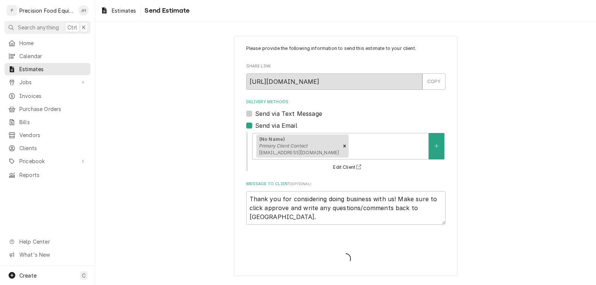
type textarea "x"
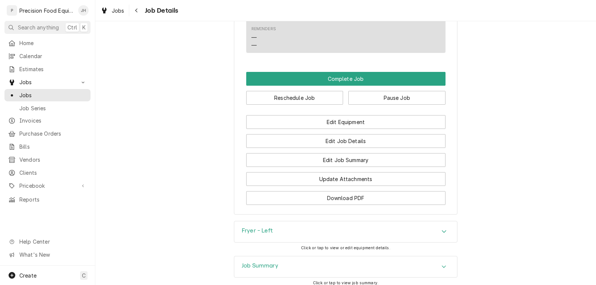
scroll to position [633, 0]
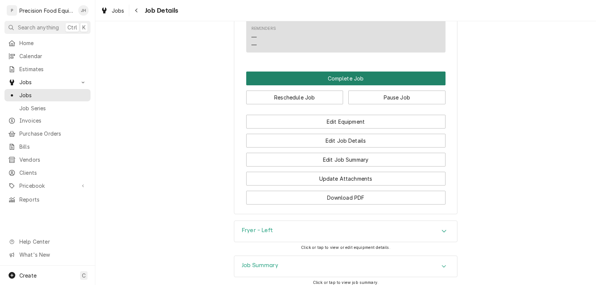
click at [342, 85] on button "Complete Job" at bounding box center [345, 78] width 199 height 14
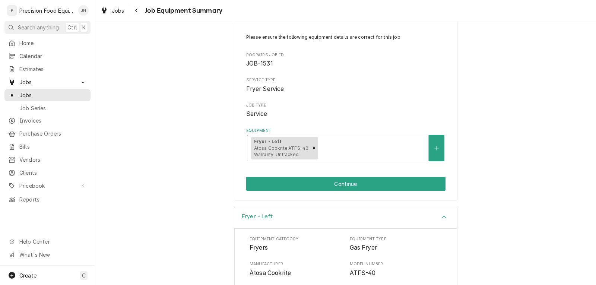
scroll to position [112, 0]
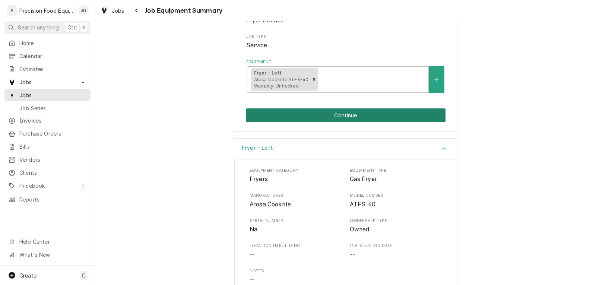
click at [334, 114] on button "Continue" at bounding box center [345, 115] width 199 height 14
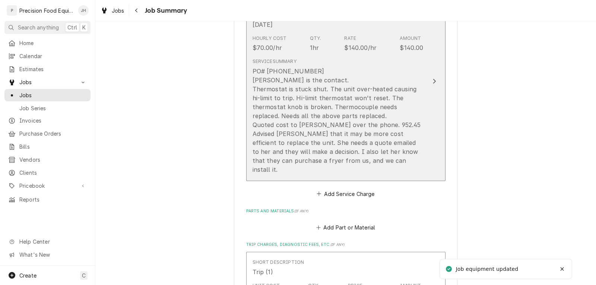
scroll to position [261, 0]
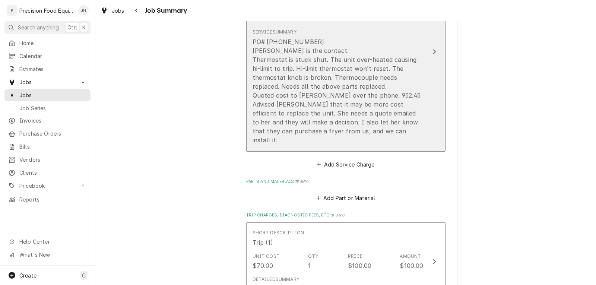
click at [418, 71] on div "PO# 1176339 Sam is the contact. Thermostat is stuck shut. The unit over-heated …" at bounding box center [337, 90] width 171 height 107
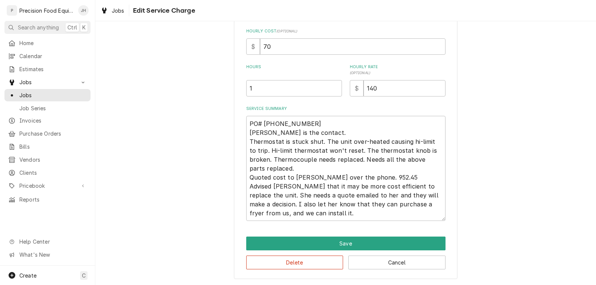
scroll to position [178, 0]
drag, startPoint x: 374, startPoint y: 177, endPoint x: 264, endPoint y: 179, distance: 110.6
click at [264, 179] on textarea "PO# 1176339 Sam is the contact. Thermostat is stuck shut. The unit over-heated …" at bounding box center [345, 167] width 199 height 105
type textarea "x"
type textarea "PO# 1176339 Sam is the contact. Thermostat is stuck shut. The unit over-heated …"
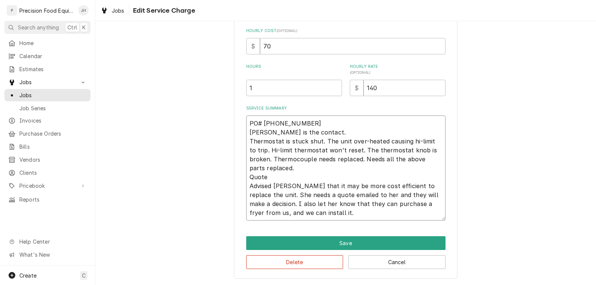
type textarea "x"
type textarea "PO# 1176339 Sam is the contact. Thermostat is stuck shut. The unit over-heated …"
type textarea "x"
type textarea "PO# 1176339 Sam is the contact. Thermostat is stuck shut. The unit over-heated …"
type textarea "x"
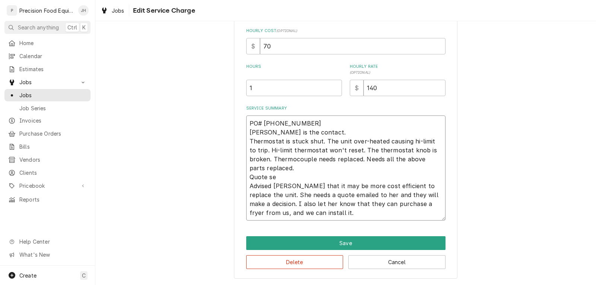
type textarea "PO# 1176339 Sam is the contact. Thermostat is stuck shut. The unit over-heated …"
type textarea "x"
type textarea "PO# 1176339 Sam is the contact. Thermostat is stuck shut. The unit over-heated …"
type textarea "x"
type textarea "PO# 1176339 Sam is the contact. Thermostat is stuck shut. The unit over-heated …"
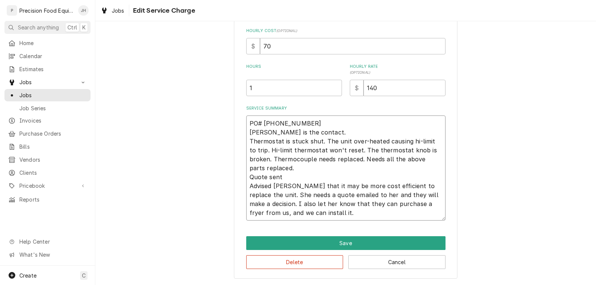
type textarea "x"
type textarea "PO# 1176339 Sam is the contact. Thermostat is stuck shut. The unit over-heated …"
type textarea "x"
type textarea "PO# 1176339 Sam is the contact. Thermostat is stuck shut. The unit over-heated …"
type textarea "x"
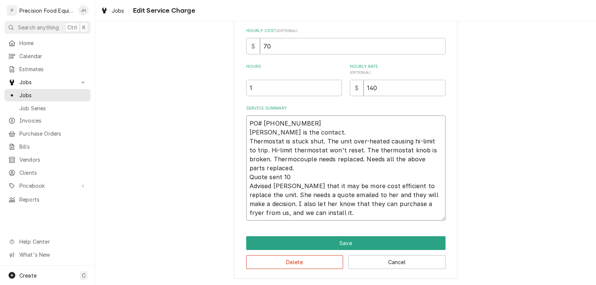
type textarea "PO# 1176339 Sam is the contact. Thermostat is stuck shut. The unit over-heated …"
type textarea "x"
type textarea "PO# 1176339 Sam is the contact. Thermostat is stuck shut. The unit over-heated …"
type textarea "x"
type textarea "PO# 1176339 Sam is the contact. Thermostat is stuck shut. The unit over-heated …"
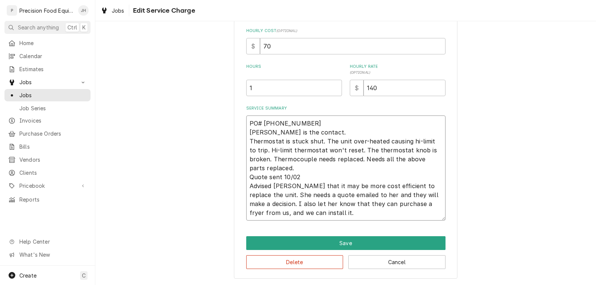
type textarea "x"
type textarea "PO# 1176339 Sam is the contact. Thermostat is stuck shut. The unit over-heated …"
type textarea "x"
type textarea "PO# 1176339 Sam is the contact. Thermostat is stuck shut. The unit over-heated …"
type textarea "x"
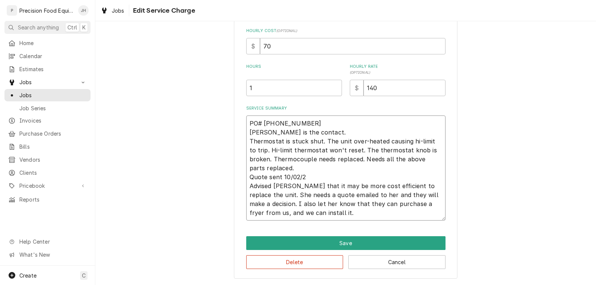
type textarea "PO# 1176339 Sam is the contact. Thermostat is stuck shut. The unit over-heated …"
type textarea "x"
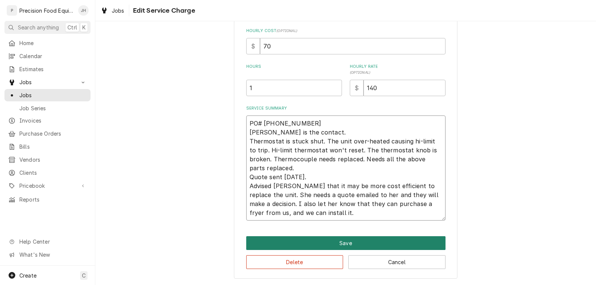
type textarea "PO# 1176339 Sam is the contact. Thermostat is stuck shut. The unit over-heated …"
click at [339, 242] on button "Save" at bounding box center [345, 243] width 199 height 14
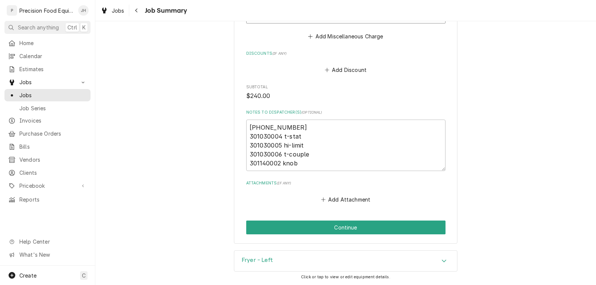
scroll to position [558, 0]
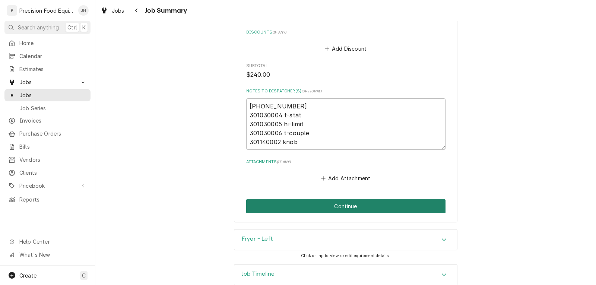
click at [344, 199] on button "Continue" at bounding box center [345, 206] width 199 height 14
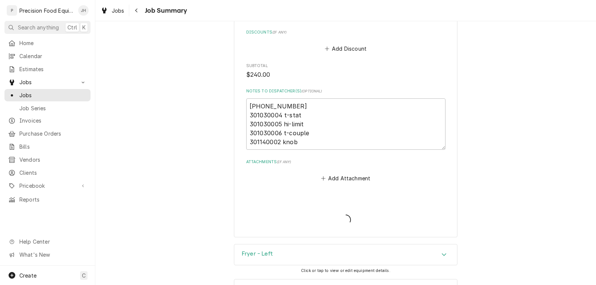
type textarea "x"
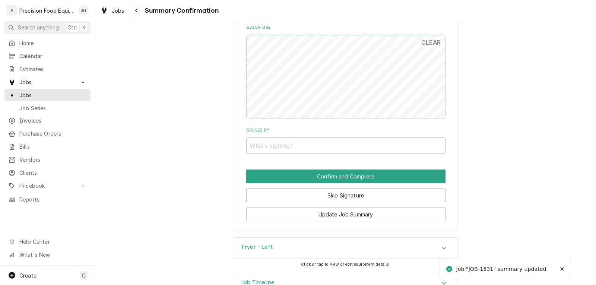
scroll to position [521, 0]
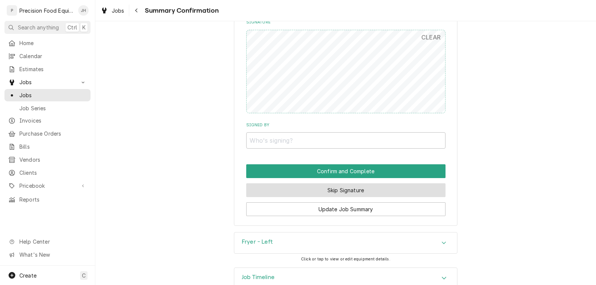
click at [330, 185] on button "Skip Signature" at bounding box center [345, 190] width 199 height 14
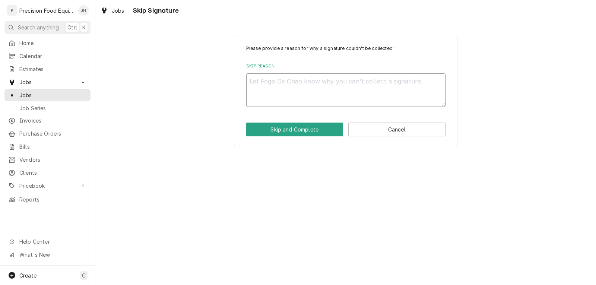
click at [302, 93] on textarea "Skip Reason" at bounding box center [345, 90] width 199 height 34
type textarea "x"
type textarea "n"
type textarea "x"
type textarea "na"
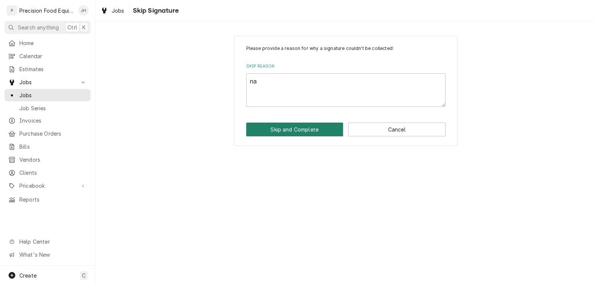
click at [304, 129] on button "Skip and Complete" at bounding box center [294, 129] width 97 height 14
type textarea "x"
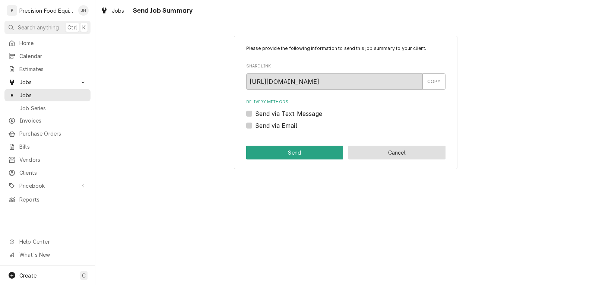
click at [374, 148] on button "Cancel" at bounding box center [396, 153] width 97 height 14
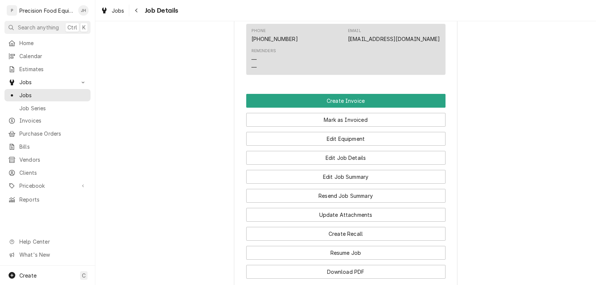
scroll to position [521, 0]
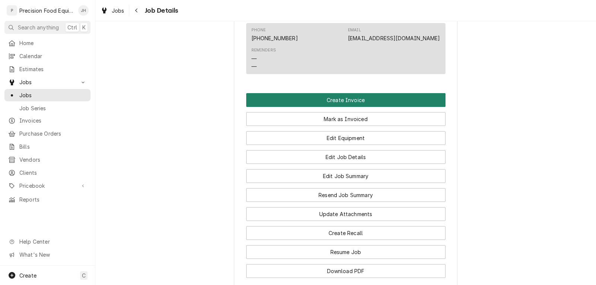
click at [334, 107] on button "Create Invoice" at bounding box center [345, 100] width 199 height 14
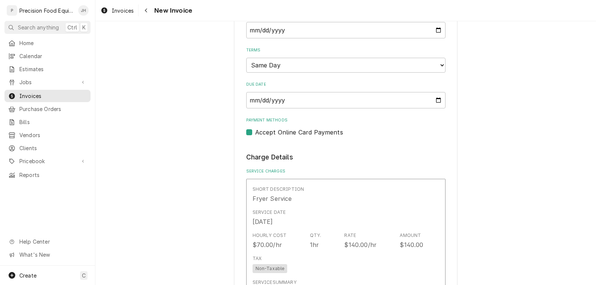
scroll to position [521, 0]
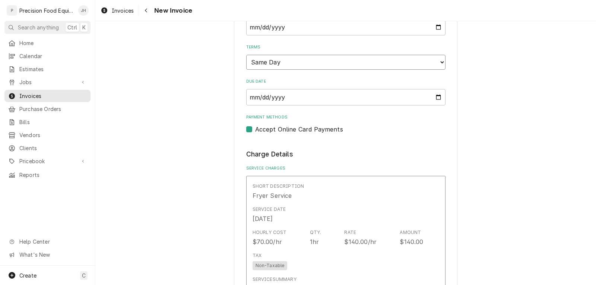
click at [309, 64] on select "Choose payment terms... Same Day Net 7 Net 14 Net 21 Net 30 Net 45 Net 60 Net 90" at bounding box center [345, 62] width 199 height 15
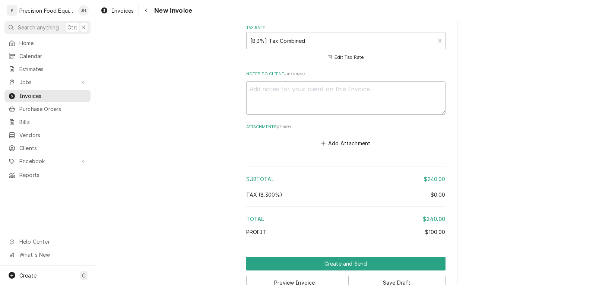
scroll to position [1186, 0]
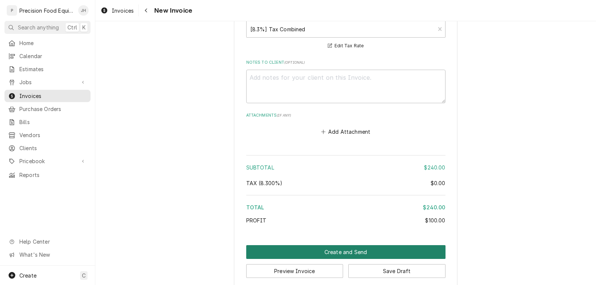
click at [344, 245] on button "Create and Send" at bounding box center [345, 252] width 199 height 14
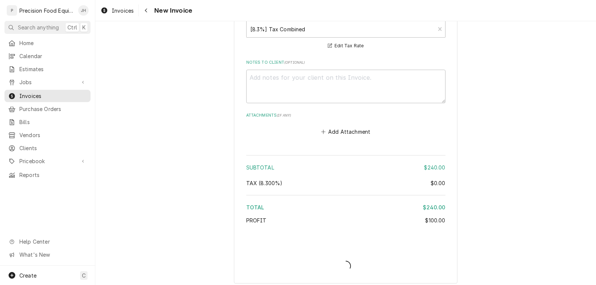
scroll to position [1182, 0]
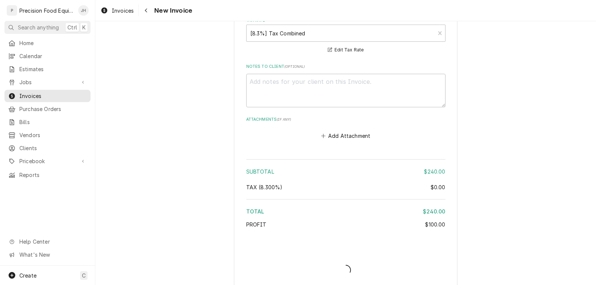
type textarea "x"
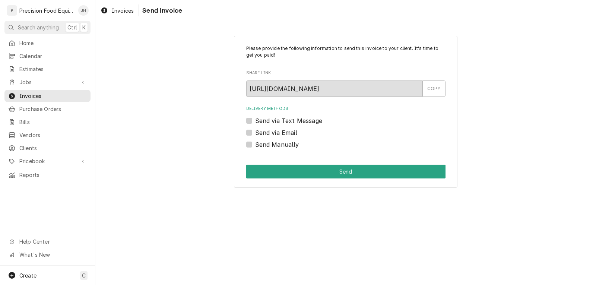
click at [283, 131] on label "Send via Email" at bounding box center [276, 132] width 42 height 9
click at [283, 131] on input "Send via Email" at bounding box center [354, 136] width 199 height 16
checkbox input "true"
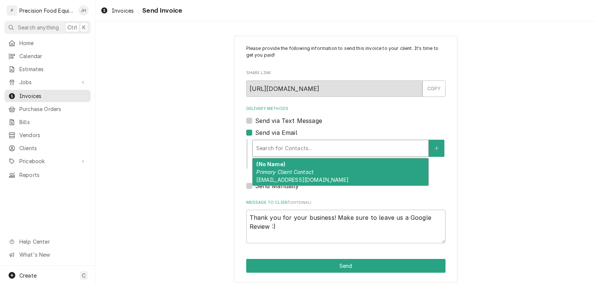
click at [267, 153] on div "Delivery Methods" at bounding box center [340, 147] width 168 height 13
click at [267, 172] on em "Primary Client Contact" at bounding box center [284, 172] width 57 height 6
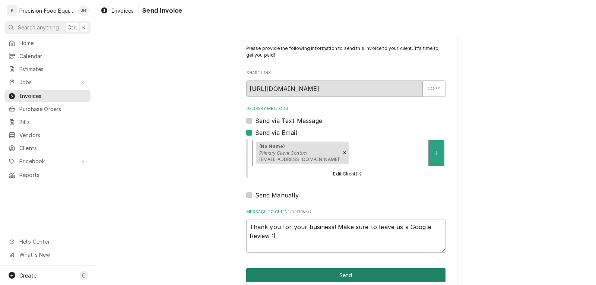
click at [319, 275] on button "Send" at bounding box center [345, 275] width 199 height 14
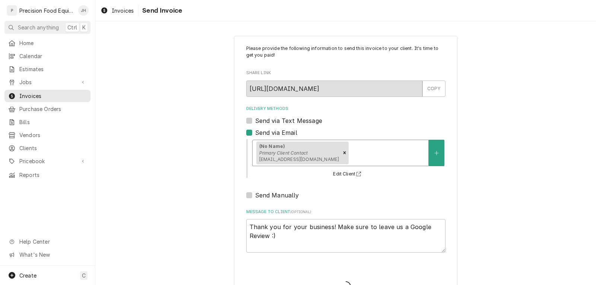
type textarea "x"
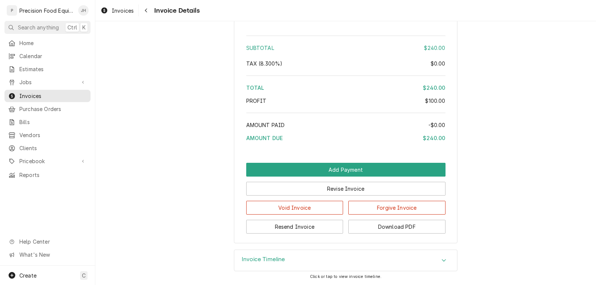
scroll to position [853, 0]
